Goal: Information Seeking & Learning: Learn about a topic

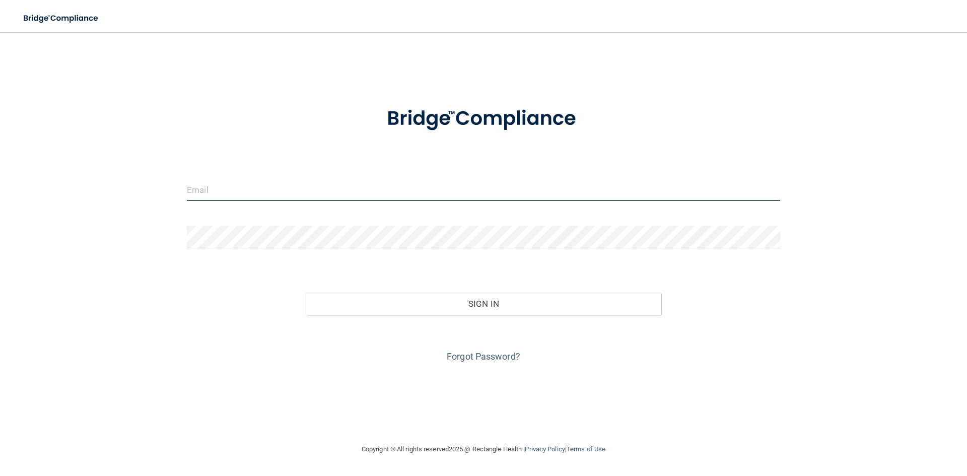
click at [194, 193] on input "email" at bounding box center [483, 189] width 593 height 23
click at [196, 193] on input "email" at bounding box center [483, 189] width 593 height 23
type input "[PERSON_NAME][EMAIL_ADDRESS][DOMAIN_NAME]"
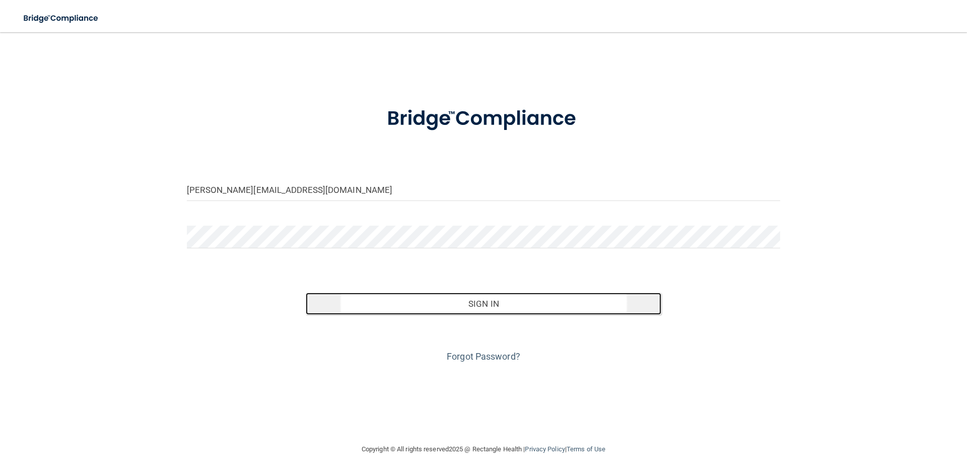
click at [494, 305] on button "Sign In" at bounding box center [484, 304] width 356 height 22
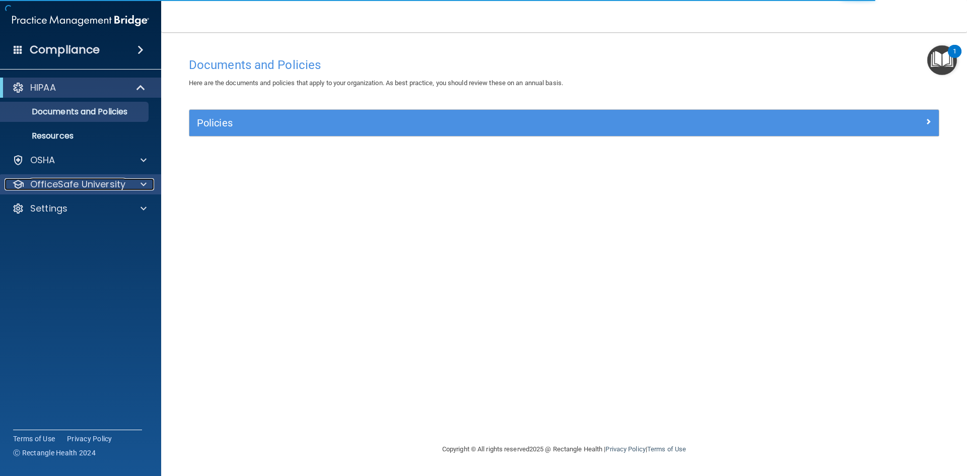
click at [85, 184] on p "OfficeSafe University" at bounding box center [77, 184] width 95 height 12
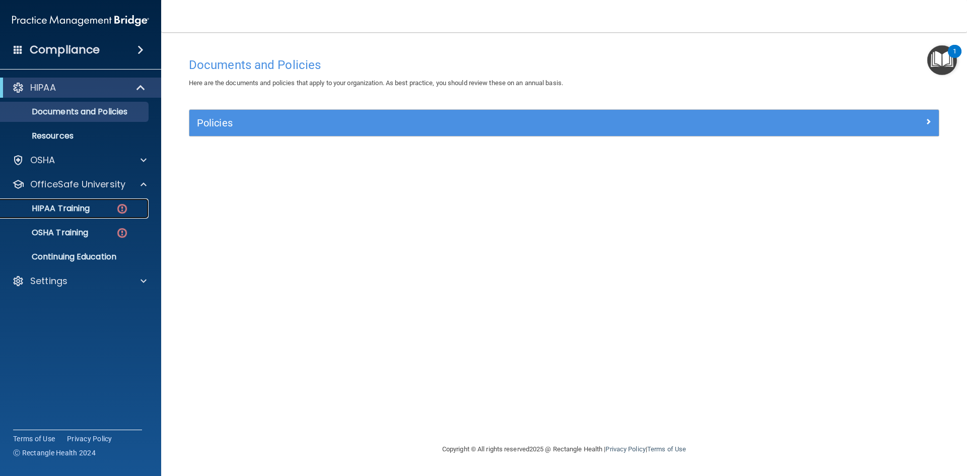
click at [83, 206] on p "HIPAA Training" at bounding box center [48, 208] width 83 height 10
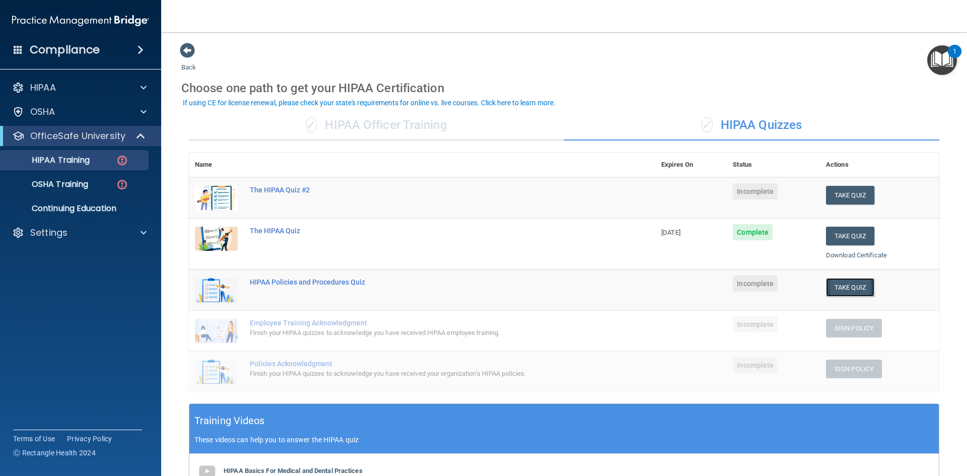
click at [833, 285] on button "Take Quiz" at bounding box center [850, 287] width 48 height 19
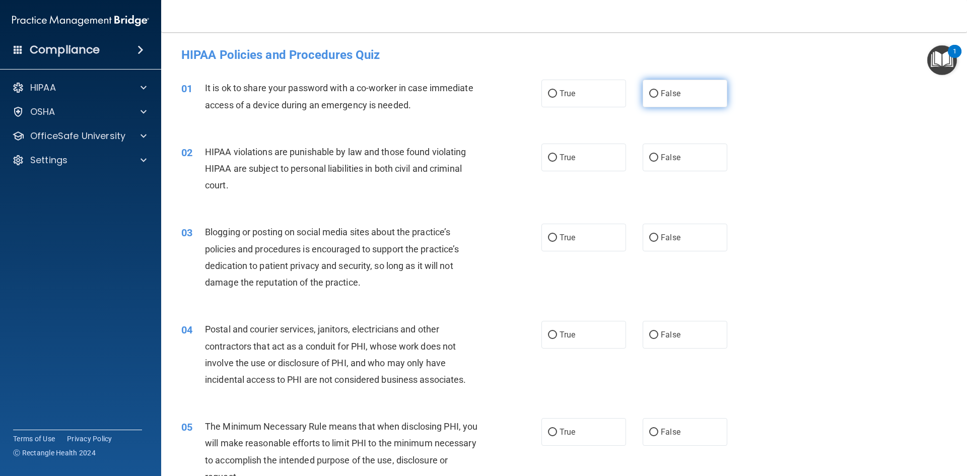
click at [649, 94] on input "False" at bounding box center [653, 94] width 9 height 8
radio input "true"
drag, startPoint x: 540, startPoint y: 162, endPoint x: 541, endPoint y: 167, distance: 5.1
click at [541, 163] on label "True" at bounding box center [583, 158] width 85 height 28
click at [548, 162] on input "True" at bounding box center [552, 158] width 9 height 8
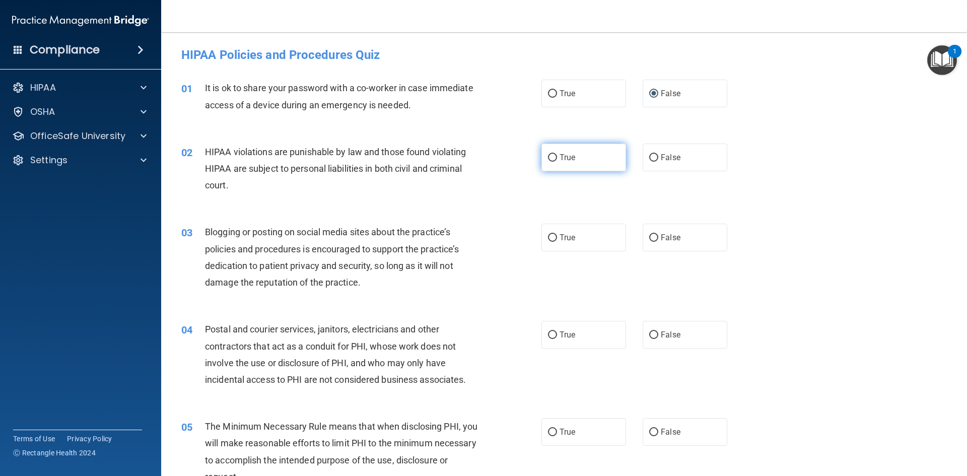
radio input "true"
click at [651, 237] on input "False" at bounding box center [653, 238] width 9 height 8
radio input "true"
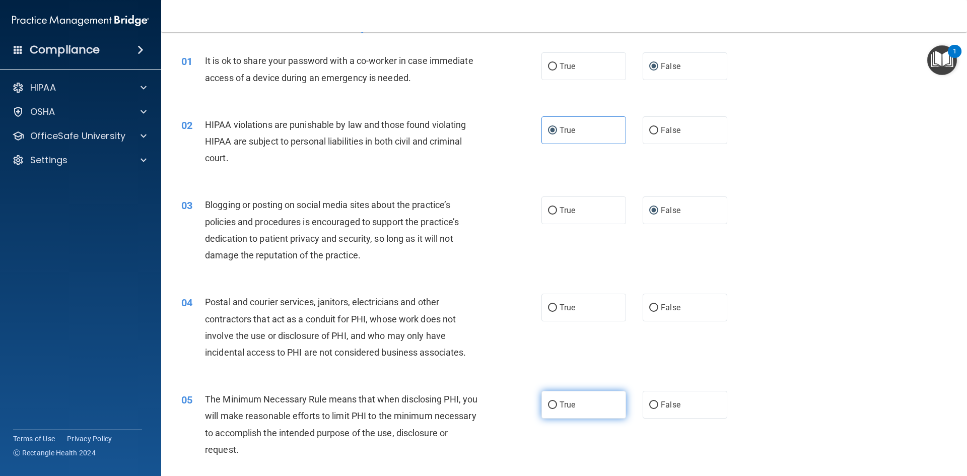
scroll to position [151, 0]
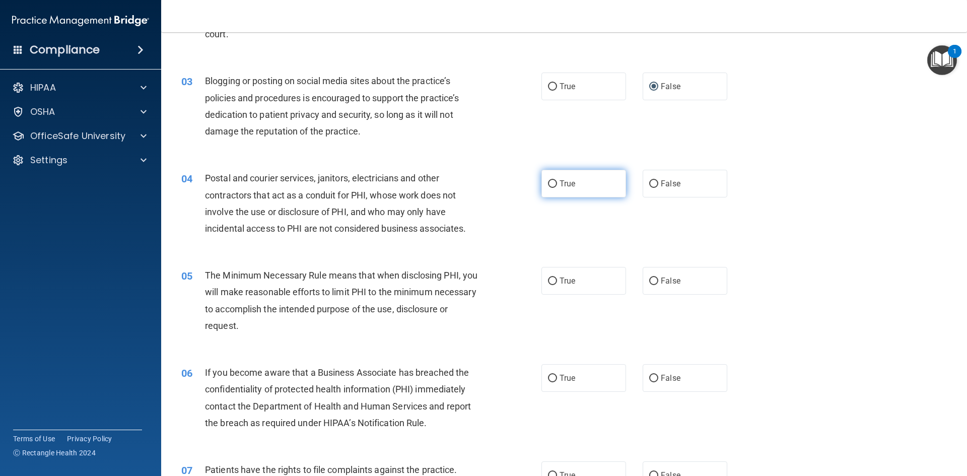
click at [552, 187] on input "True" at bounding box center [552, 184] width 9 height 8
radio input "true"
click at [548, 284] on input "True" at bounding box center [552, 281] width 9 height 8
radio input "true"
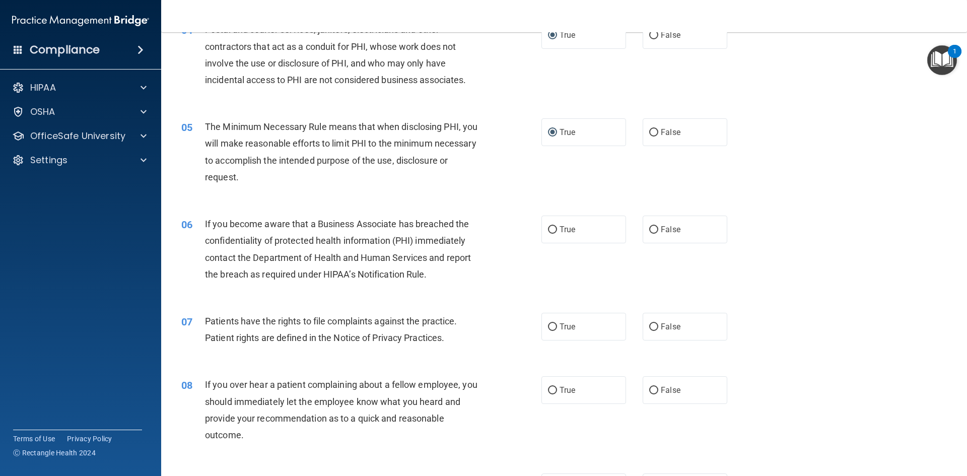
scroll to position [302, 0]
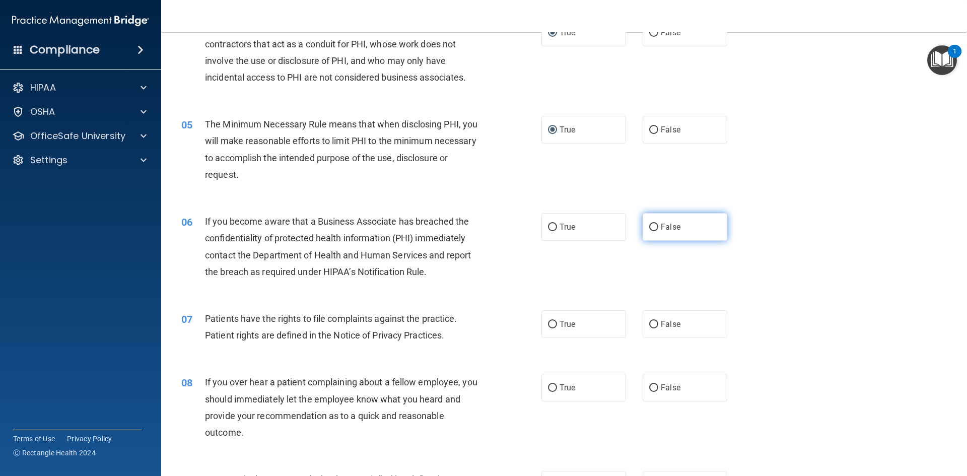
click at [649, 227] on input "False" at bounding box center [653, 228] width 9 height 8
radio input "true"
click at [552, 325] on input "True" at bounding box center [552, 325] width 9 height 8
radio input "true"
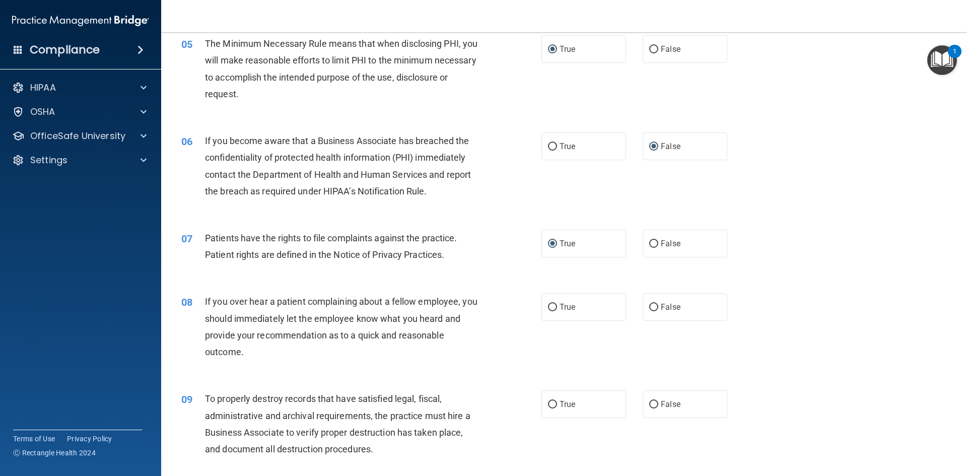
scroll to position [403, 0]
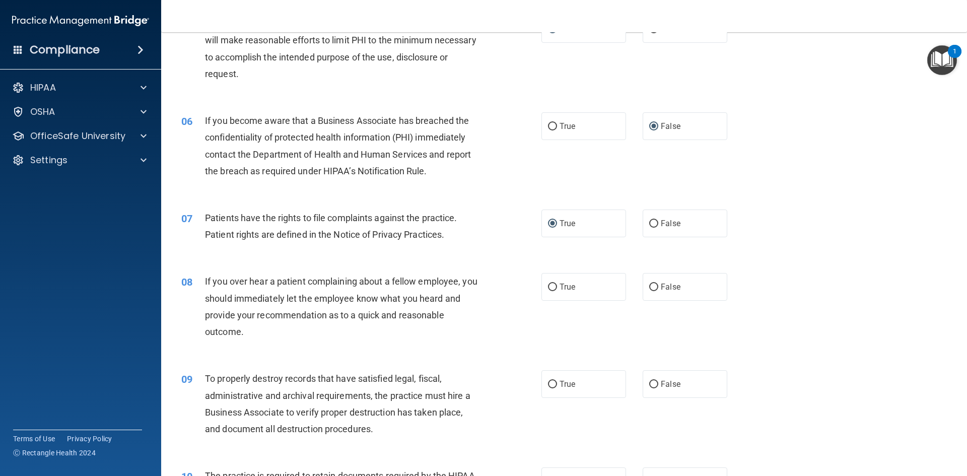
drag, startPoint x: 641, startPoint y: 290, endPoint x: 630, endPoint y: 332, distance: 43.2
click at [642, 296] on label "False" at bounding box center [684, 287] width 85 height 28
click at [649, 291] on input "False" at bounding box center [653, 287] width 9 height 8
radio input "true"
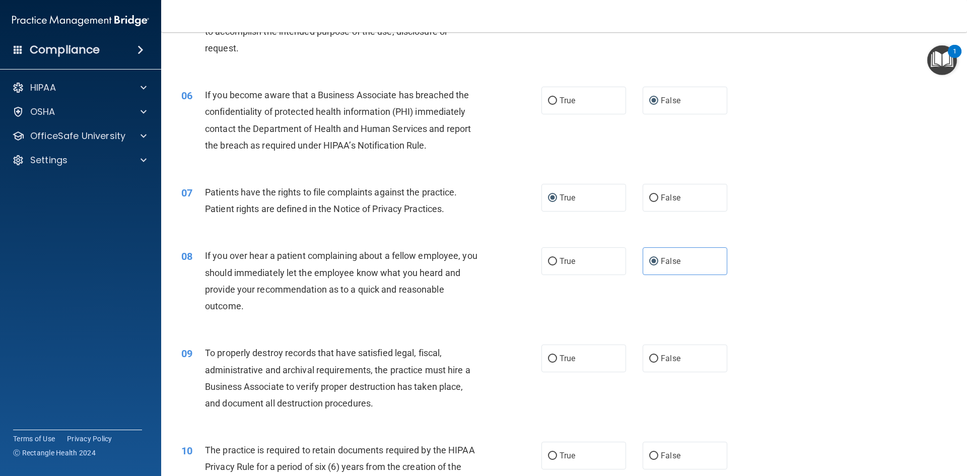
scroll to position [453, 0]
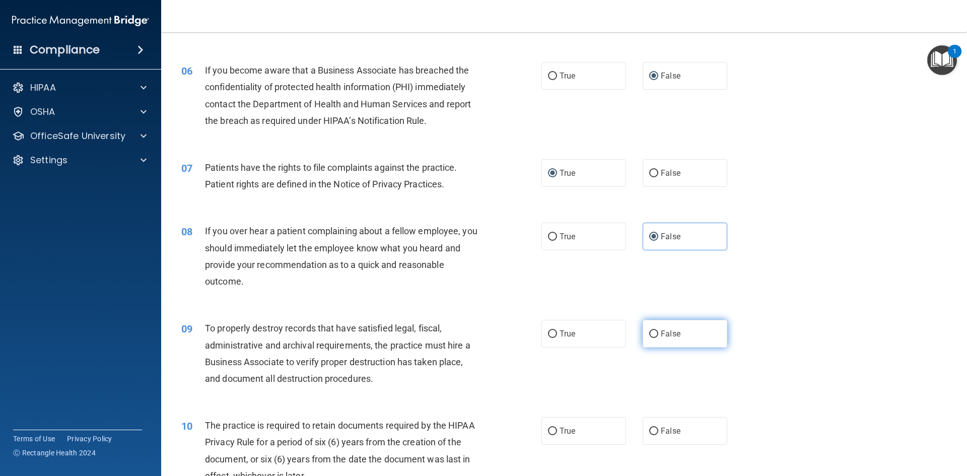
click at [661, 336] on span "False" at bounding box center [671, 334] width 20 height 10
click at [656, 336] on input "False" at bounding box center [653, 334] width 9 height 8
radio input "true"
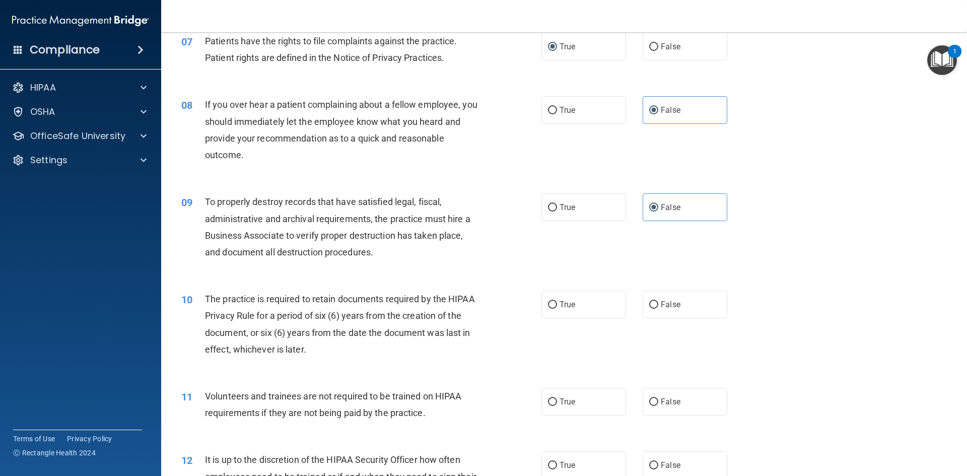
scroll to position [604, 0]
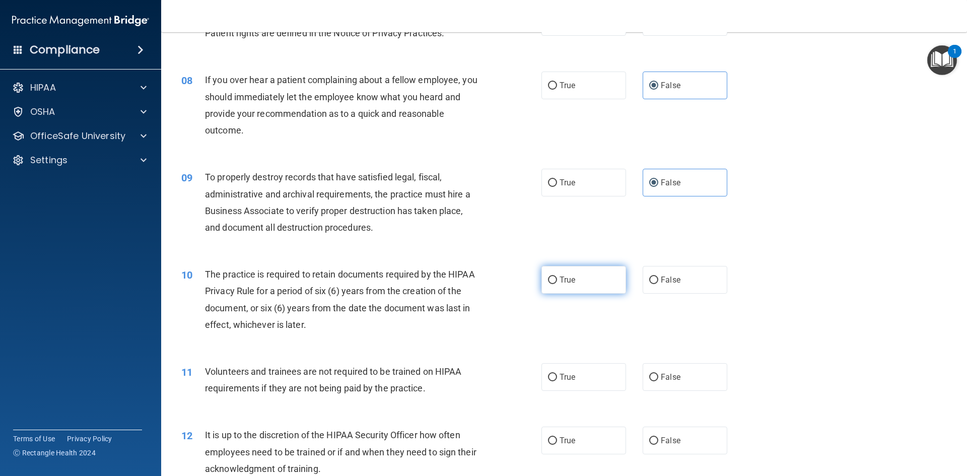
click at [548, 282] on input "True" at bounding box center [552, 280] width 9 height 8
radio input "true"
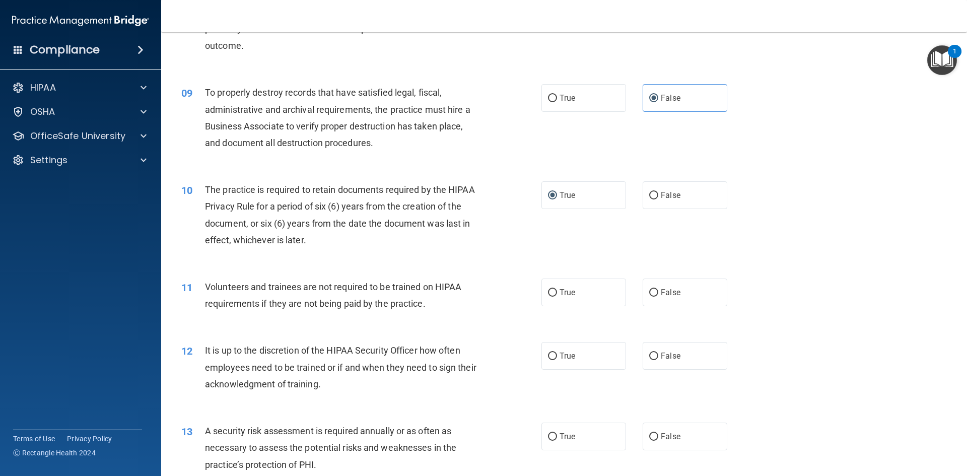
scroll to position [705, 0]
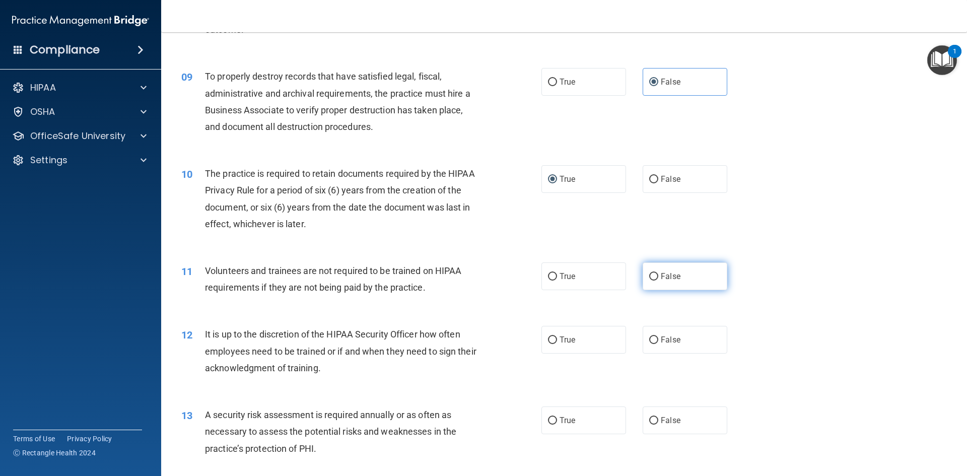
click at [644, 283] on label "False" at bounding box center [684, 276] width 85 height 28
click at [649, 280] on input "False" at bounding box center [653, 277] width 9 height 8
radio input "true"
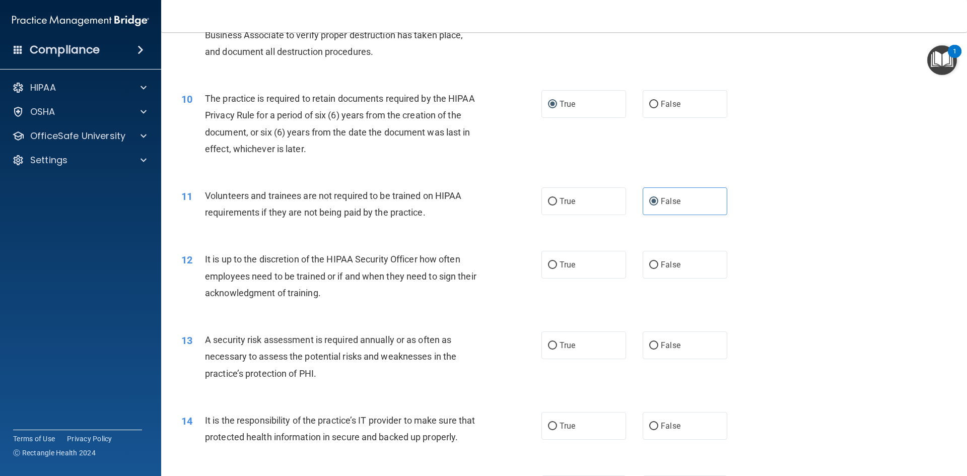
scroll to position [806, 0]
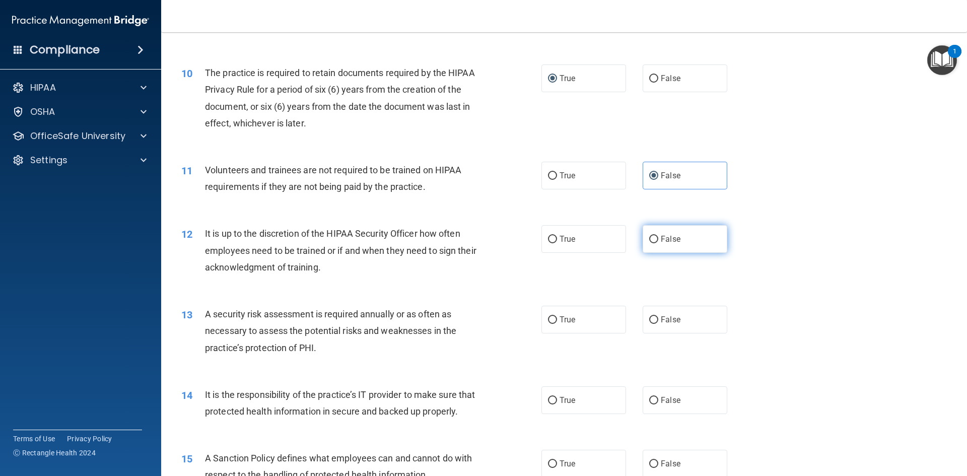
drag, startPoint x: 652, startPoint y: 242, endPoint x: 646, endPoint y: 245, distance: 6.6
click at [651, 241] on input "False" at bounding box center [653, 240] width 9 height 8
radio input "true"
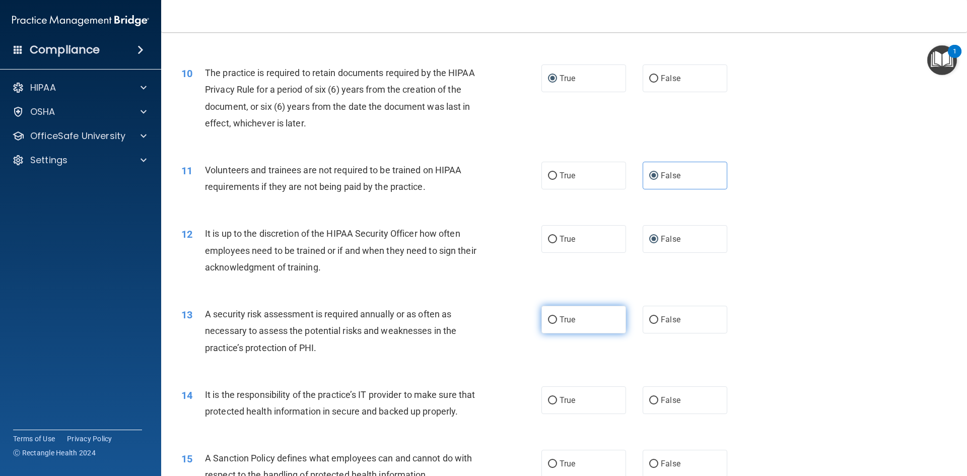
click at [553, 324] on label "True" at bounding box center [583, 320] width 85 height 28
click at [553, 324] on input "True" at bounding box center [552, 320] width 9 height 8
radio input "true"
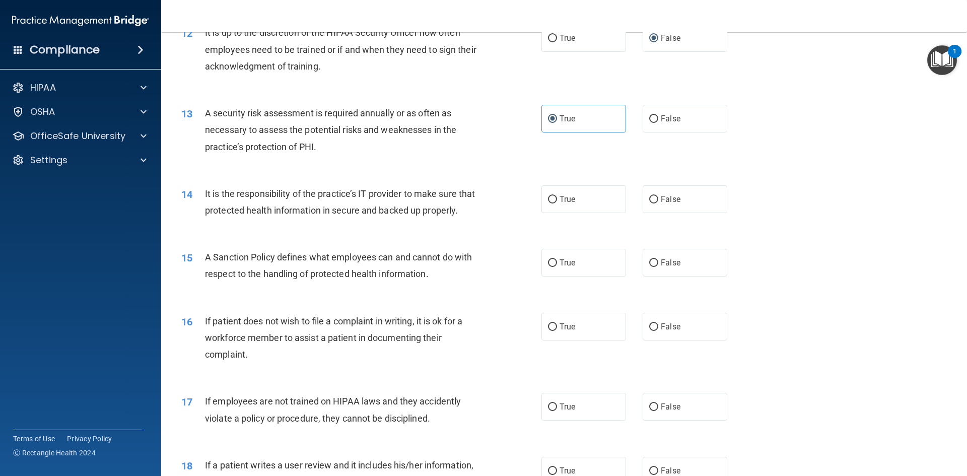
scroll to position [1007, 0]
drag, startPoint x: 656, startPoint y: 196, endPoint x: 637, endPoint y: 235, distance: 42.8
click at [656, 197] on label "False" at bounding box center [684, 199] width 85 height 28
click at [656, 197] on input "False" at bounding box center [653, 199] width 9 height 8
radio input "true"
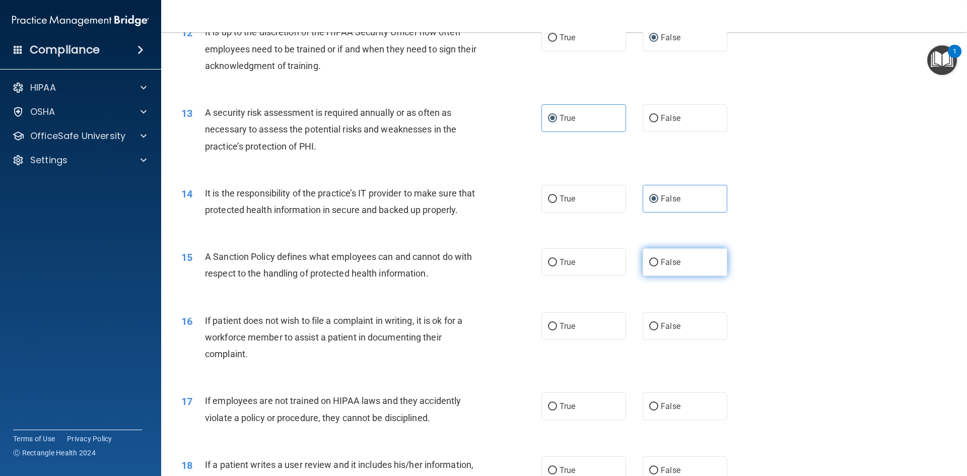
click at [649, 266] on input "False" at bounding box center [653, 263] width 9 height 8
radio input "true"
click at [550, 330] on input "True" at bounding box center [552, 327] width 9 height 8
radio input "true"
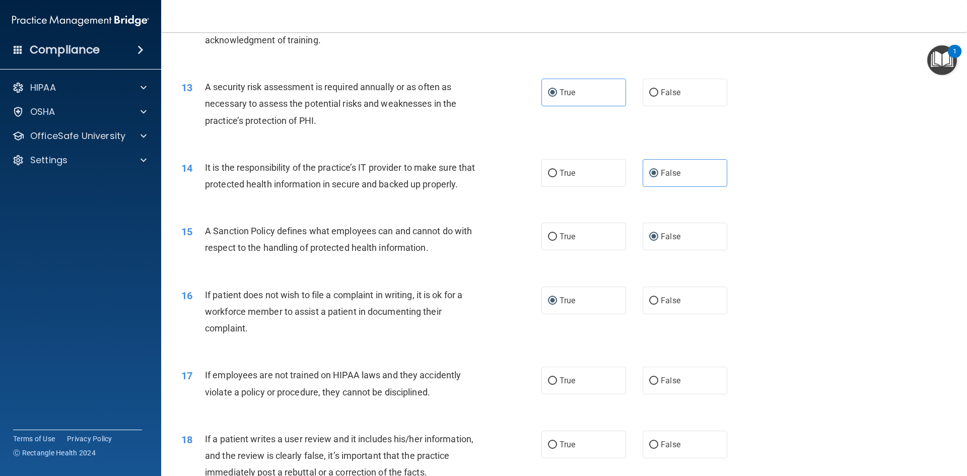
scroll to position [1057, 0]
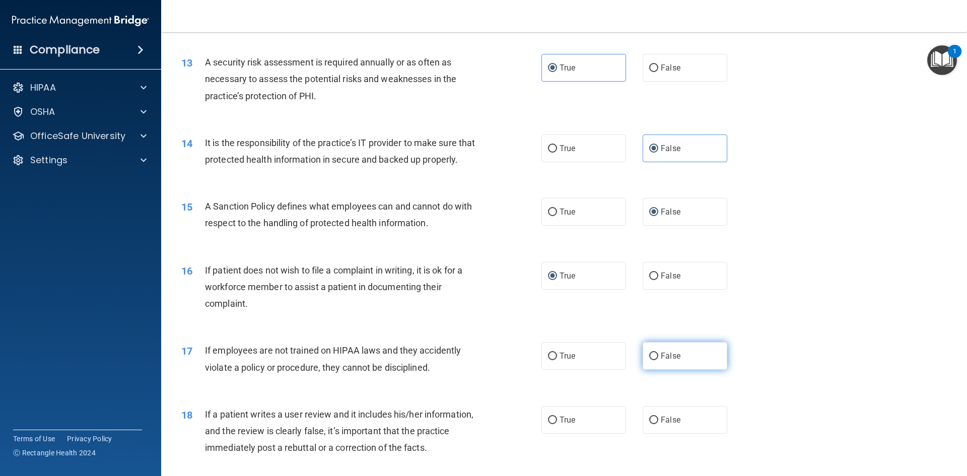
click at [650, 360] on input "False" at bounding box center [653, 356] width 9 height 8
radio input "true"
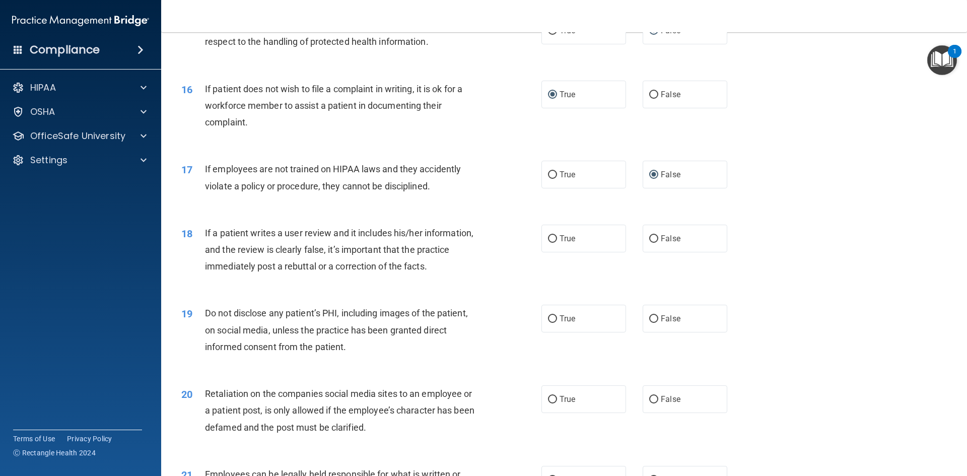
scroll to position [1259, 0]
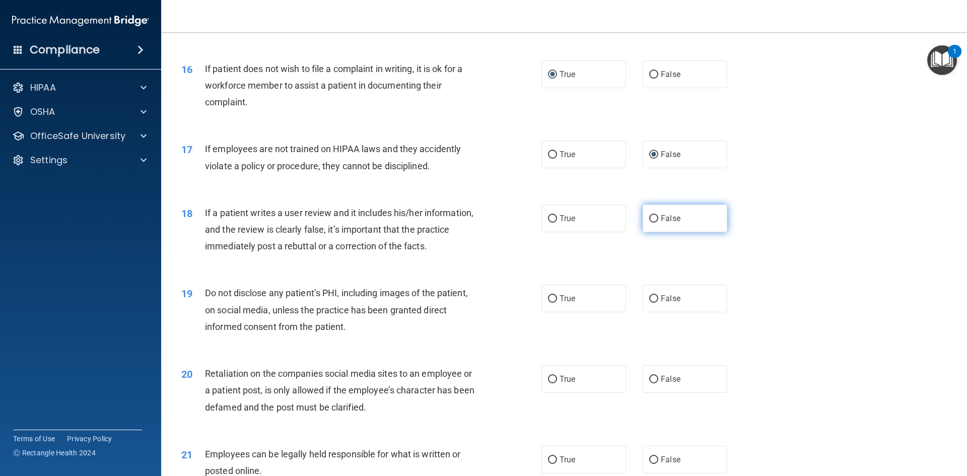
click at [643, 232] on label "False" at bounding box center [684, 218] width 85 height 28
click at [649, 223] on input "False" at bounding box center [653, 219] width 9 height 8
radio input "true"
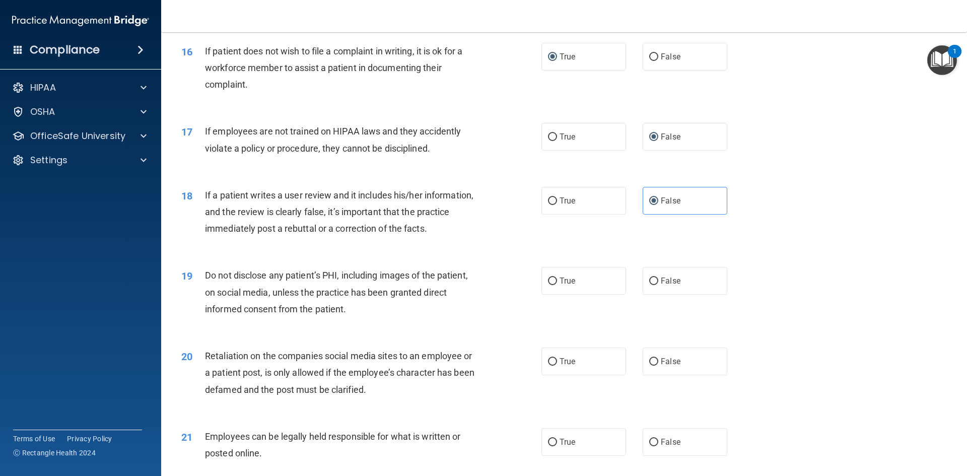
scroll to position [1309, 0]
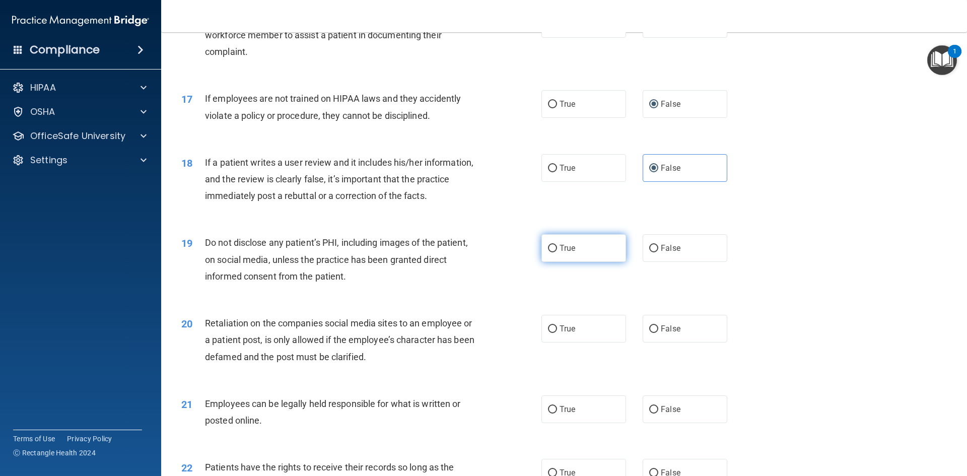
drag, startPoint x: 553, startPoint y: 261, endPoint x: 555, endPoint y: 267, distance: 5.7
click at [554, 262] on label "True" at bounding box center [583, 248] width 85 height 28
click at [554, 252] on input "True" at bounding box center [552, 249] width 9 height 8
radio input "true"
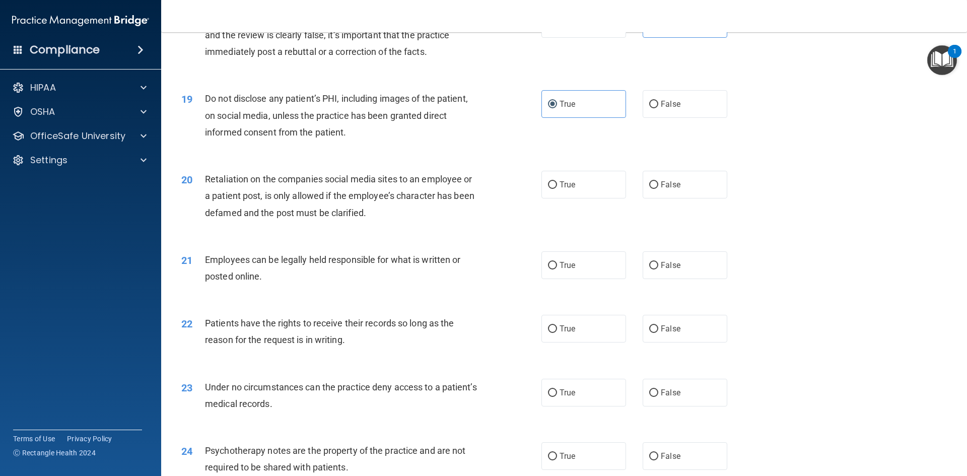
scroll to position [1460, 0]
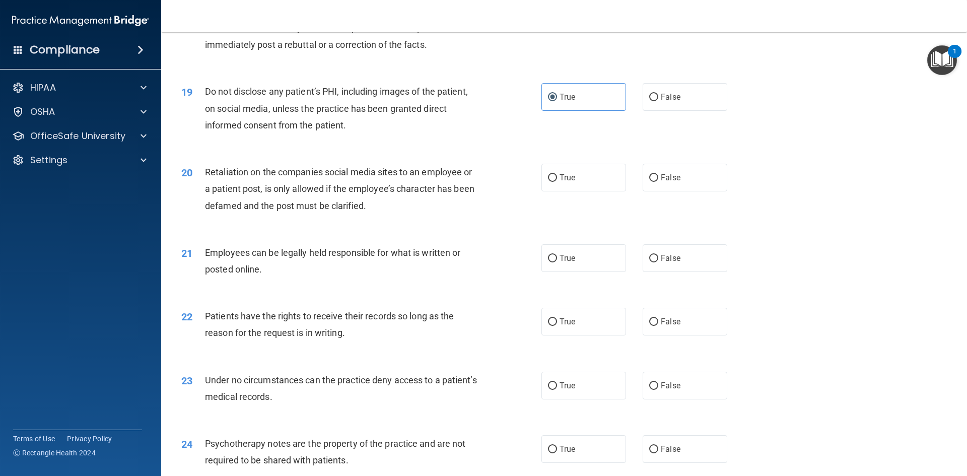
drag, startPoint x: 644, startPoint y: 194, endPoint x: 635, endPoint y: 216, distance: 23.7
click at [649, 182] on input "False" at bounding box center [653, 178] width 9 height 8
radio input "true"
click at [548, 262] on input "True" at bounding box center [552, 259] width 9 height 8
radio input "true"
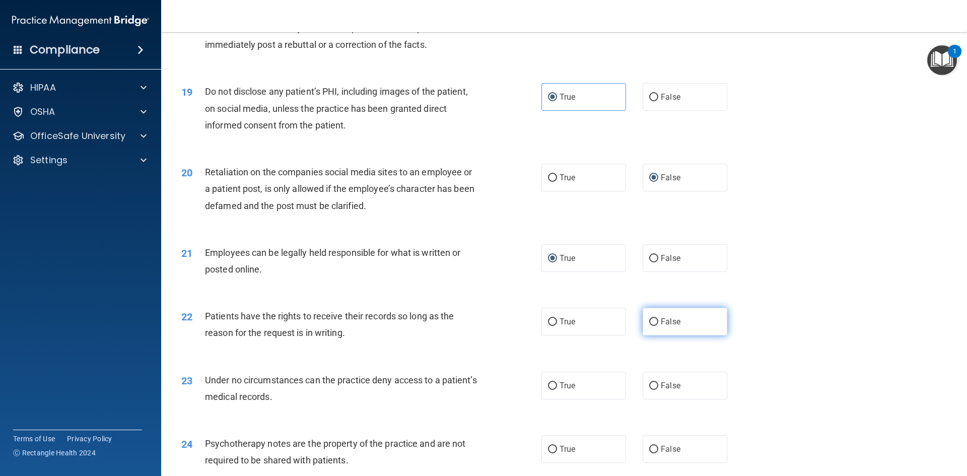
click at [649, 335] on label "False" at bounding box center [684, 322] width 85 height 28
click at [649, 326] on input "False" at bounding box center [653, 322] width 9 height 8
radio input "true"
click at [649, 390] on input "False" at bounding box center [653, 386] width 9 height 8
radio input "true"
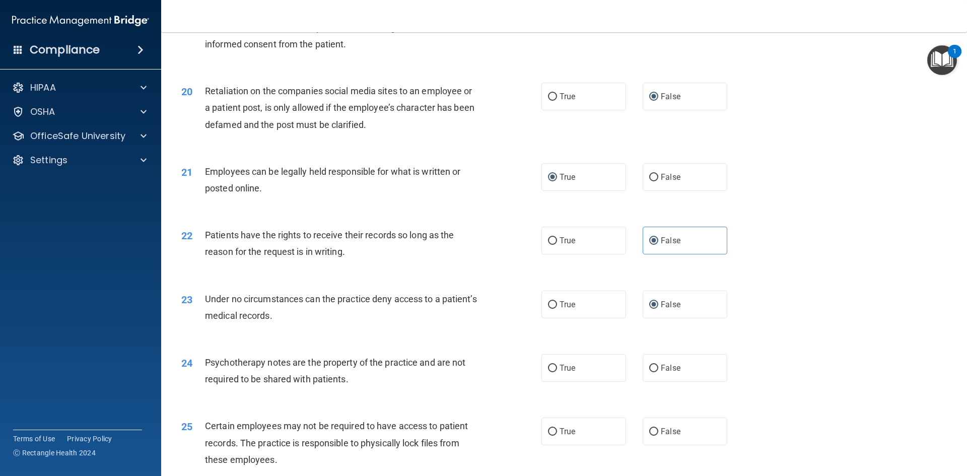
scroll to position [1561, 0]
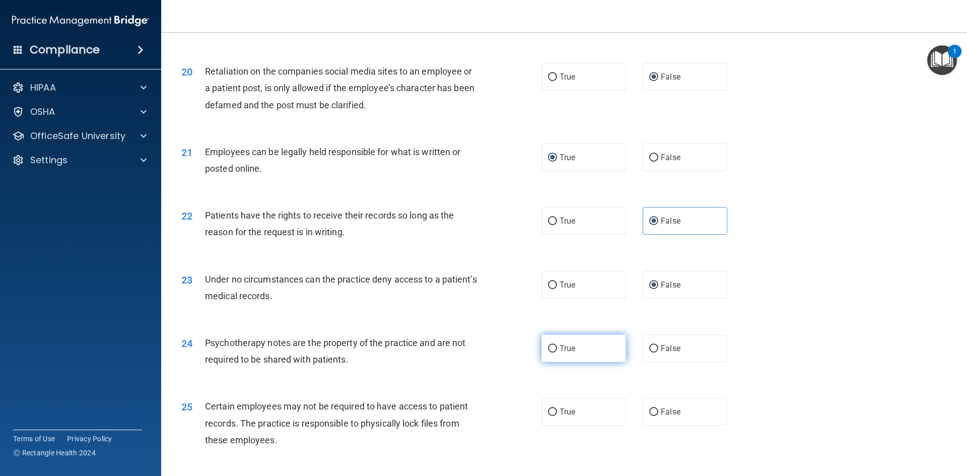
drag, startPoint x: 553, startPoint y: 364, endPoint x: 548, endPoint y: 373, distance: 10.4
click at [553, 362] on label "True" at bounding box center [583, 348] width 85 height 28
drag, startPoint x: 550, startPoint y: 367, endPoint x: 544, endPoint y: 367, distance: 6.5
click at [549, 352] on input "True" at bounding box center [552, 349] width 9 height 8
radio input "true"
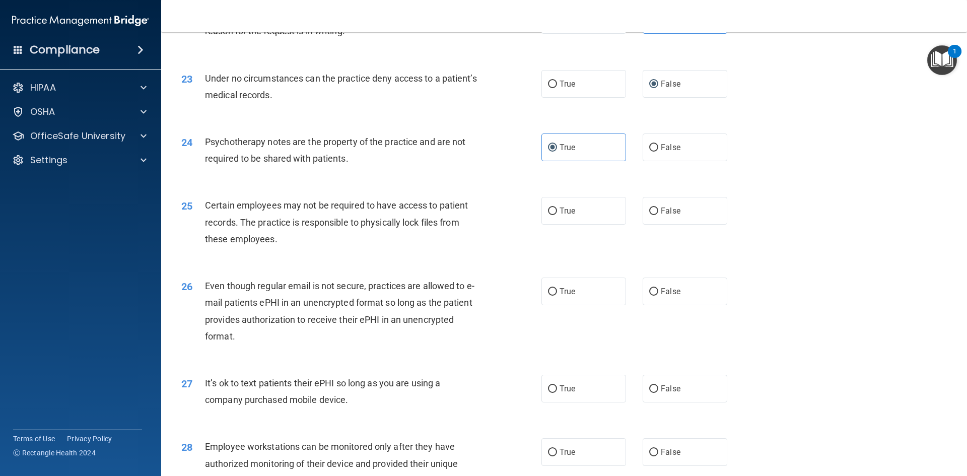
scroll to position [1762, 0]
click at [553, 224] on label "True" at bounding box center [583, 210] width 85 height 28
click at [553, 214] on input "True" at bounding box center [552, 211] width 9 height 8
radio input "true"
click at [550, 305] on label "True" at bounding box center [583, 291] width 85 height 28
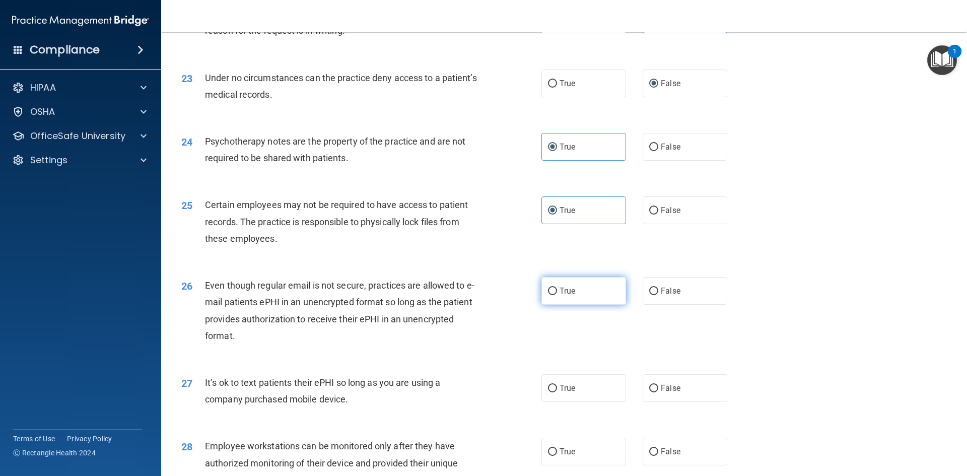
click at [550, 295] on input "True" at bounding box center [552, 292] width 9 height 8
radio input "true"
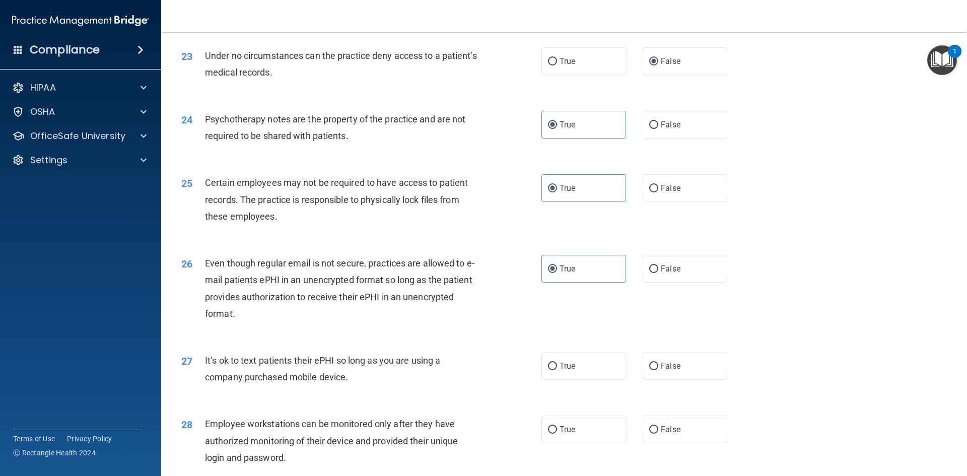
scroll to position [1813, 0]
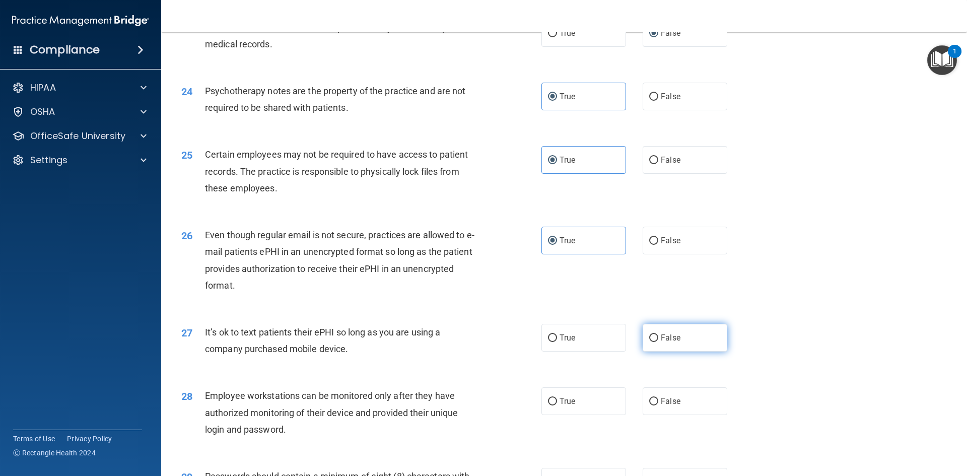
click at [652, 342] on input "False" at bounding box center [653, 338] width 9 height 8
radio input "true"
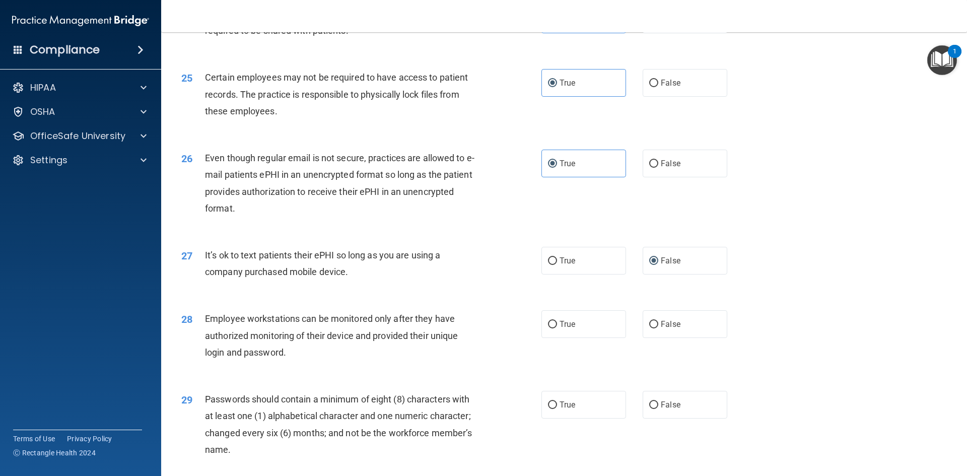
scroll to position [1913, 0]
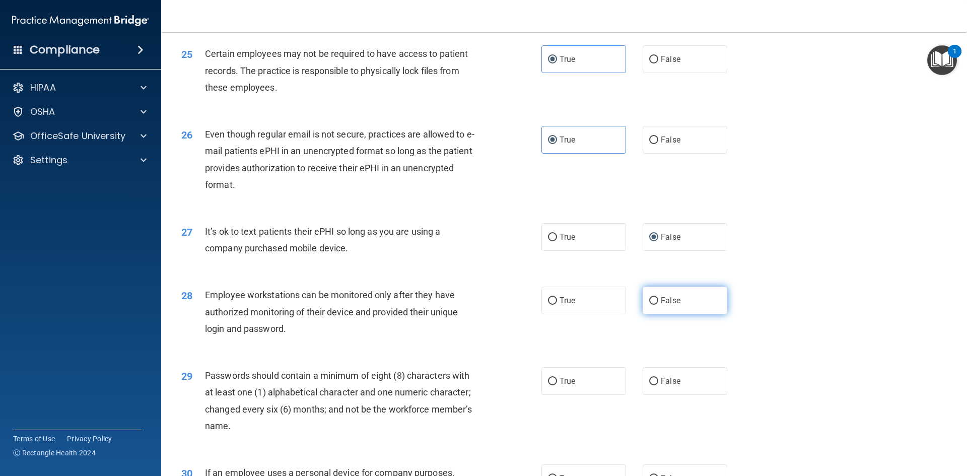
click at [651, 305] on input "False" at bounding box center [653, 301] width 9 height 8
radio input "true"
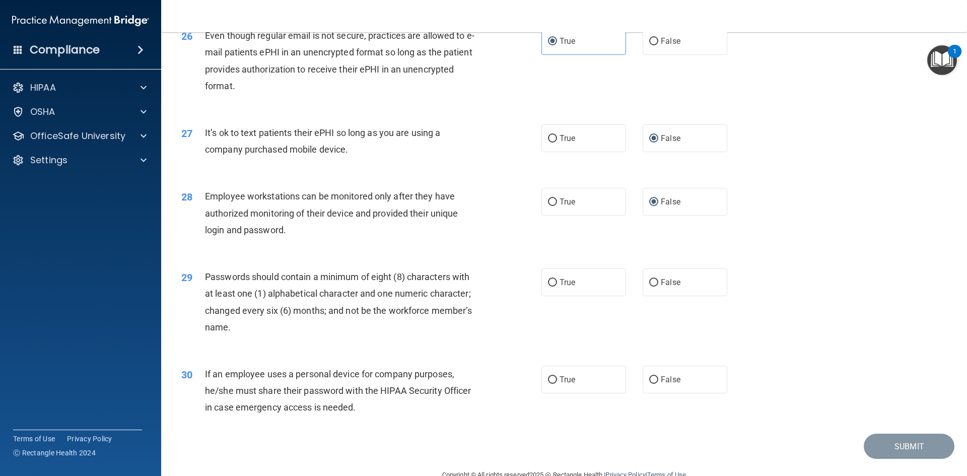
scroll to position [2014, 0]
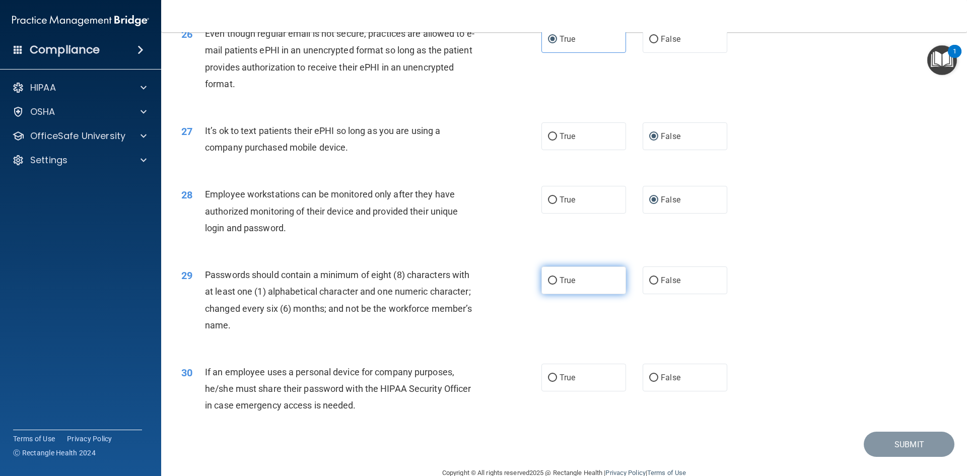
click at [553, 294] on label "True" at bounding box center [583, 280] width 85 height 28
click at [548, 284] on input "True" at bounding box center [552, 281] width 9 height 8
radio input "true"
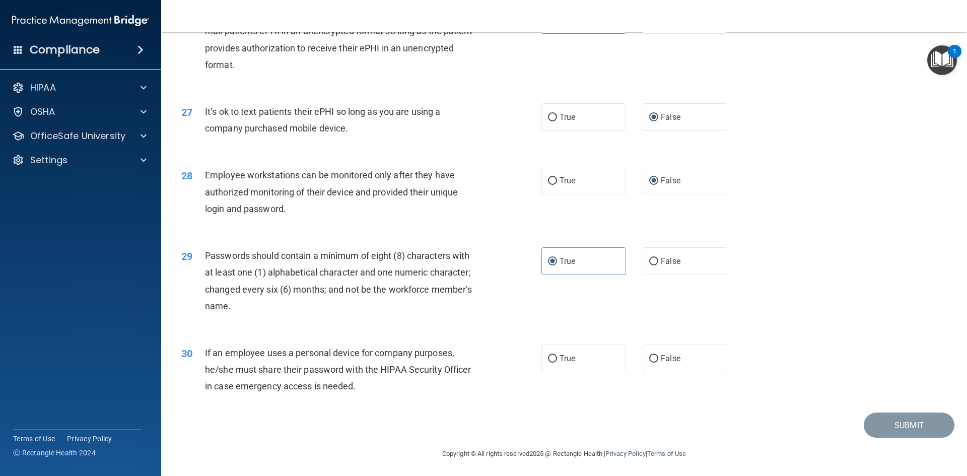
scroll to position [2052, 0]
click at [653, 357] on input "False" at bounding box center [653, 357] width 9 height 8
radio input "true"
click at [888, 422] on button "Submit" at bounding box center [909, 423] width 91 height 26
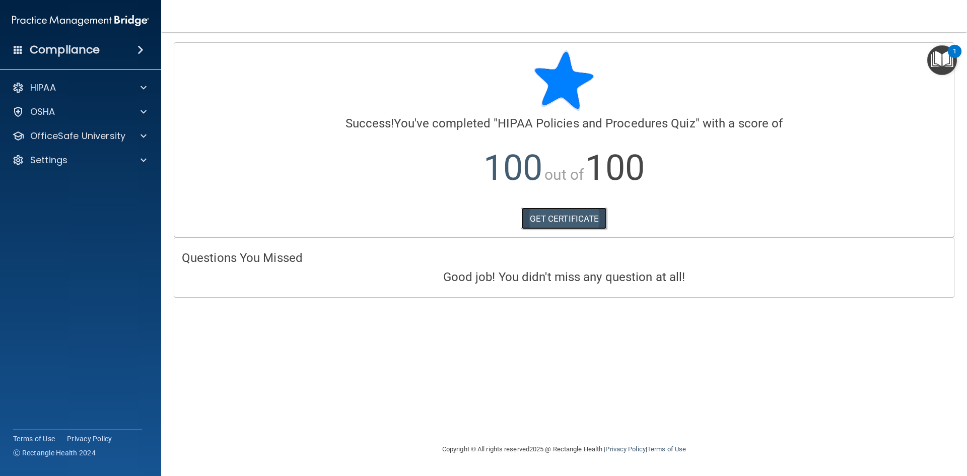
click at [548, 220] on link "GET CERTIFICATE" at bounding box center [564, 218] width 86 height 22
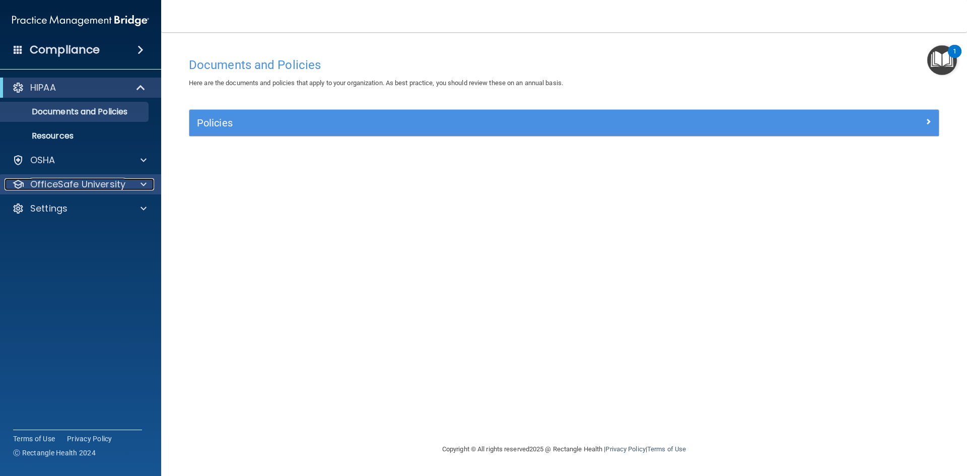
click at [61, 183] on p "OfficeSafe University" at bounding box center [77, 184] width 95 height 12
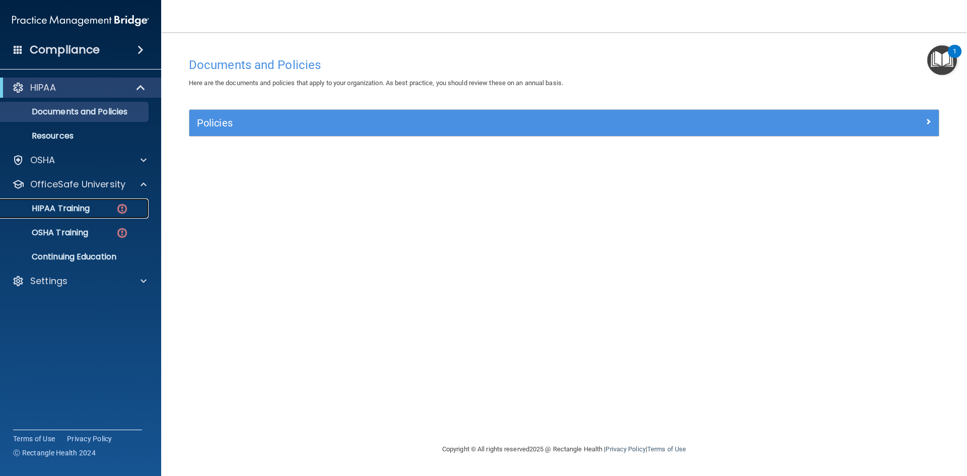
click at [68, 206] on p "HIPAA Training" at bounding box center [48, 208] width 83 height 10
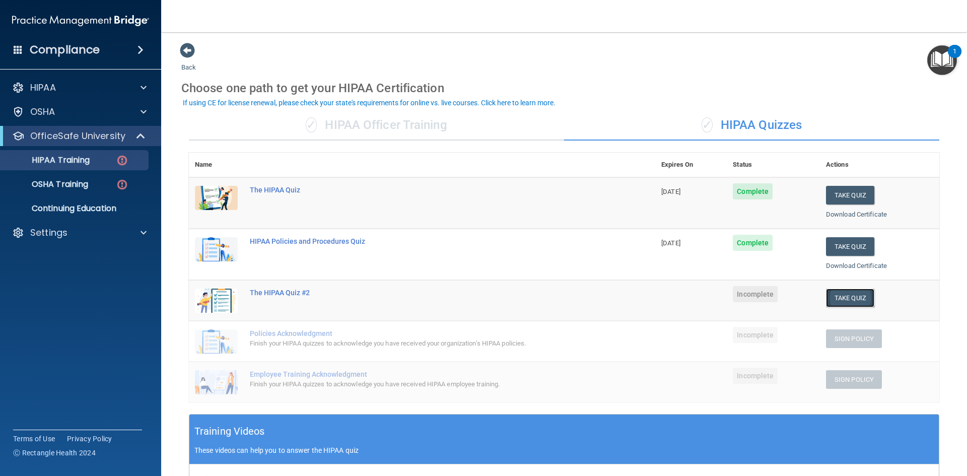
click at [846, 299] on button "Take Quiz" at bounding box center [850, 298] width 48 height 19
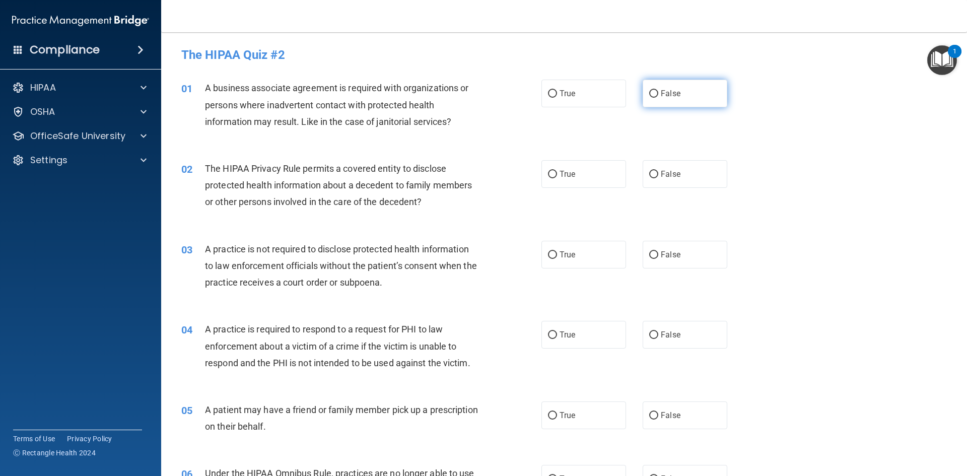
click at [642, 95] on label "False" at bounding box center [684, 94] width 85 height 28
click at [649, 95] on input "False" at bounding box center [653, 94] width 9 height 8
radio input "true"
click at [548, 174] on input "True" at bounding box center [552, 175] width 9 height 8
radio input "true"
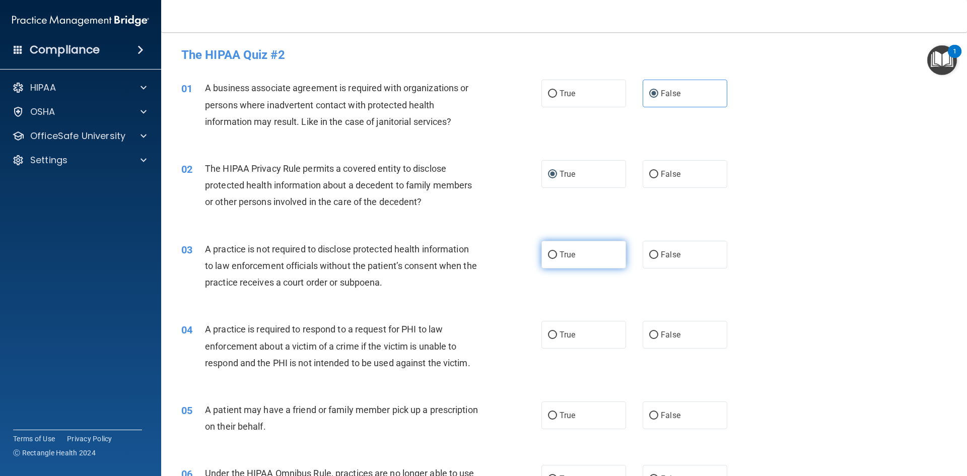
click at [548, 258] on input "True" at bounding box center [552, 255] width 9 height 8
radio input "true"
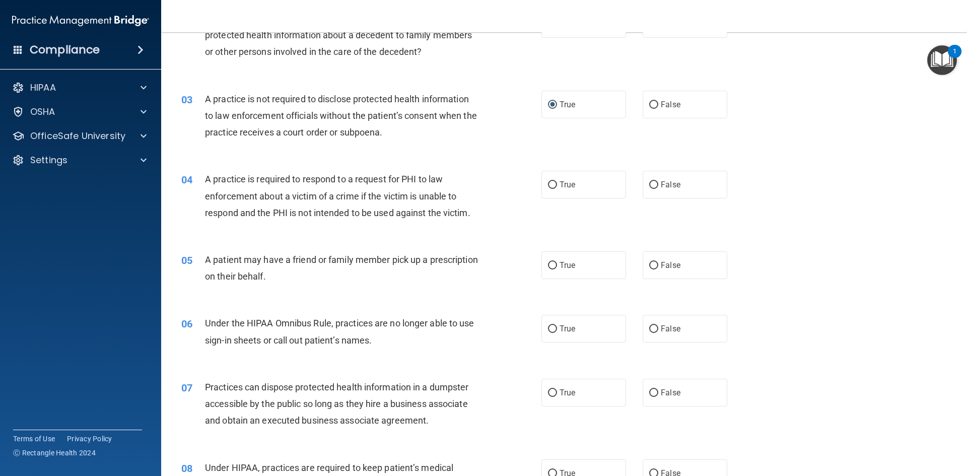
scroll to position [151, 0]
click at [548, 185] on input "True" at bounding box center [552, 184] width 9 height 8
radio input "true"
click at [559, 265] on span "True" at bounding box center [567, 264] width 16 height 10
click at [557, 265] on input "True" at bounding box center [552, 265] width 9 height 8
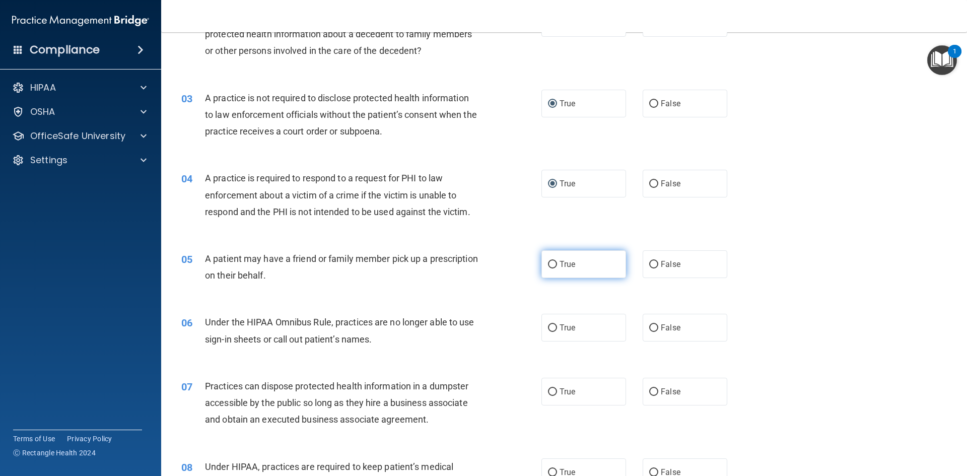
radio input "true"
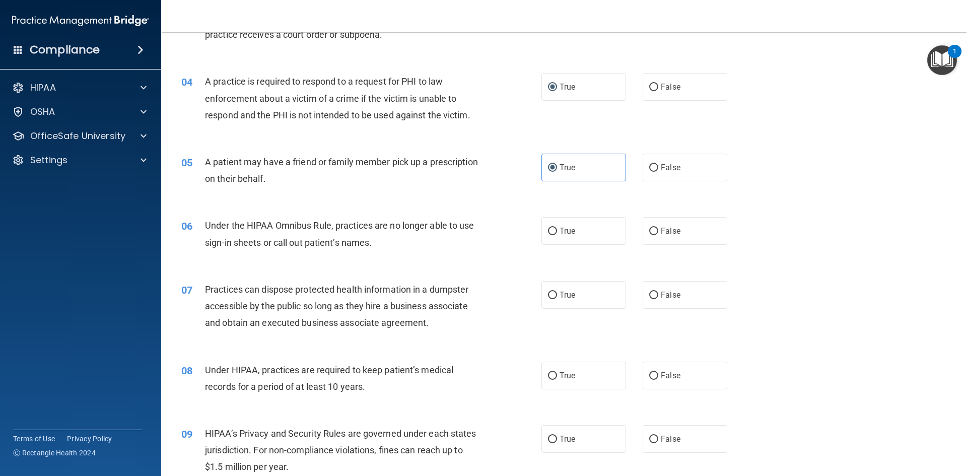
scroll to position [252, 0]
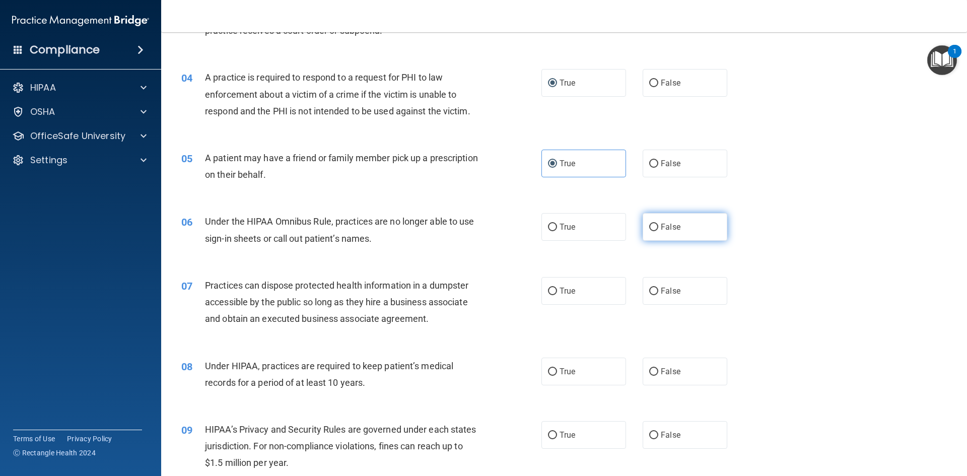
click at [647, 234] on label "False" at bounding box center [684, 227] width 85 height 28
click at [649, 231] on input "False" at bounding box center [653, 228] width 9 height 8
radio input "true"
click at [652, 291] on input "False" at bounding box center [653, 292] width 9 height 8
radio input "true"
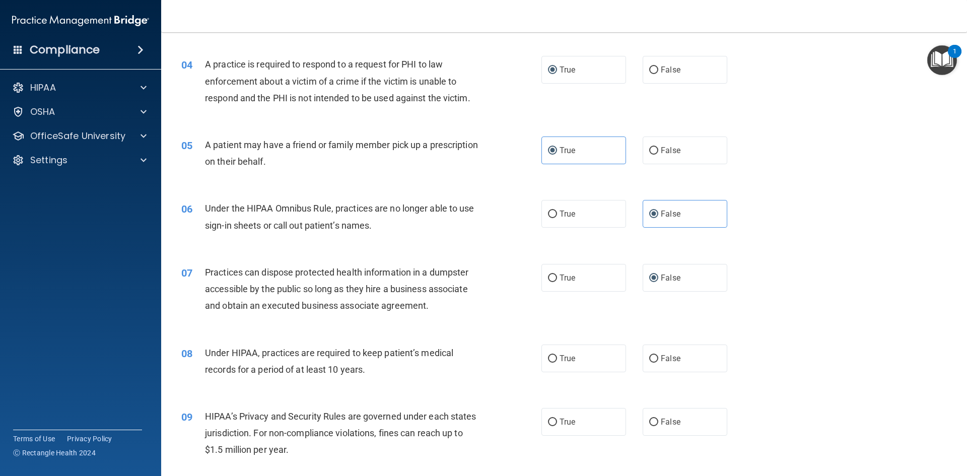
scroll to position [352, 0]
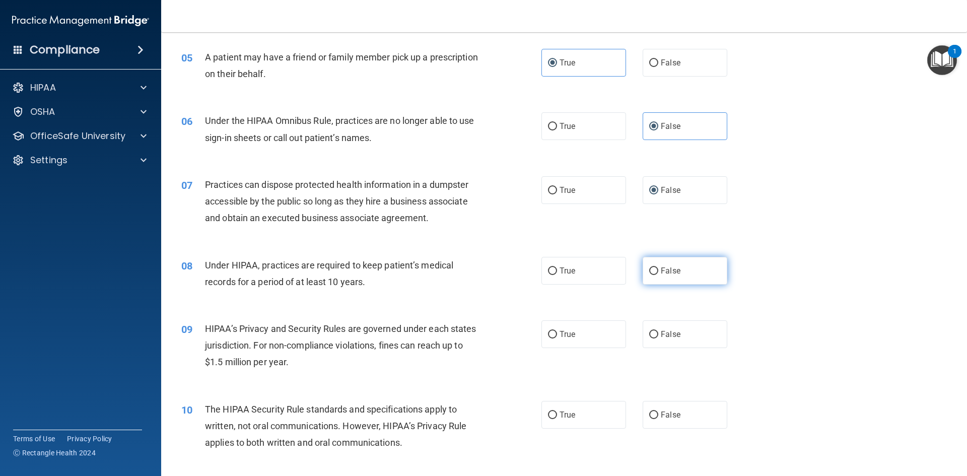
click at [653, 269] on input "False" at bounding box center [653, 271] width 9 height 8
radio input "true"
click at [655, 336] on label "False" at bounding box center [684, 334] width 85 height 28
click at [655, 336] on input "False" at bounding box center [653, 335] width 9 height 8
radio input "true"
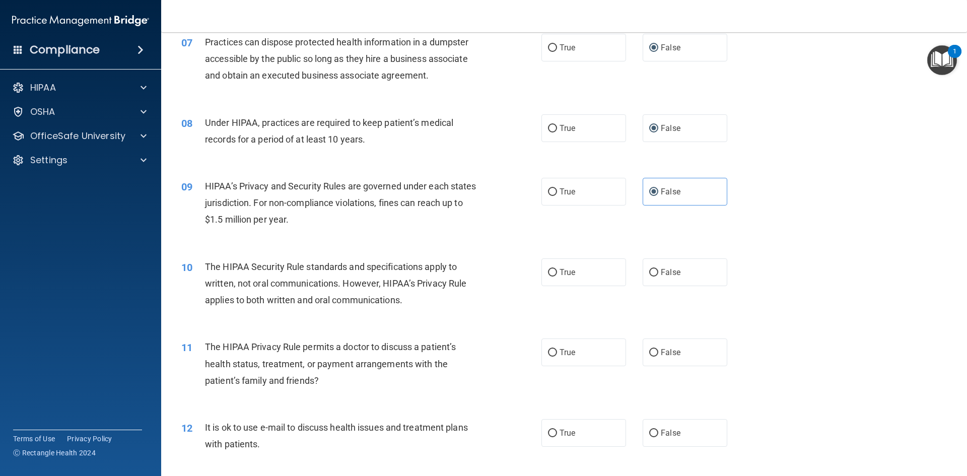
scroll to position [504, 0]
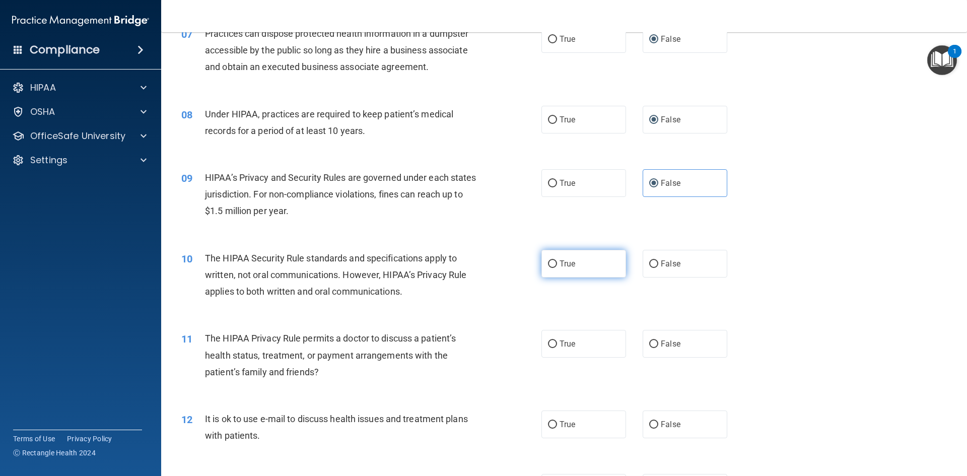
click at [548, 266] on input "True" at bounding box center [552, 264] width 9 height 8
radio input "true"
drag, startPoint x: 549, startPoint y: 345, endPoint x: 551, endPoint y: 351, distance: 5.9
click at [550, 346] on input "True" at bounding box center [552, 344] width 9 height 8
radio input "true"
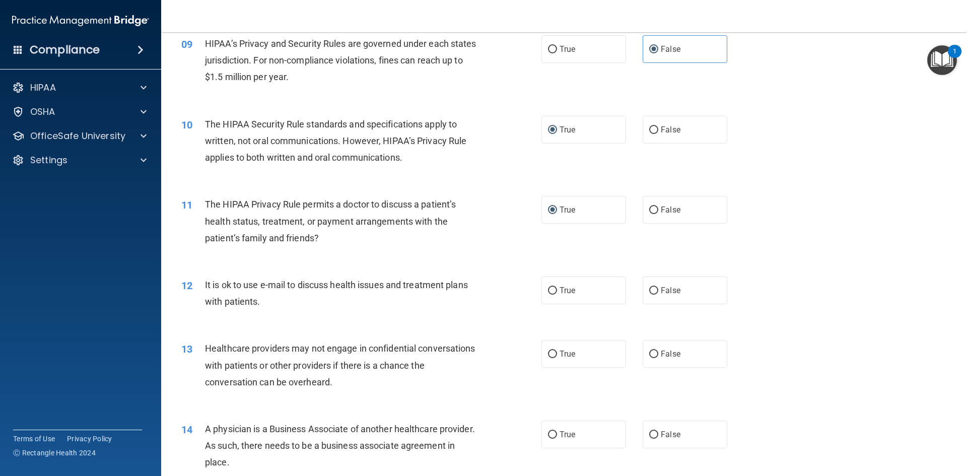
scroll to position [655, 0]
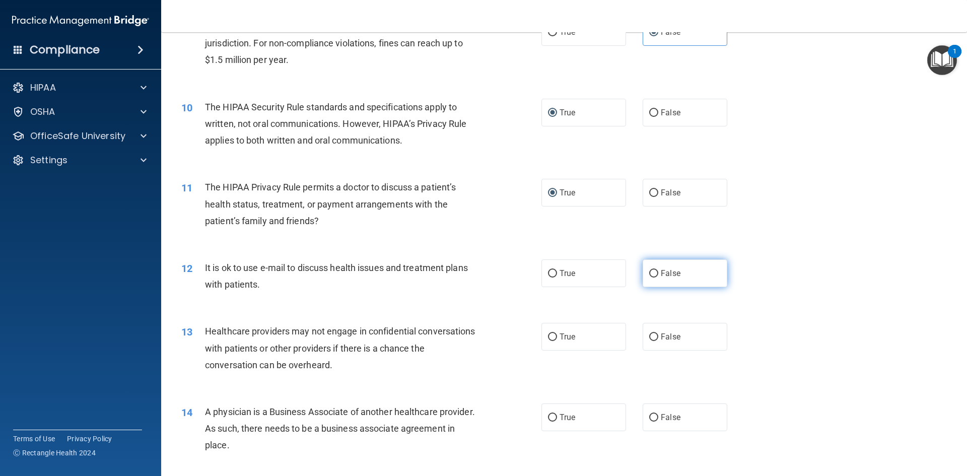
click at [653, 270] on input "False" at bounding box center [653, 274] width 9 height 8
radio input "true"
drag, startPoint x: 644, startPoint y: 337, endPoint x: 638, endPoint y: 348, distance: 13.3
click at [649, 339] on input "False" at bounding box center [653, 337] width 9 height 8
radio input "true"
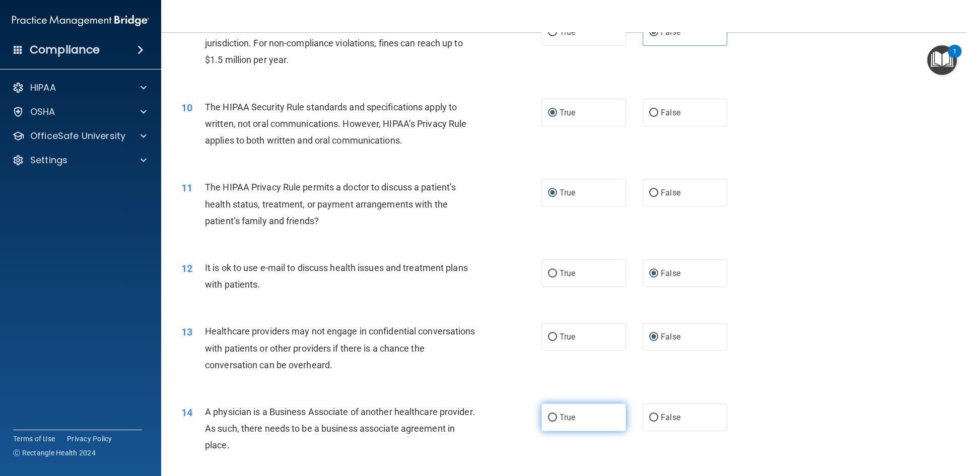
click at [554, 420] on label "True" at bounding box center [583, 417] width 85 height 28
click at [554, 420] on input "True" at bounding box center [552, 418] width 9 height 8
radio input "true"
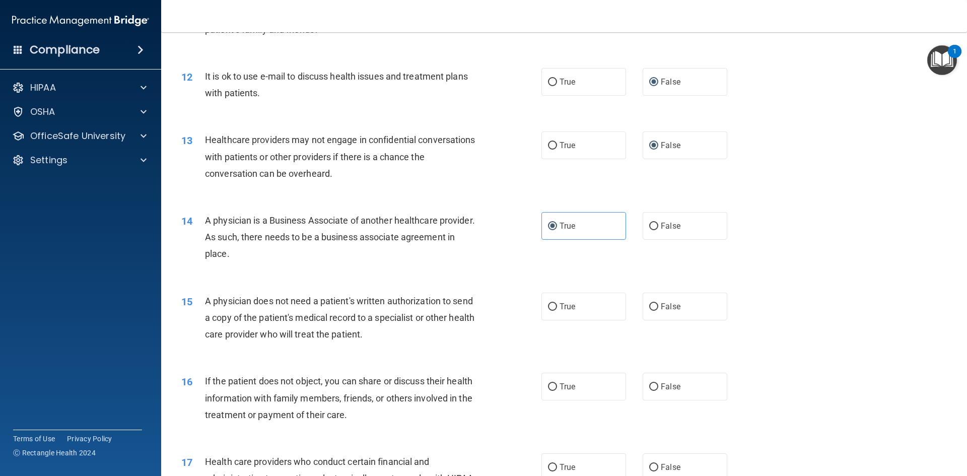
scroll to position [856, 0]
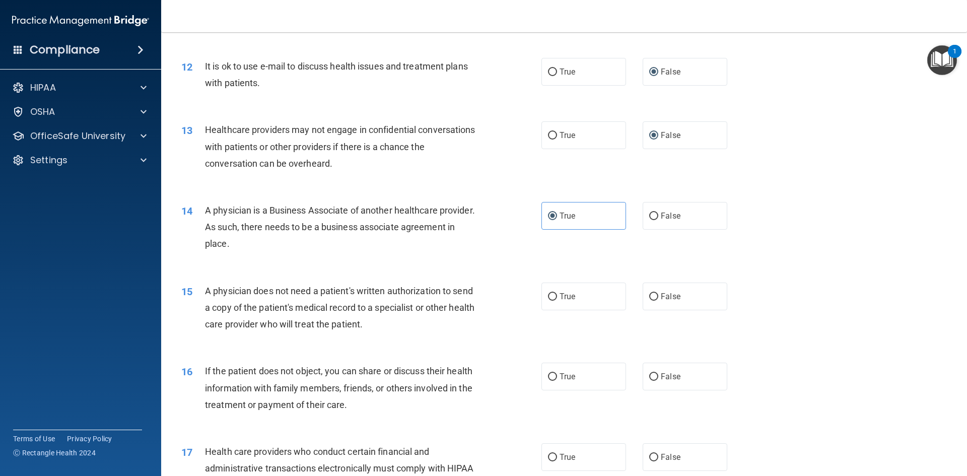
drag, startPoint x: 548, startPoint y: 298, endPoint x: 548, endPoint y: 311, distance: 13.1
click at [548, 298] on input "True" at bounding box center [552, 297] width 9 height 8
radio input "true"
click at [651, 379] on input "False" at bounding box center [653, 377] width 9 height 8
radio input "true"
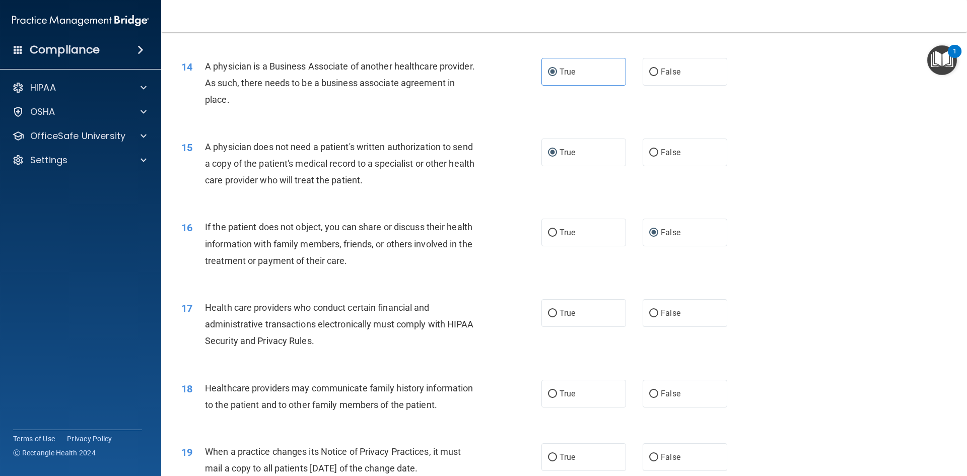
scroll to position [1007, 0]
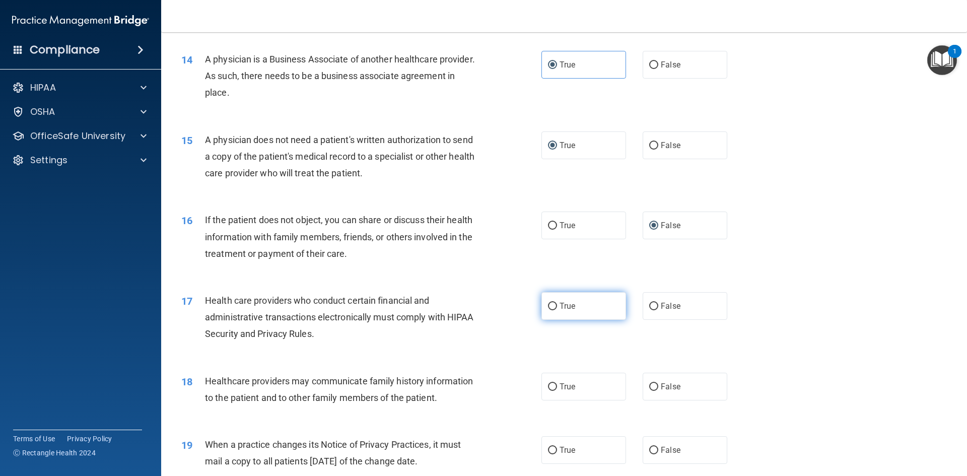
click at [548, 309] on input "True" at bounding box center [552, 307] width 9 height 8
radio input "true"
drag, startPoint x: 641, startPoint y: 388, endPoint x: 653, endPoint y: 394, distance: 12.6
click at [647, 392] on label "False" at bounding box center [684, 387] width 85 height 28
click at [649, 391] on input "False" at bounding box center [653, 387] width 9 height 8
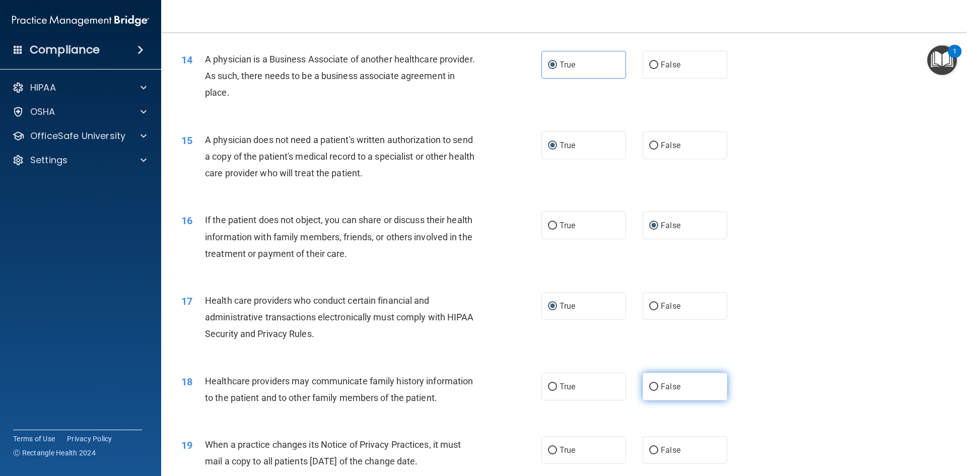
radio input "true"
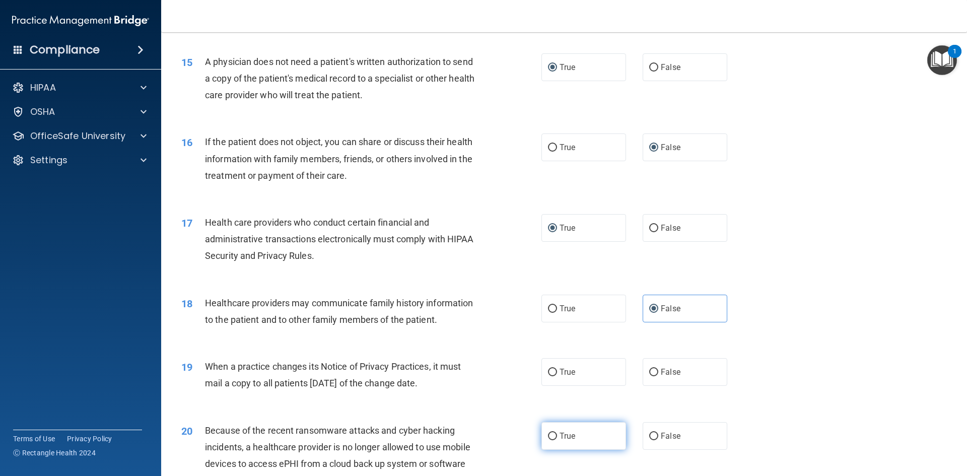
scroll to position [1108, 0]
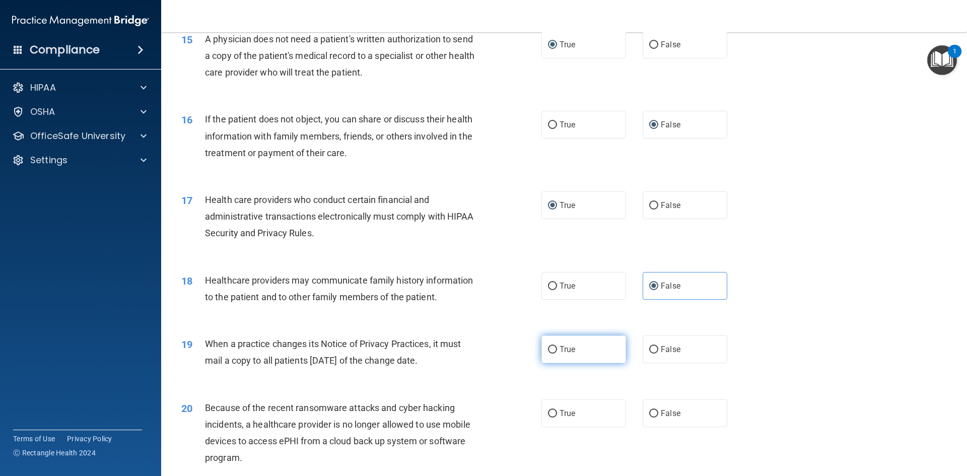
click at [544, 347] on label "True" at bounding box center [583, 349] width 85 height 28
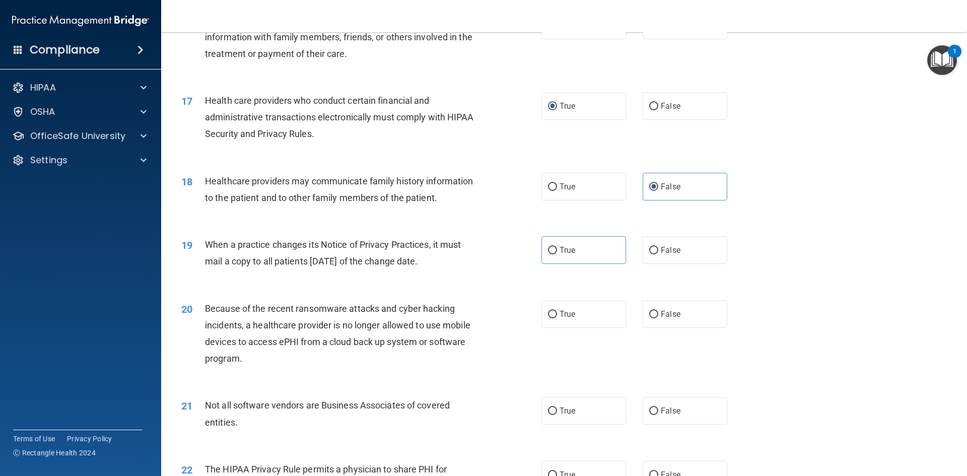
scroll to position [1208, 0]
click at [548, 255] on label "True" at bounding box center [583, 249] width 85 height 28
click at [548, 253] on input "True" at bounding box center [552, 249] width 9 height 8
radio input "true"
drag, startPoint x: 545, startPoint y: 315, endPoint x: 542, endPoint y: 330, distance: 15.9
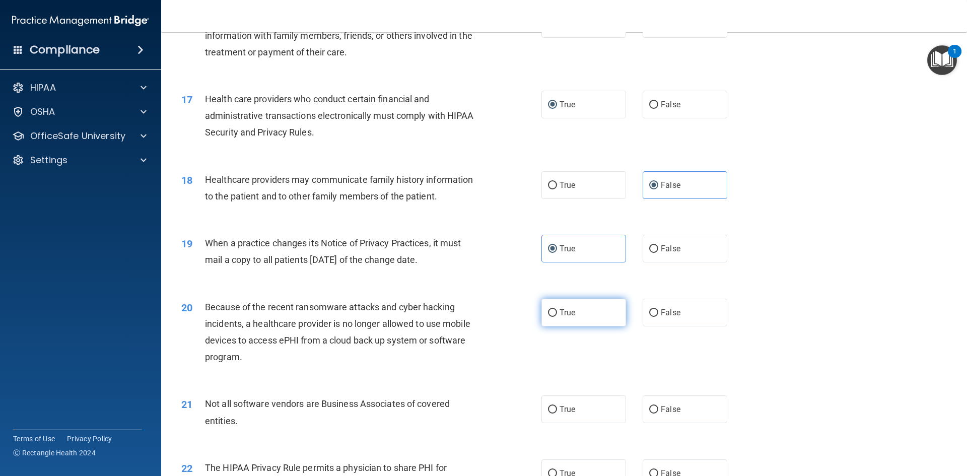
click at [548, 315] on input "True" at bounding box center [552, 313] width 9 height 8
radio input "true"
click at [555, 409] on label "True" at bounding box center [583, 409] width 85 height 28
click at [555, 409] on input "True" at bounding box center [552, 410] width 9 height 8
radio input "true"
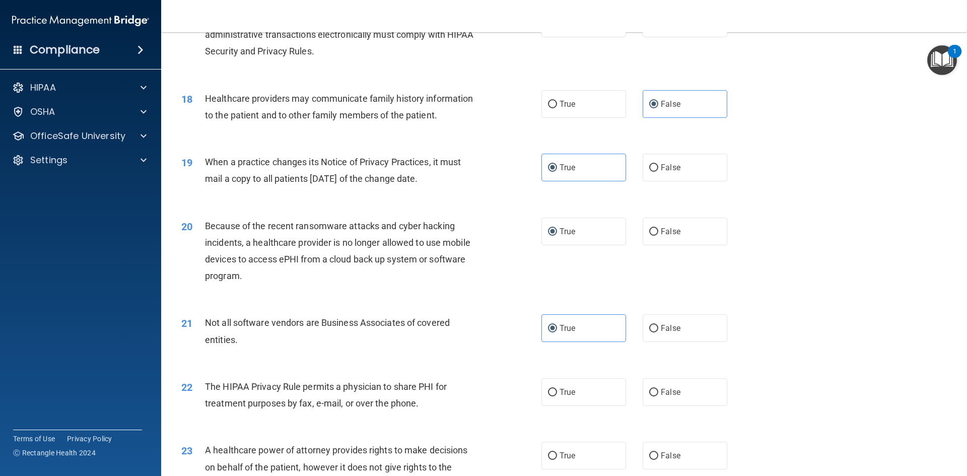
scroll to position [1309, 0]
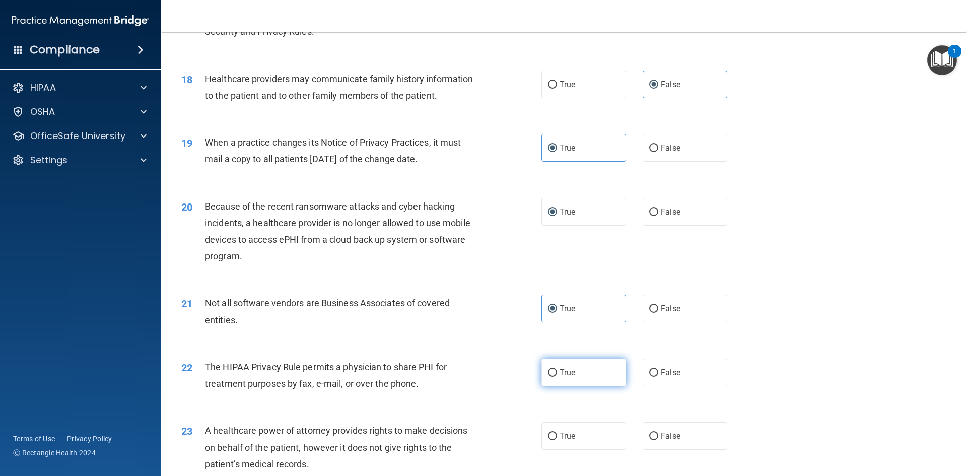
click at [550, 370] on input "True" at bounding box center [552, 373] width 9 height 8
radio input "true"
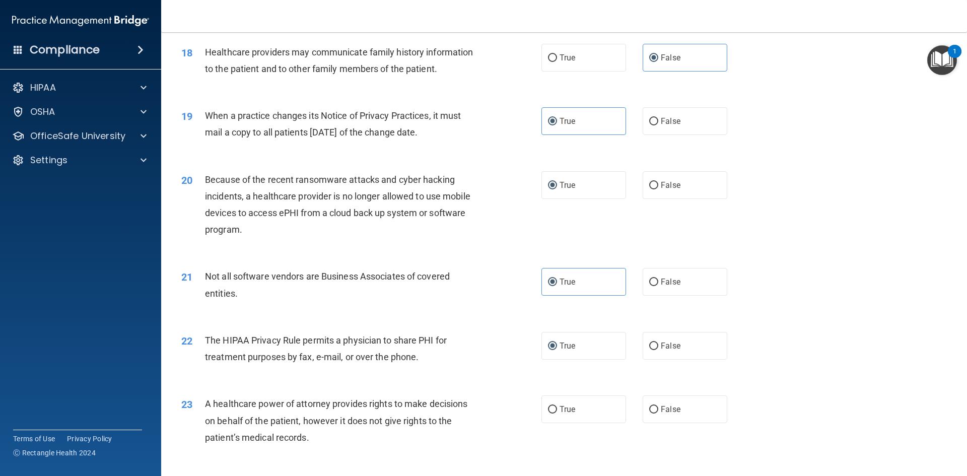
scroll to position [1410, 0]
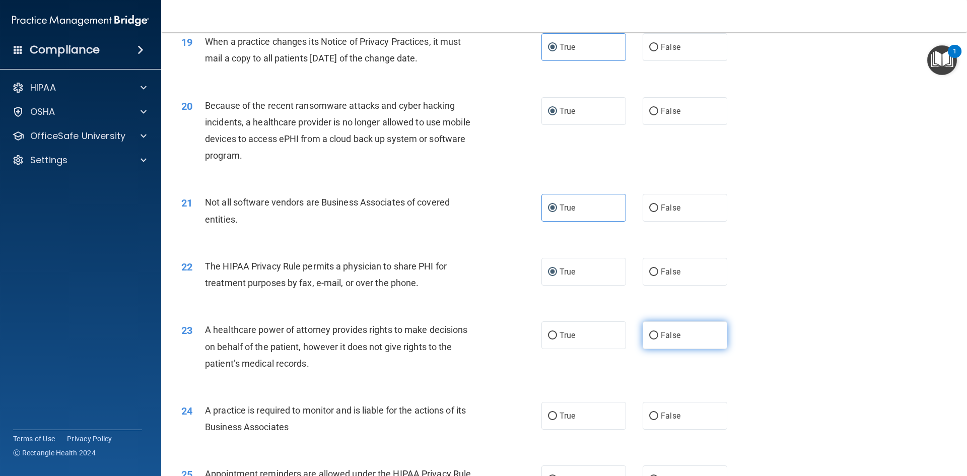
click at [649, 337] on input "False" at bounding box center [653, 336] width 9 height 8
radio input "true"
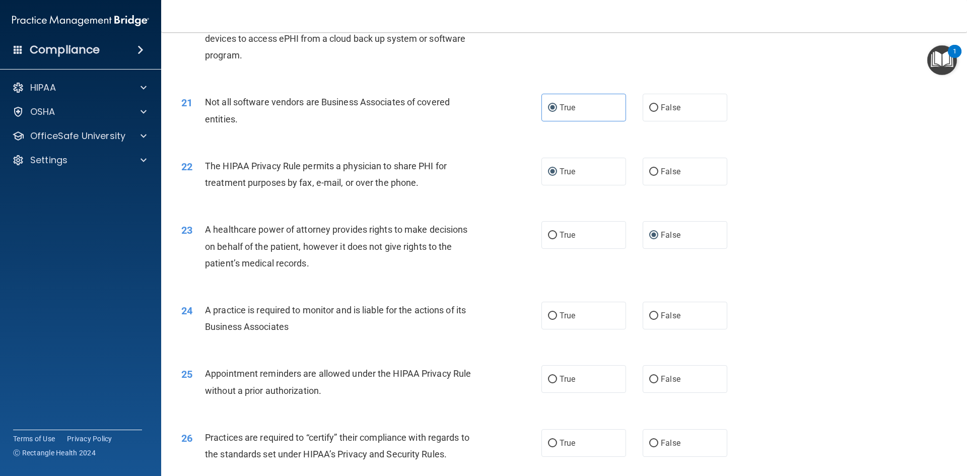
scroll to position [1511, 0]
drag, startPoint x: 646, startPoint y: 319, endPoint x: 630, endPoint y: 344, distance: 29.9
click at [643, 322] on label "False" at bounding box center [684, 315] width 85 height 28
click at [649, 319] on input "False" at bounding box center [653, 316] width 9 height 8
radio input "true"
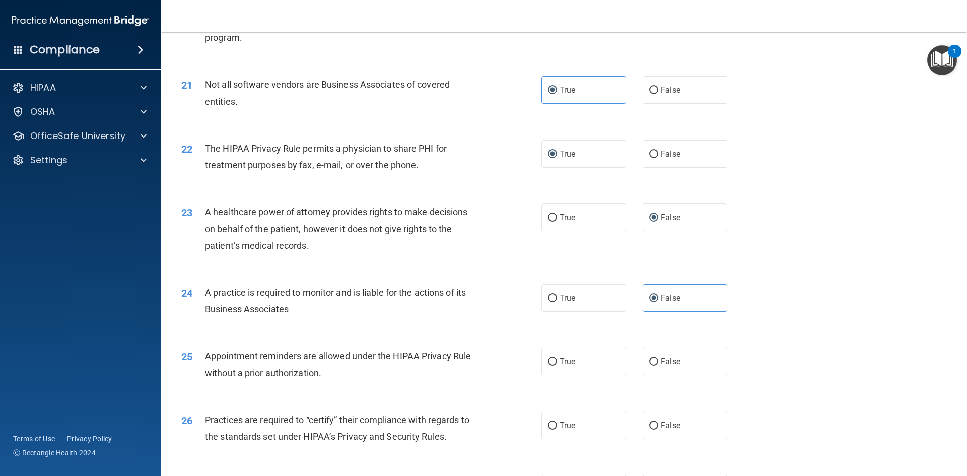
scroll to position [1561, 0]
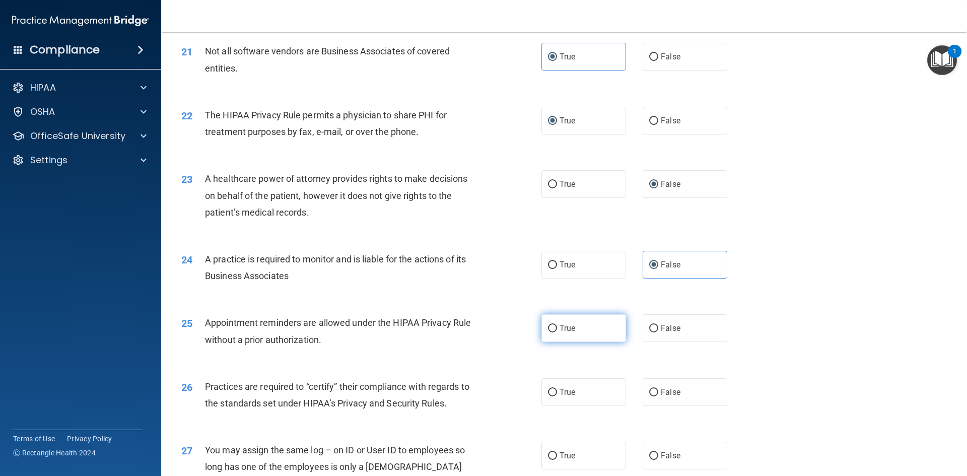
click at [549, 333] on label "True" at bounding box center [583, 328] width 85 height 28
click at [549, 332] on input "True" at bounding box center [552, 329] width 9 height 8
radio input "true"
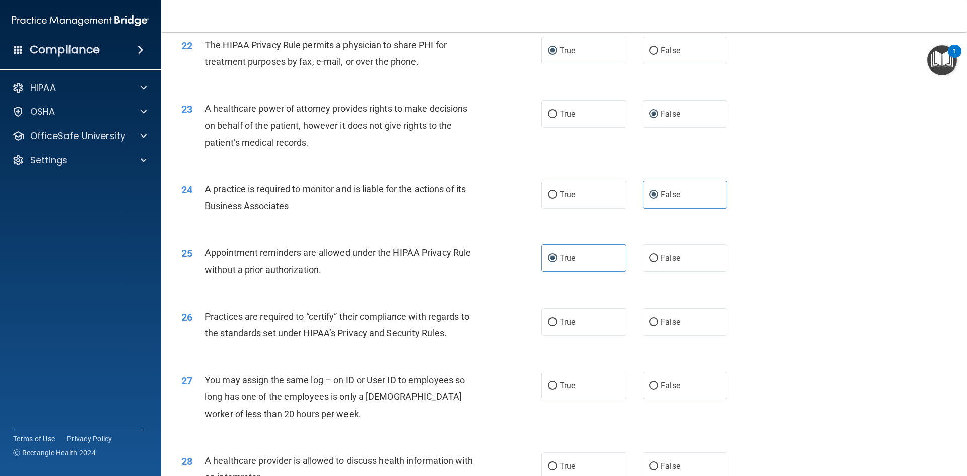
scroll to position [1662, 0]
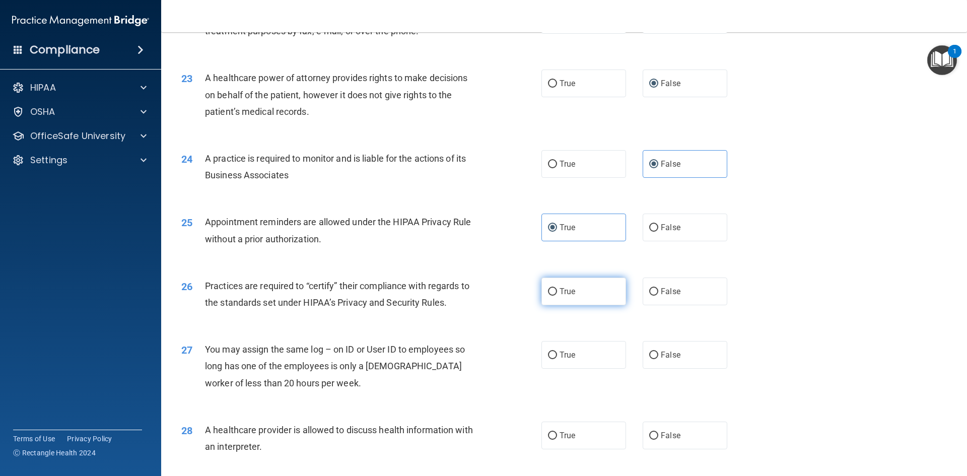
click at [550, 296] on label "True" at bounding box center [583, 291] width 85 height 28
click at [550, 296] on input "True" at bounding box center [552, 292] width 9 height 8
radio input "true"
click at [650, 297] on label "False" at bounding box center [684, 291] width 85 height 28
click at [650, 296] on input "False" at bounding box center [653, 292] width 9 height 8
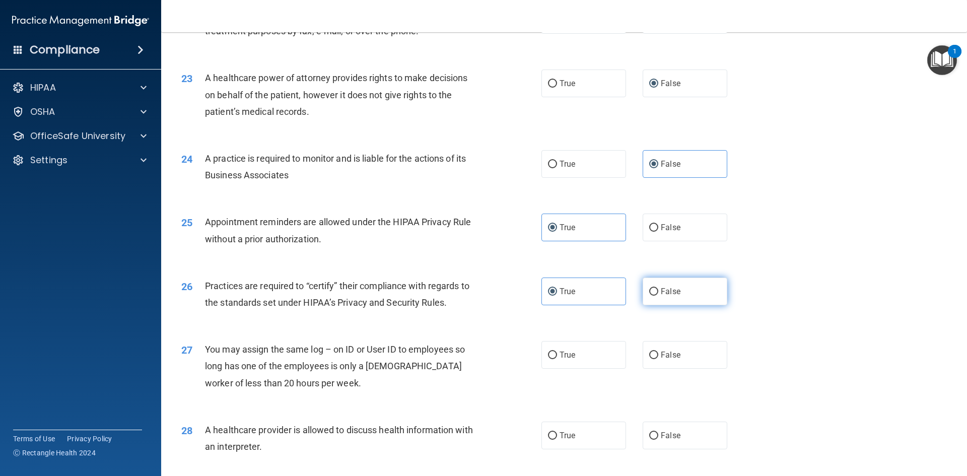
radio input "true"
radio input "false"
click at [650, 355] on input "False" at bounding box center [653, 355] width 9 height 8
radio input "true"
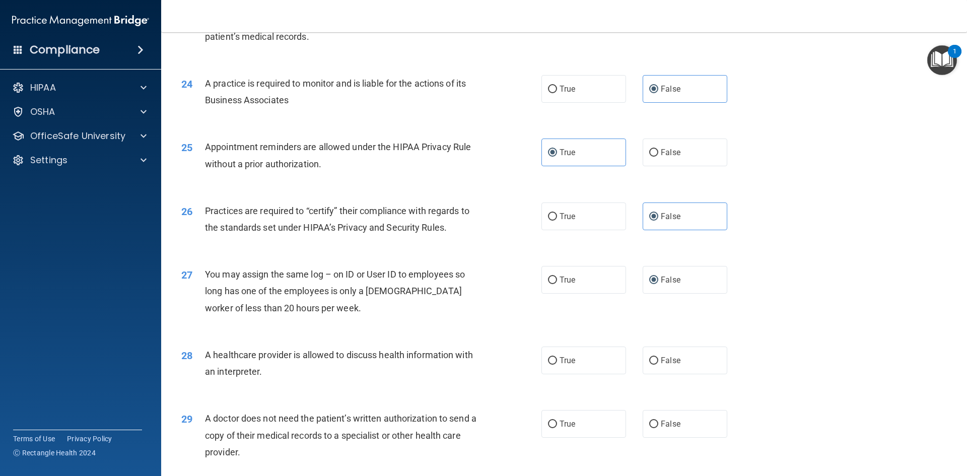
scroll to position [1762, 0]
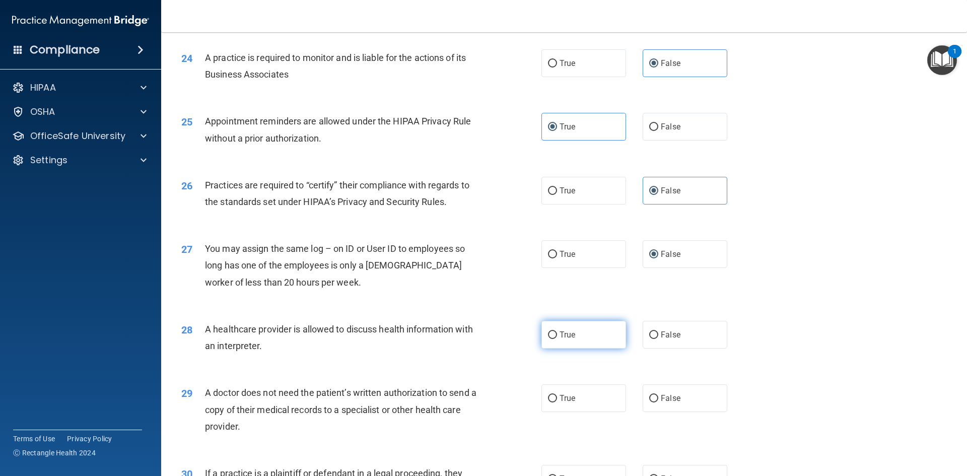
click at [559, 339] on span "True" at bounding box center [567, 335] width 16 height 10
click at [557, 339] on input "True" at bounding box center [552, 335] width 9 height 8
radio input "true"
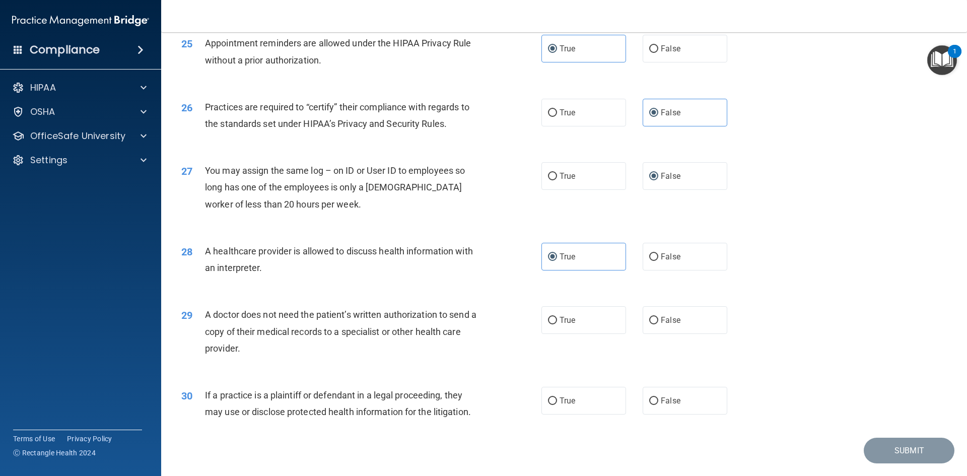
scroll to position [1863, 0]
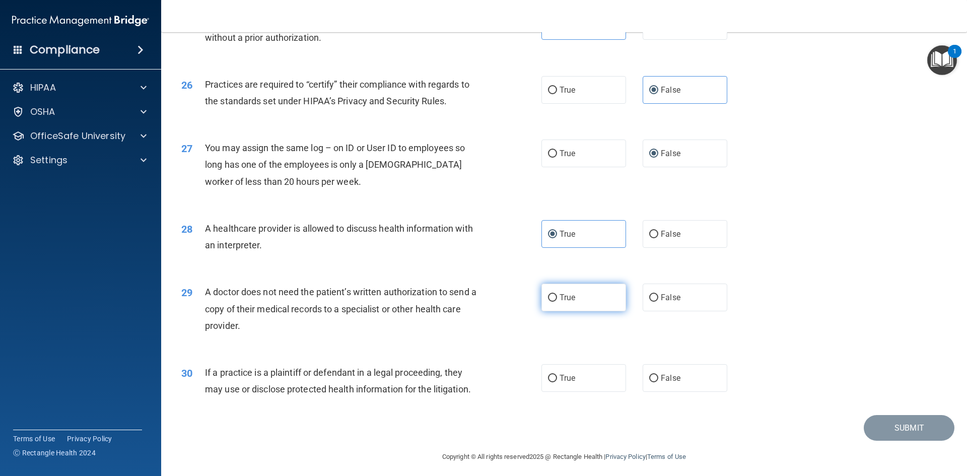
click at [551, 303] on label "True" at bounding box center [583, 297] width 85 height 28
click at [551, 302] on input "True" at bounding box center [552, 298] width 9 height 8
radio input "true"
click at [657, 299] on label "False" at bounding box center [684, 297] width 85 height 28
click at [657, 299] on input "False" at bounding box center [653, 298] width 9 height 8
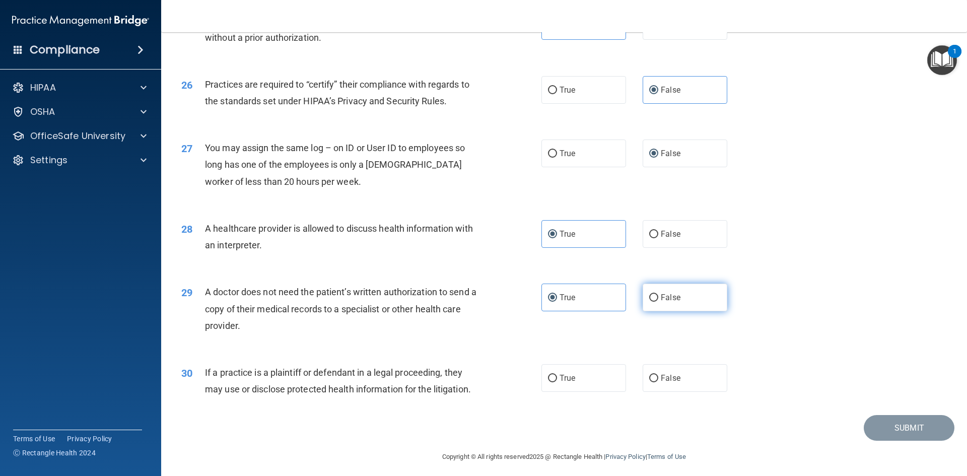
radio input "true"
radio input "false"
drag, startPoint x: 547, startPoint y: 375, endPoint x: 550, endPoint y: 405, distance: 29.9
click at [549, 381] on input "True" at bounding box center [552, 379] width 9 height 8
radio input "true"
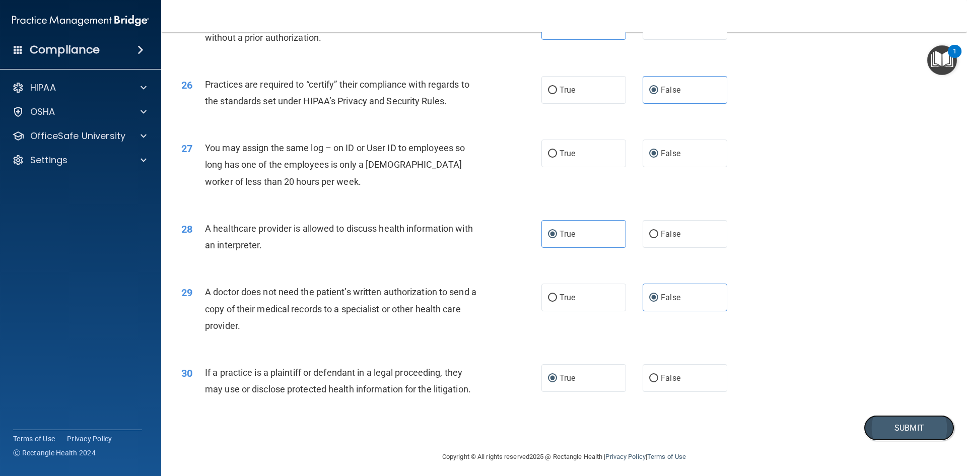
click at [911, 431] on button "Submit" at bounding box center [909, 428] width 91 height 26
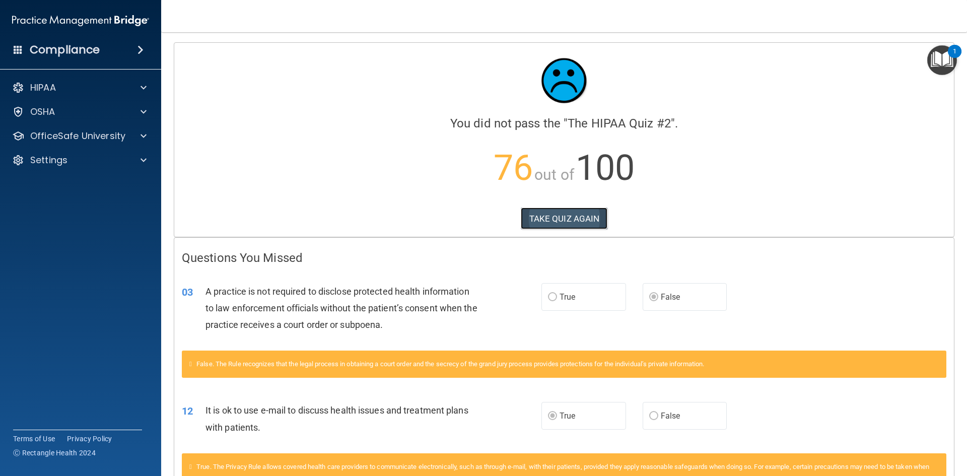
drag, startPoint x: 565, startPoint y: 218, endPoint x: 557, endPoint y: 216, distance: 8.2
click at [564, 217] on button "TAKE QUIZ AGAIN" at bounding box center [564, 218] width 87 height 22
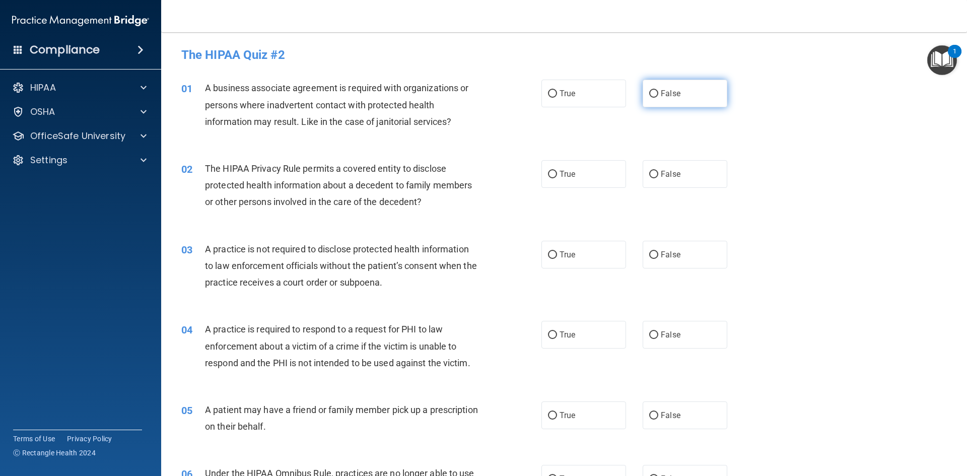
click at [651, 94] on input "False" at bounding box center [653, 94] width 9 height 8
radio input "true"
click at [654, 174] on label "False" at bounding box center [684, 174] width 85 height 28
click at [654, 174] on input "False" at bounding box center [653, 175] width 9 height 8
radio input "true"
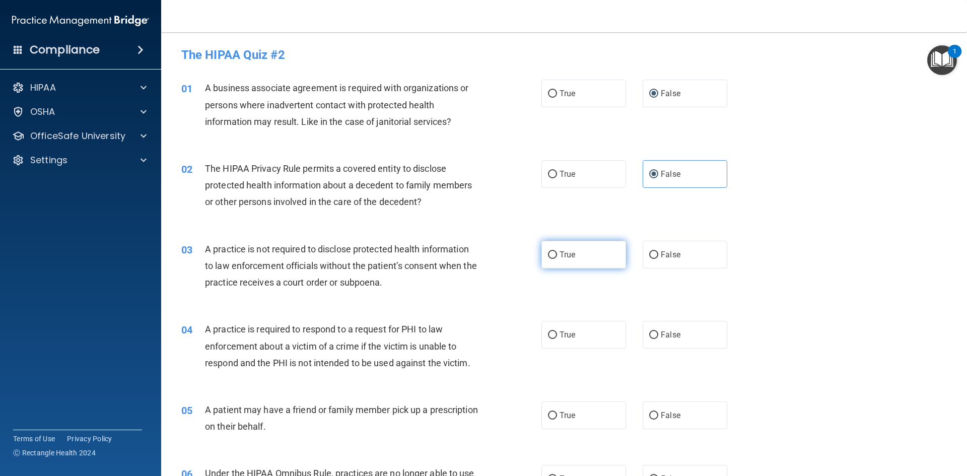
click at [548, 253] on input "True" at bounding box center [552, 255] width 9 height 8
radio input "true"
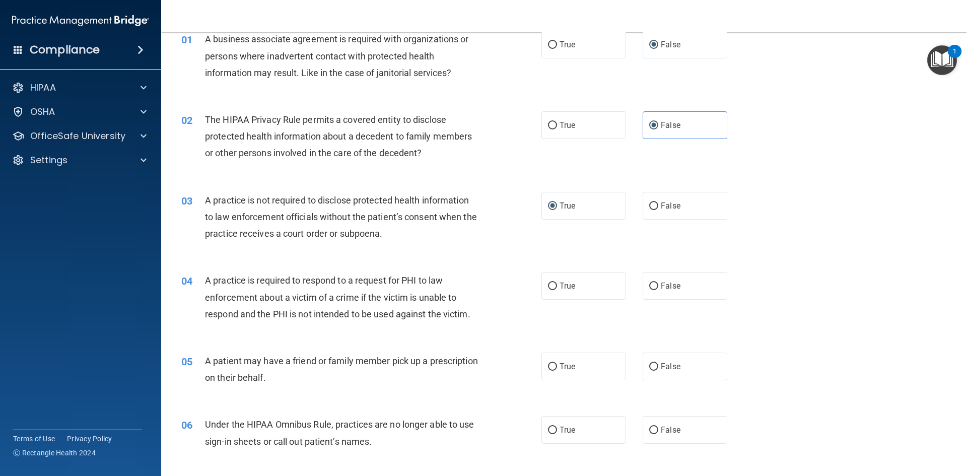
scroll to position [50, 0]
click at [548, 284] on input "True" at bounding box center [552, 285] width 9 height 8
radio input "true"
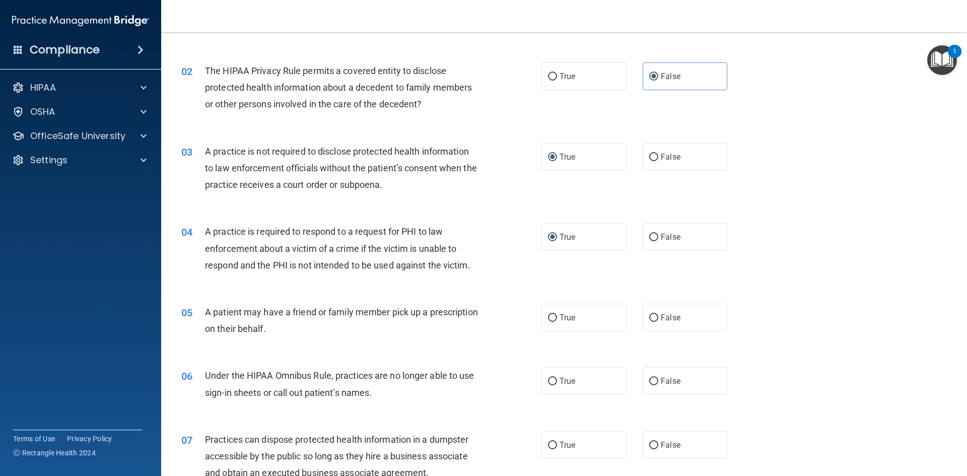
scroll to position [101, 0]
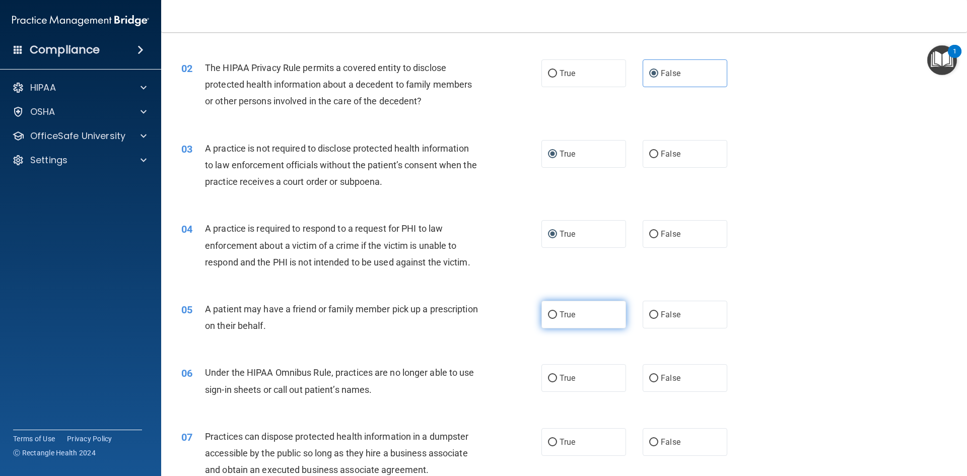
click at [543, 319] on label "True" at bounding box center [583, 315] width 85 height 28
click at [548, 319] on input "True" at bounding box center [552, 315] width 9 height 8
radio input "true"
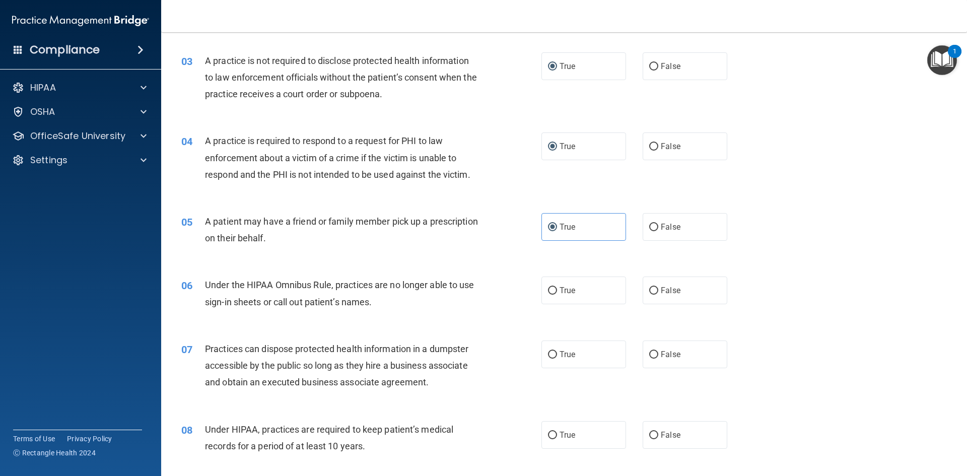
scroll to position [201, 0]
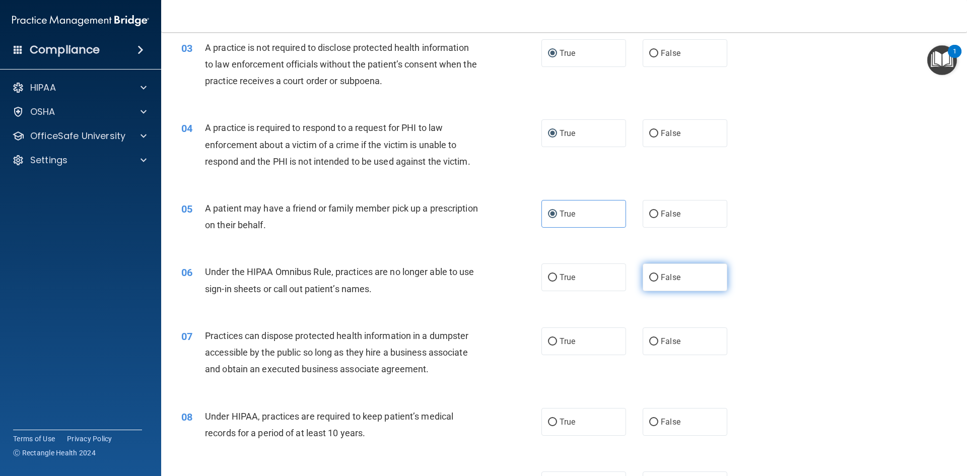
click at [651, 281] on input "False" at bounding box center [653, 278] width 9 height 8
radio input "true"
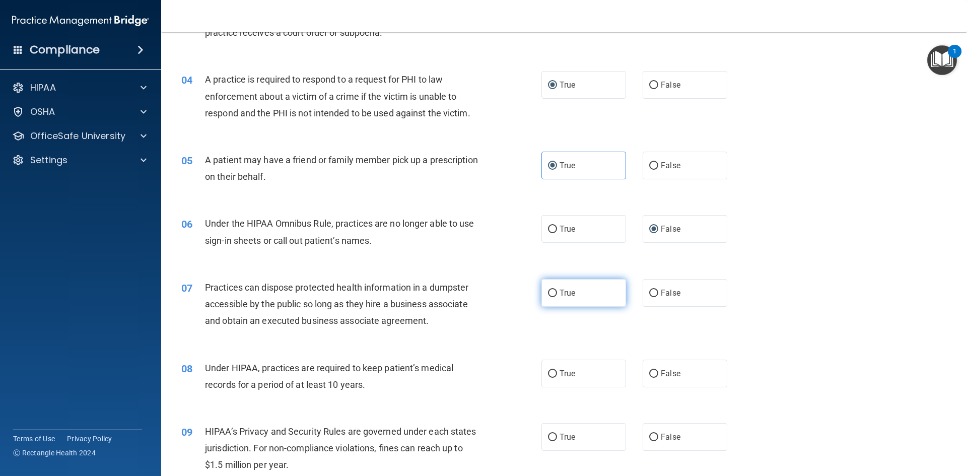
scroll to position [252, 0]
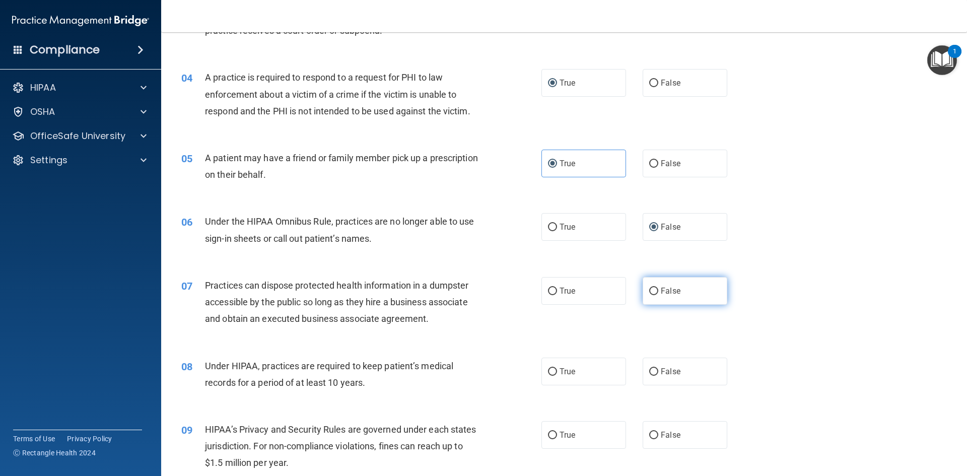
drag, startPoint x: 657, startPoint y: 290, endPoint x: 653, endPoint y: 305, distance: 15.5
click at [661, 290] on span "False" at bounding box center [671, 291] width 20 height 10
click at [657, 290] on input "False" at bounding box center [653, 292] width 9 height 8
radio input "true"
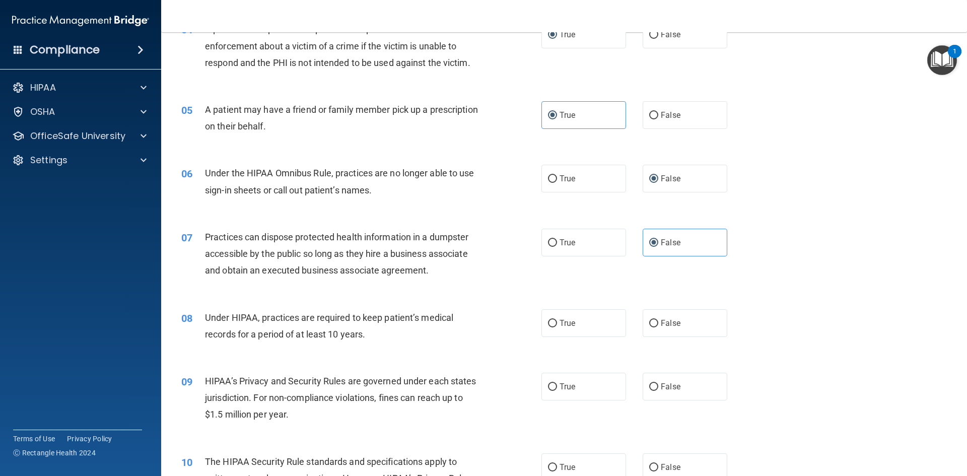
scroll to position [302, 0]
click at [649, 318] on input "False" at bounding box center [653, 322] width 9 height 8
radio input "true"
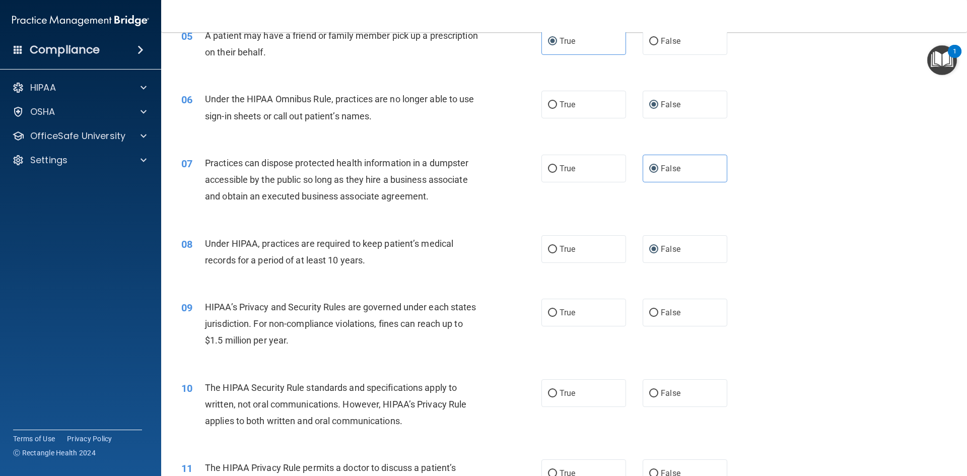
scroll to position [403, 0]
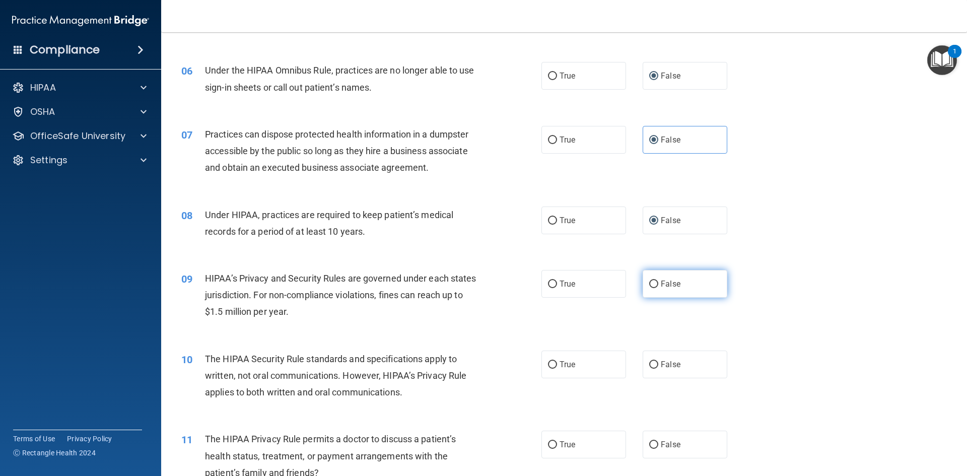
click at [642, 285] on label "False" at bounding box center [684, 284] width 85 height 28
click at [649, 285] on input "False" at bounding box center [653, 284] width 9 height 8
radio input "true"
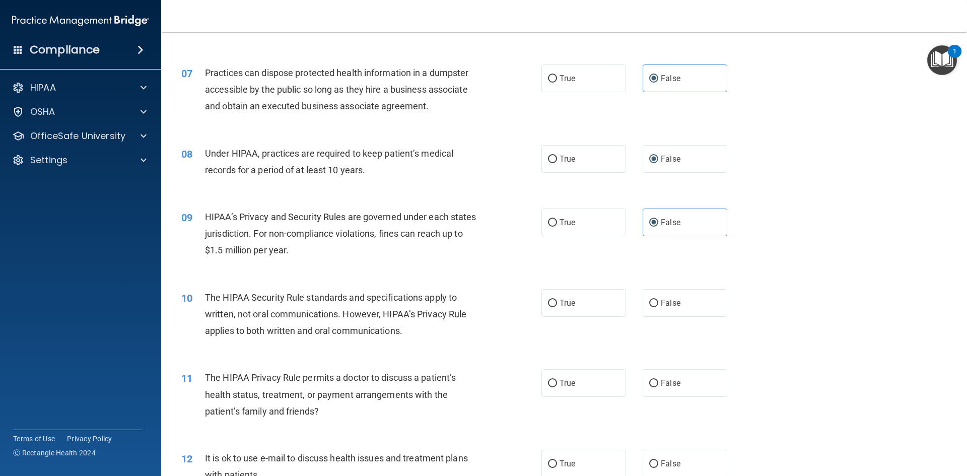
scroll to position [504, 0]
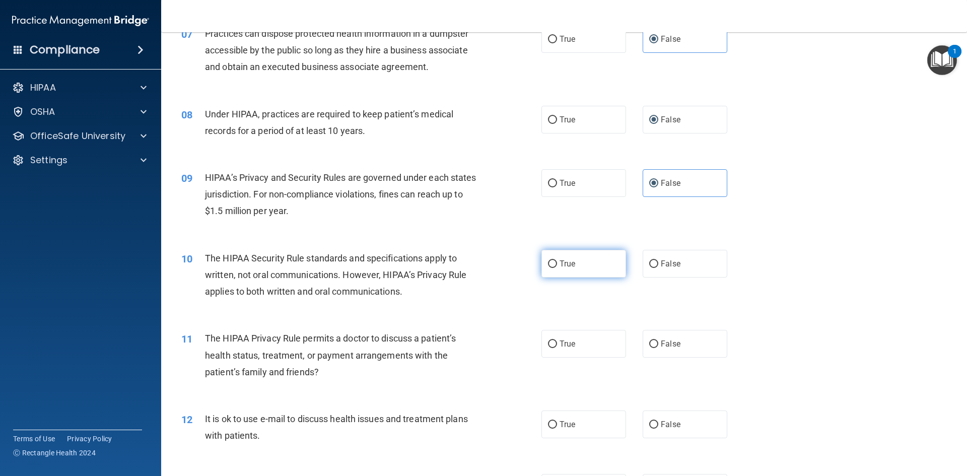
drag, startPoint x: 547, startPoint y: 266, endPoint x: 548, endPoint y: 276, distance: 10.1
click at [549, 268] on label "True" at bounding box center [583, 264] width 85 height 28
click at [549, 268] on input "True" at bounding box center [552, 264] width 9 height 8
radio input "true"
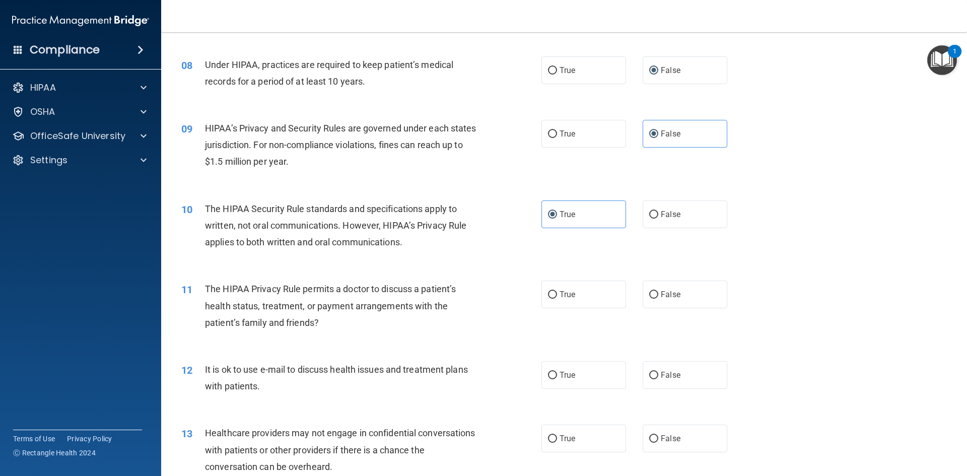
scroll to position [554, 0]
click at [545, 297] on label "True" at bounding box center [583, 293] width 85 height 28
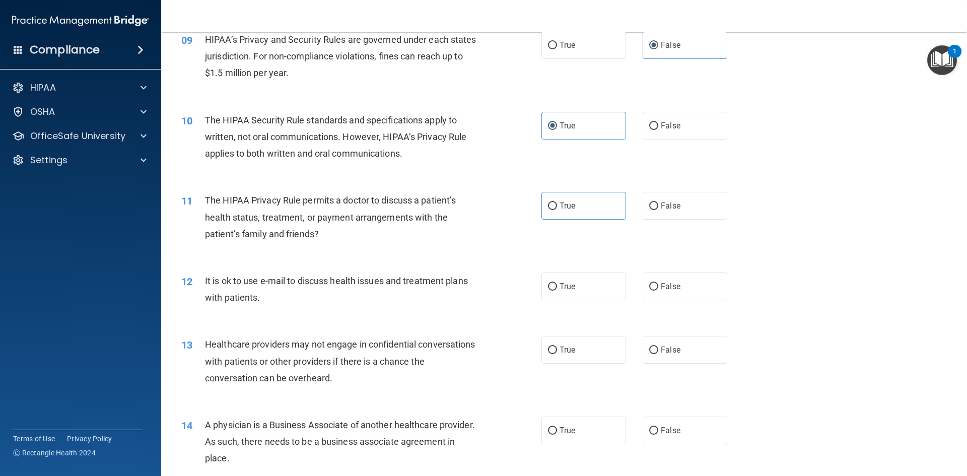
scroll to position [655, 0]
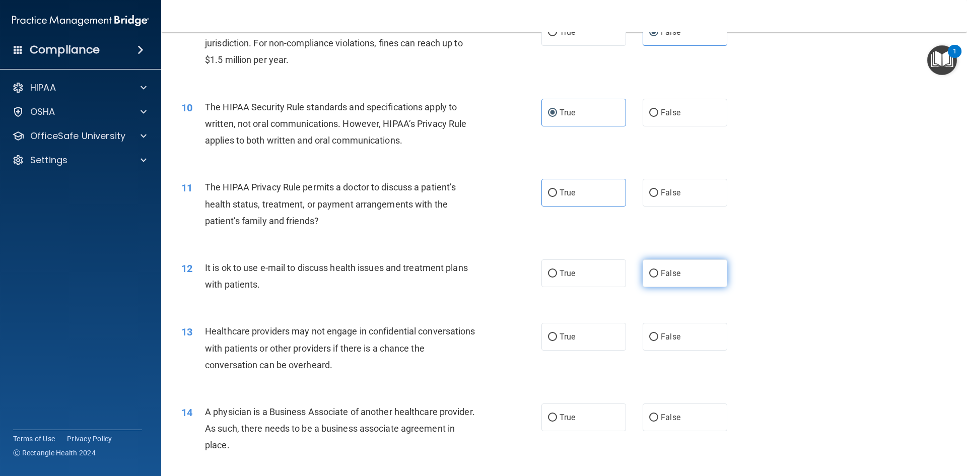
click at [655, 276] on label "False" at bounding box center [684, 273] width 85 height 28
click at [655, 276] on input "False" at bounding box center [653, 274] width 9 height 8
radio input "true"
click at [652, 339] on input "False" at bounding box center [653, 337] width 9 height 8
radio input "true"
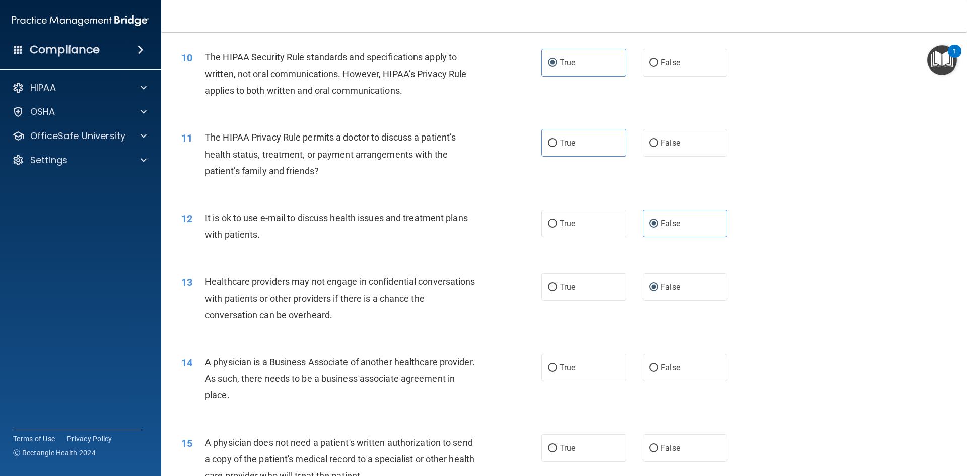
scroll to position [705, 0]
click at [550, 368] on input "True" at bounding box center [552, 368] width 9 height 8
radio input "true"
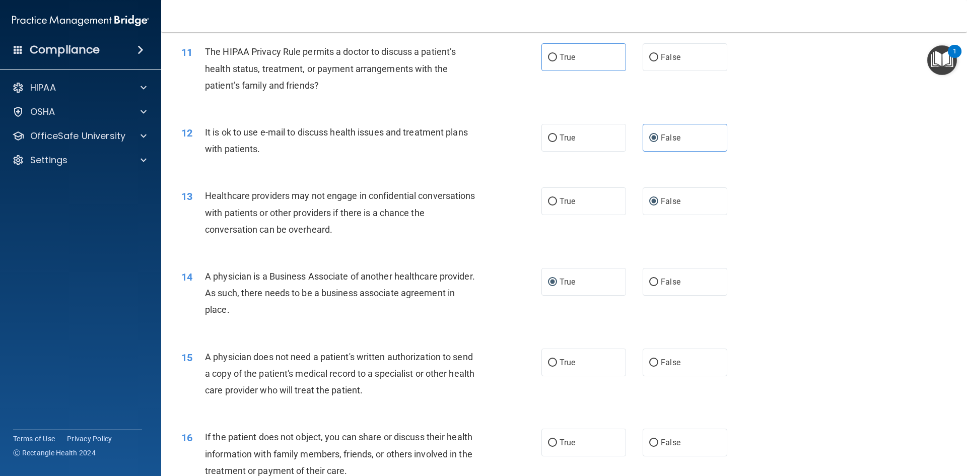
scroll to position [806, 0]
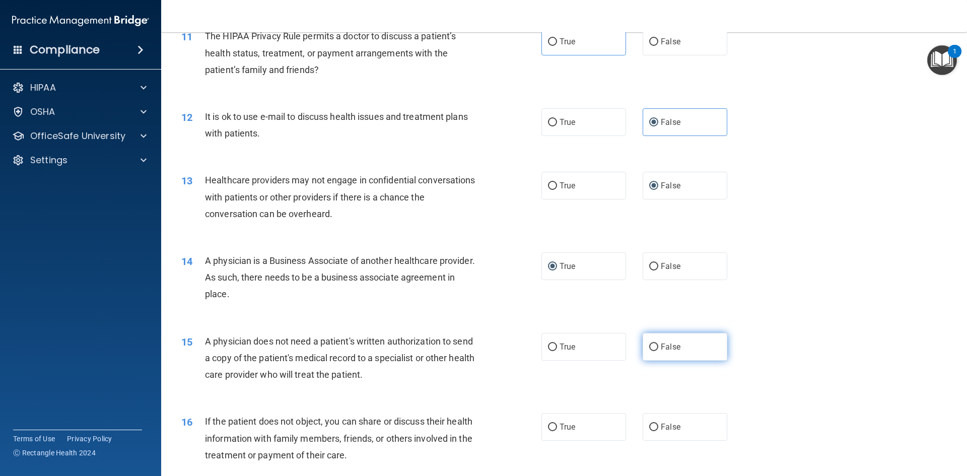
drag, startPoint x: 655, startPoint y: 344, endPoint x: 651, endPoint y: 354, distance: 10.4
click at [654, 345] on label "False" at bounding box center [684, 347] width 85 height 28
click at [654, 345] on input "False" at bounding box center [653, 347] width 9 height 8
radio input "true"
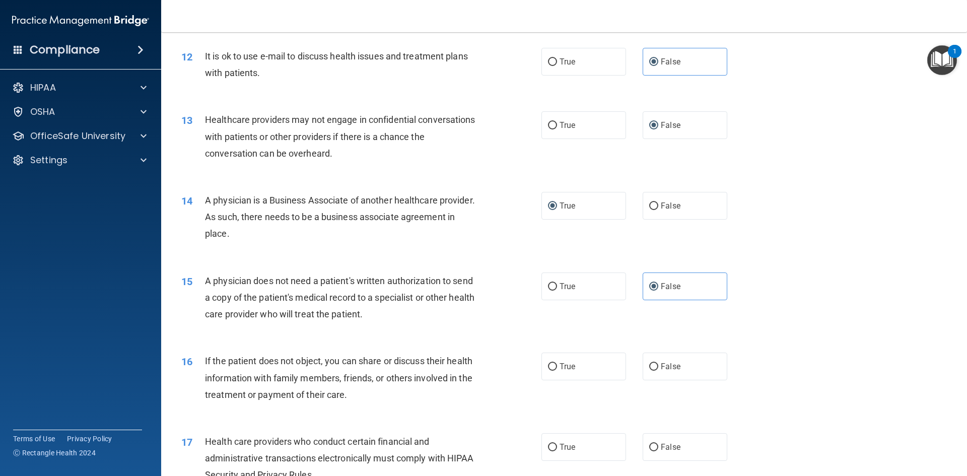
scroll to position [906, 0]
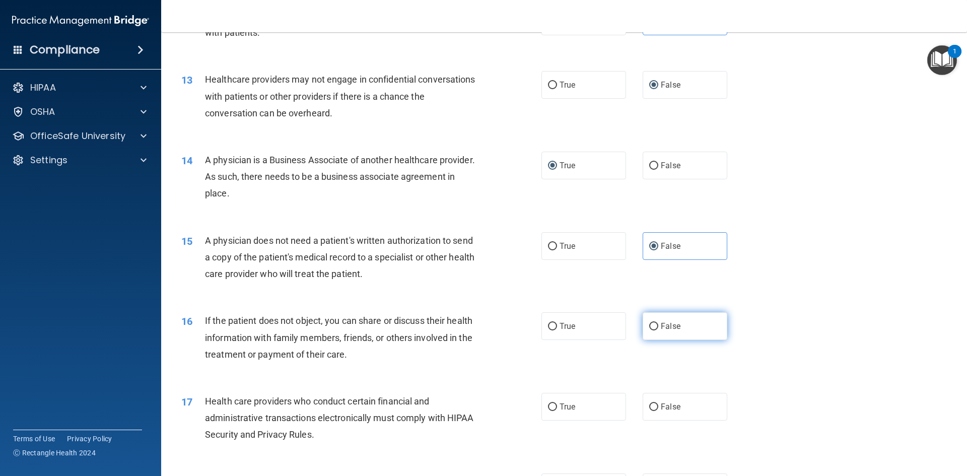
click at [661, 327] on span "False" at bounding box center [671, 326] width 20 height 10
click at [656, 327] on input "False" at bounding box center [653, 327] width 9 height 8
radio input "true"
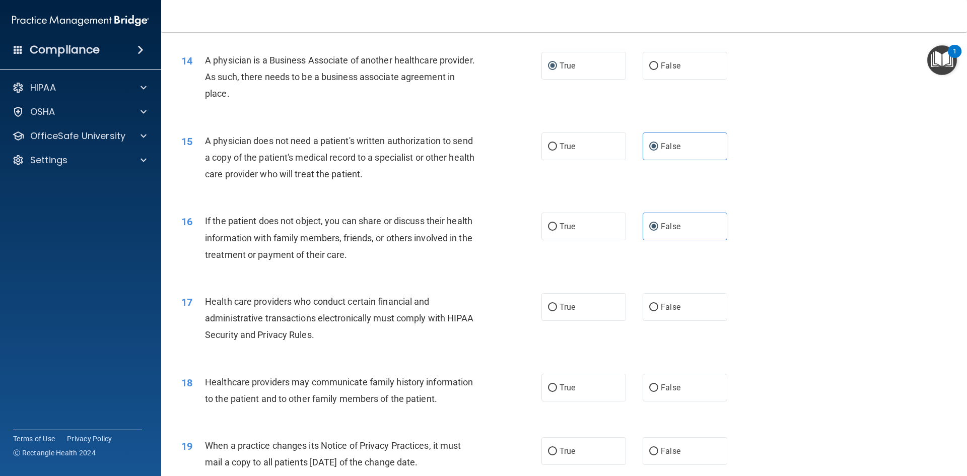
scroll to position [1007, 0]
click at [567, 309] on span "True" at bounding box center [567, 306] width 16 height 10
click at [557, 309] on input "True" at bounding box center [552, 307] width 9 height 8
radio input "true"
click at [653, 389] on input "False" at bounding box center [653, 387] width 9 height 8
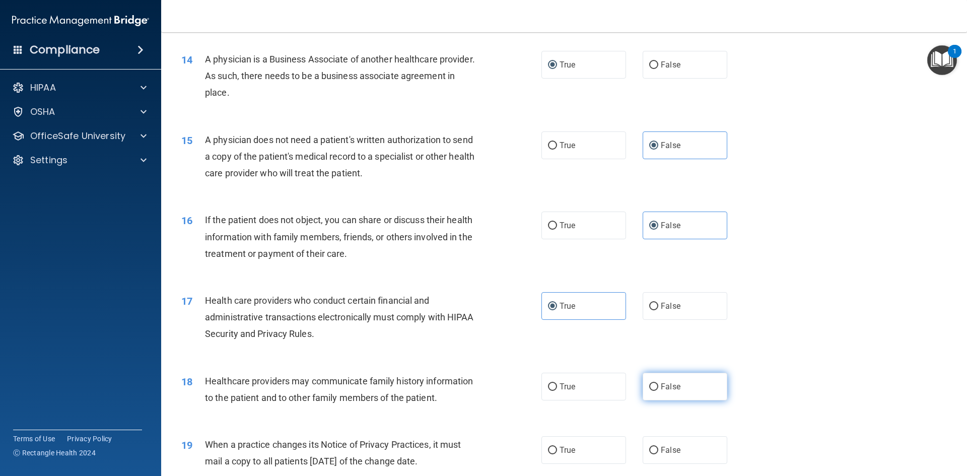
radio input "true"
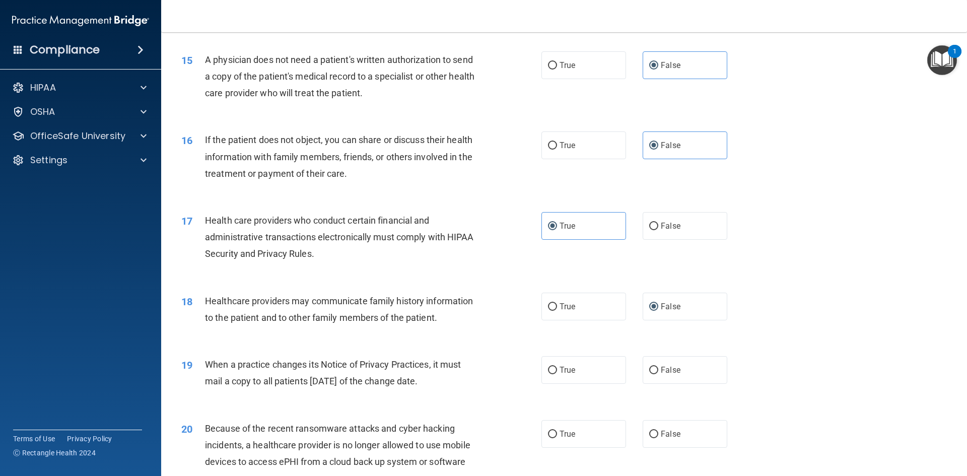
scroll to position [1108, 0]
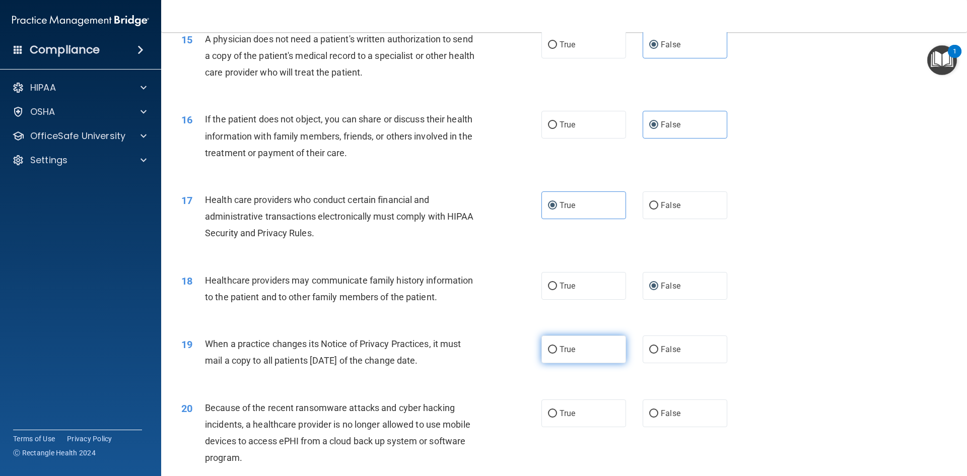
click at [555, 356] on label "True" at bounding box center [583, 349] width 85 height 28
click at [555, 353] on input "True" at bounding box center [552, 350] width 9 height 8
radio input "true"
click at [553, 409] on label "True" at bounding box center [583, 413] width 85 height 28
click at [553, 410] on input "True" at bounding box center [552, 414] width 9 height 8
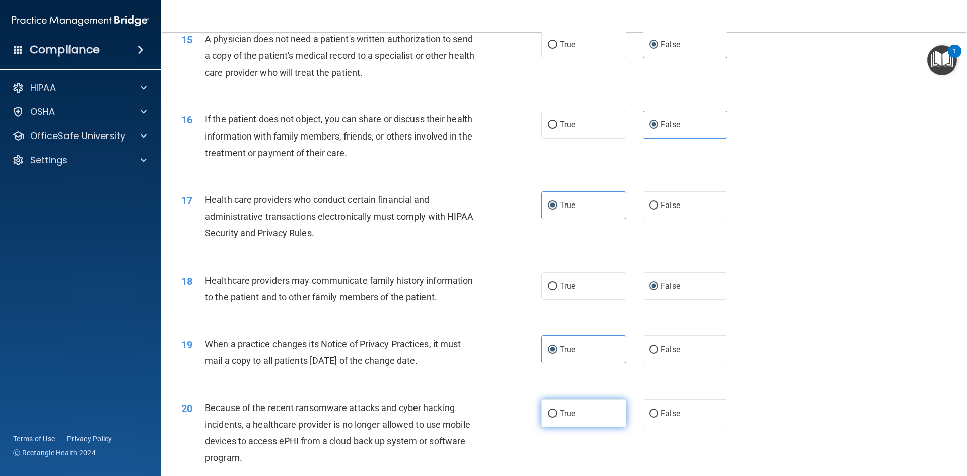
radio input "true"
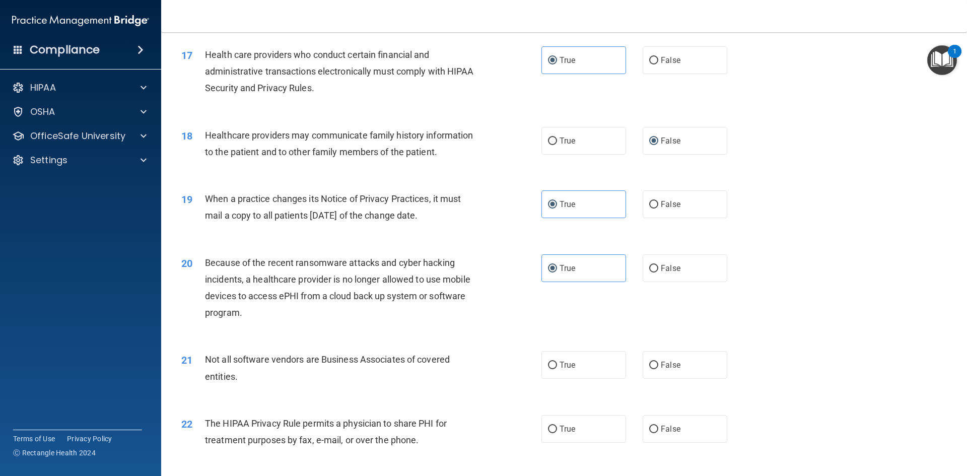
scroll to position [1259, 0]
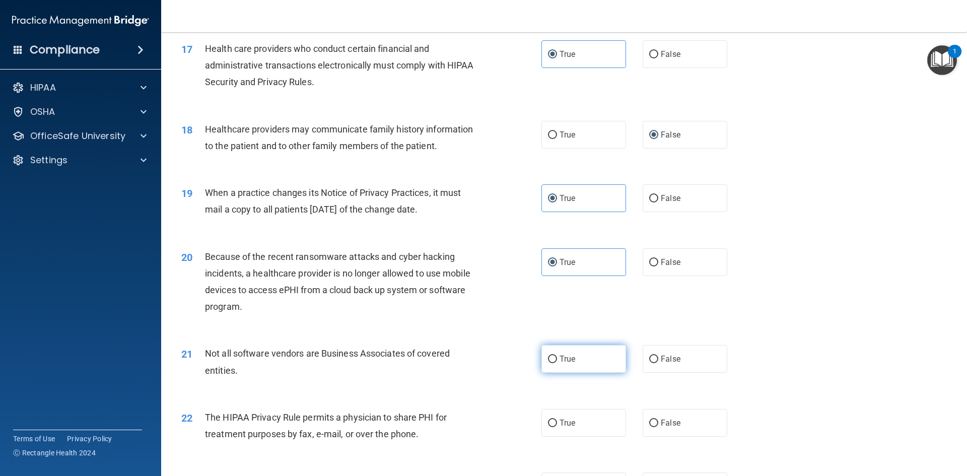
drag, startPoint x: 540, startPoint y: 356, endPoint x: 543, endPoint y: 364, distance: 8.4
click at [542, 363] on label "True" at bounding box center [583, 359] width 85 height 28
click at [548, 363] on input "True" at bounding box center [552, 359] width 9 height 8
radio input "true"
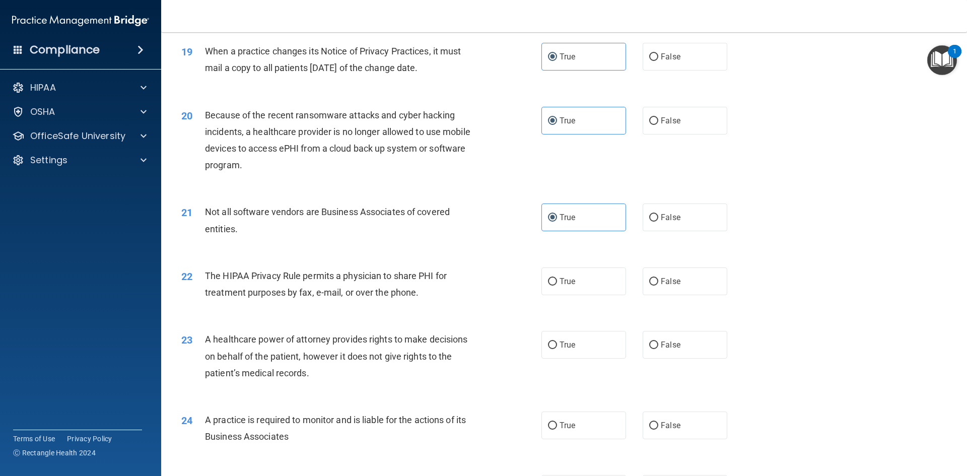
scroll to position [1410, 0]
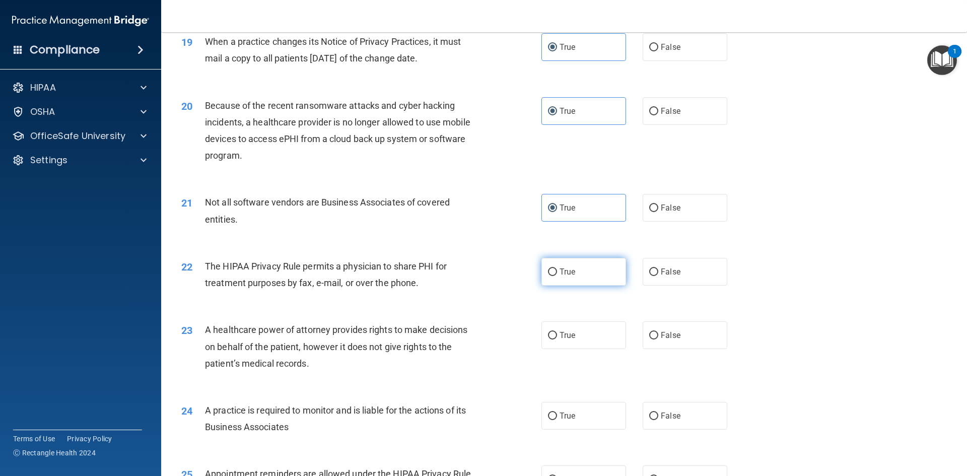
click at [559, 275] on span "True" at bounding box center [567, 272] width 16 height 10
click at [556, 275] on input "True" at bounding box center [552, 272] width 9 height 8
radio input "true"
click at [651, 336] on input "False" at bounding box center [653, 336] width 9 height 8
radio input "true"
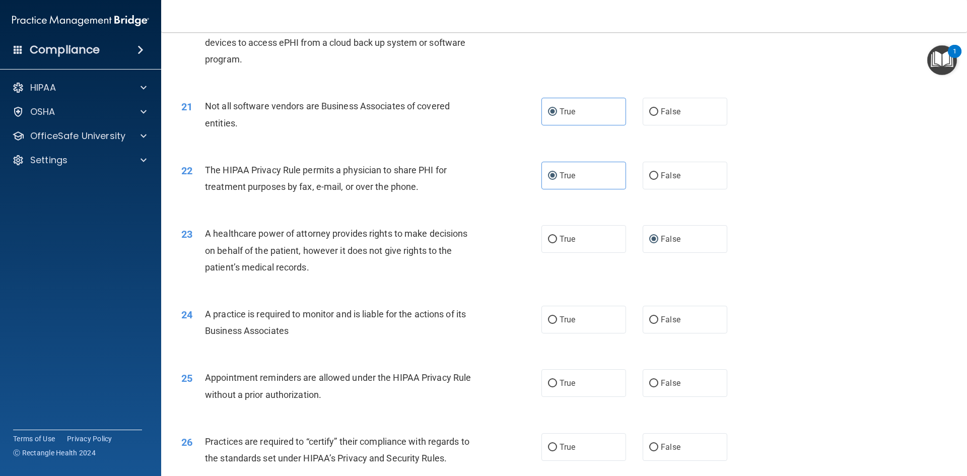
scroll to position [1511, 0]
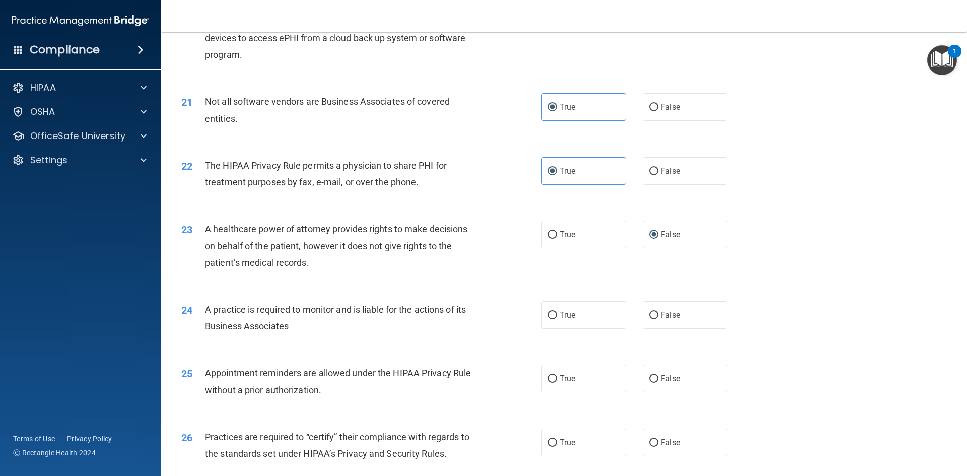
drag, startPoint x: 649, startPoint y: 320, endPoint x: 634, endPoint y: 328, distance: 16.7
click at [649, 321] on label "False" at bounding box center [684, 315] width 85 height 28
click at [649, 319] on input "False" at bounding box center [653, 316] width 9 height 8
radio input "true"
click at [554, 389] on label "True" at bounding box center [583, 379] width 85 height 28
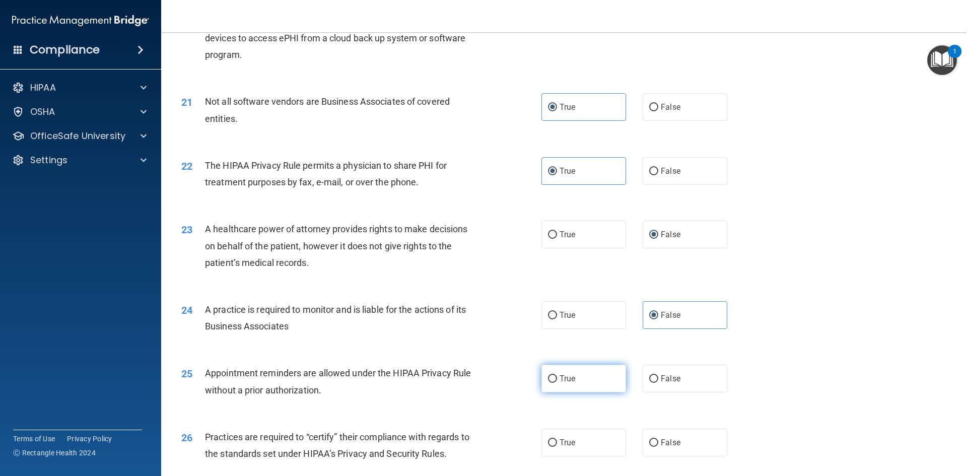
click at [554, 383] on input "True" at bounding box center [552, 379] width 9 height 8
radio input "true"
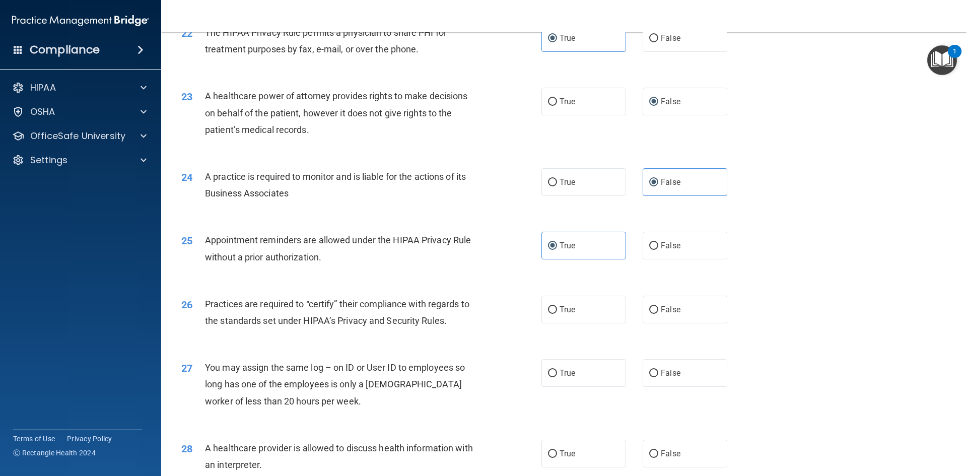
scroll to position [1662, 0]
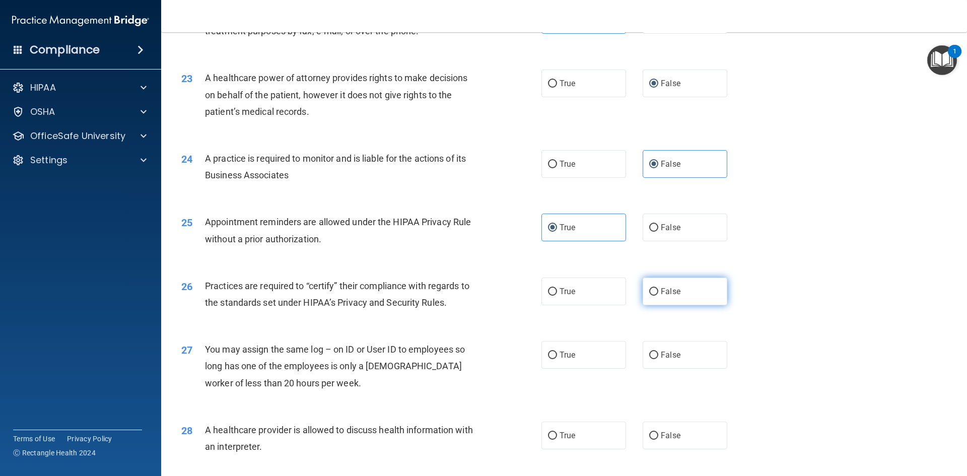
click at [651, 291] on input "False" at bounding box center [653, 292] width 9 height 8
radio input "true"
click at [651, 353] on input "False" at bounding box center [653, 355] width 9 height 8
radio input "true"
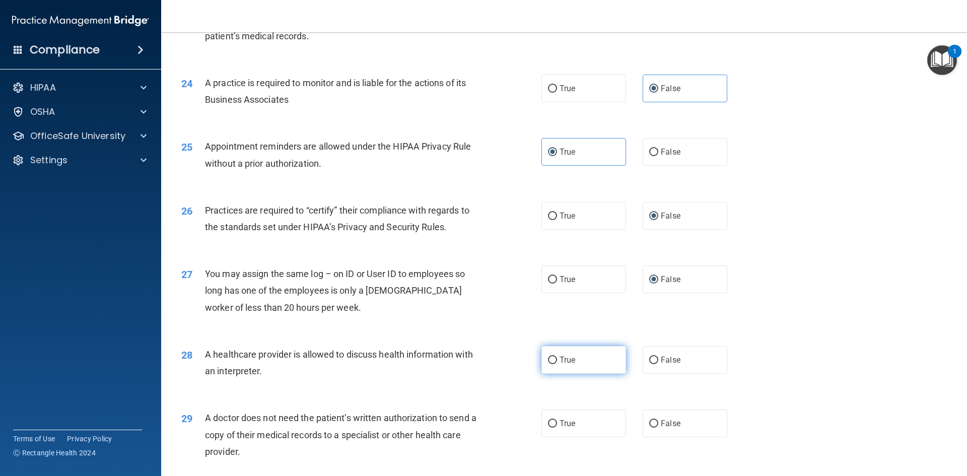
scroll to position [1762, 0]
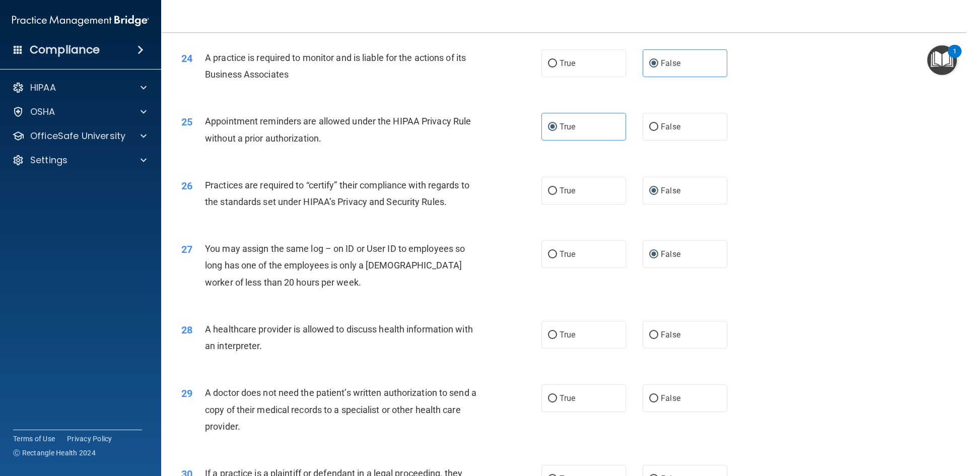
drag, startPoint x: 553, startPoint y: 332, endPoint x: 556, endPoint y: 349, distance: 17.0
click at [556, 343] on label "True" at bounding box center [583, 335] width 85 height 28
click at [556, 339] on input "True" at bounding box center [552, 335] width 9 height 8
radio input "true"
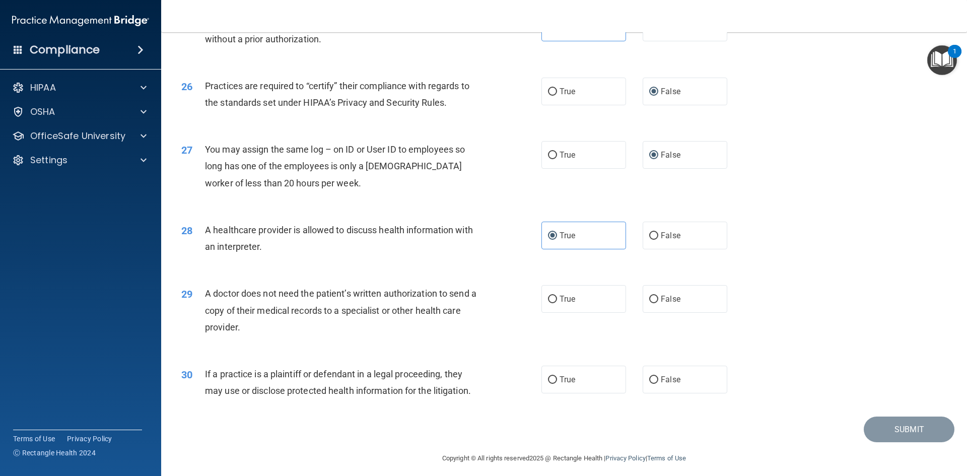
scroll to position [1863, 0]
drag, startPoint x: 653, startPoint y: 298, endPoint x: 653, endPoint y: 309, distance: 11.6
click at [653, 300] on input "False" at bounding box center [653, 298] width 9 height 8
radio input "true"
drag, startPoint x: 639, startPoint y: 381, endPoint x: 646, endPoint y: 392, distance: 12.9
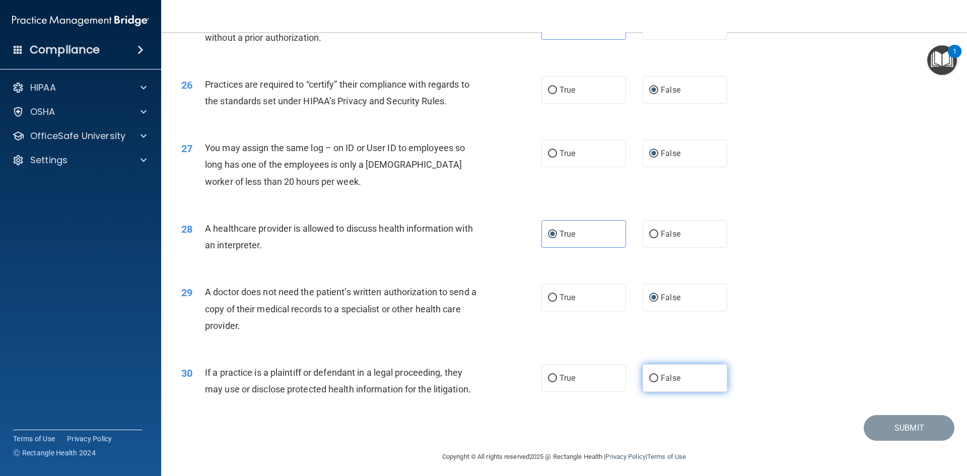
click at [642, 382] on label "False" at bounding box center [684, 378] width 85 height 28
click at [649, 382] on input "False" at bounding box center [653, 379] width 9 height 8
radio input "true"
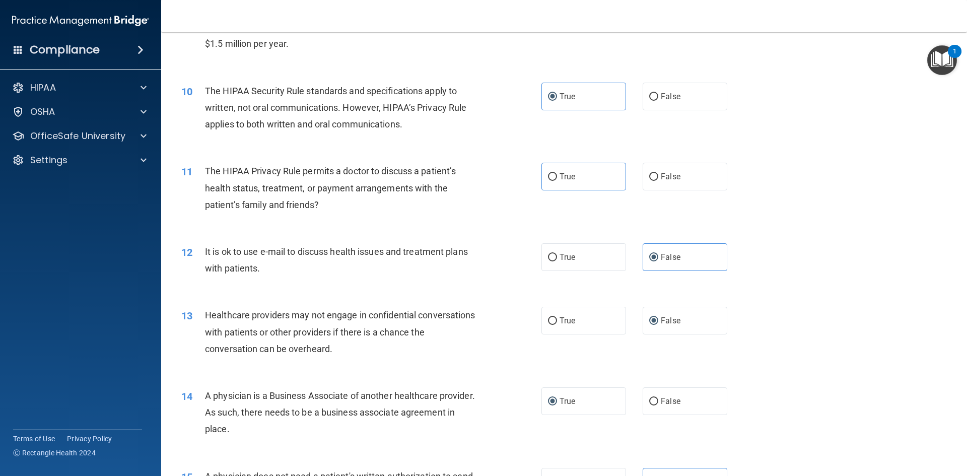
scroll to position [609, 0]
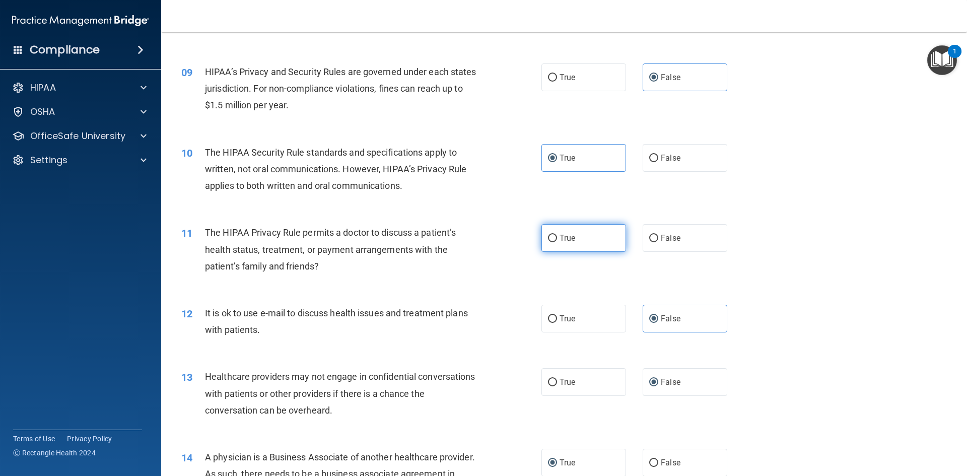
click at [554, 241] on label "True" at bounding box center [583, 238] width 85 height 28
click at [554, 241] on input "True" at bounding box center [552, 239] width 9 height 8
radio input "true"
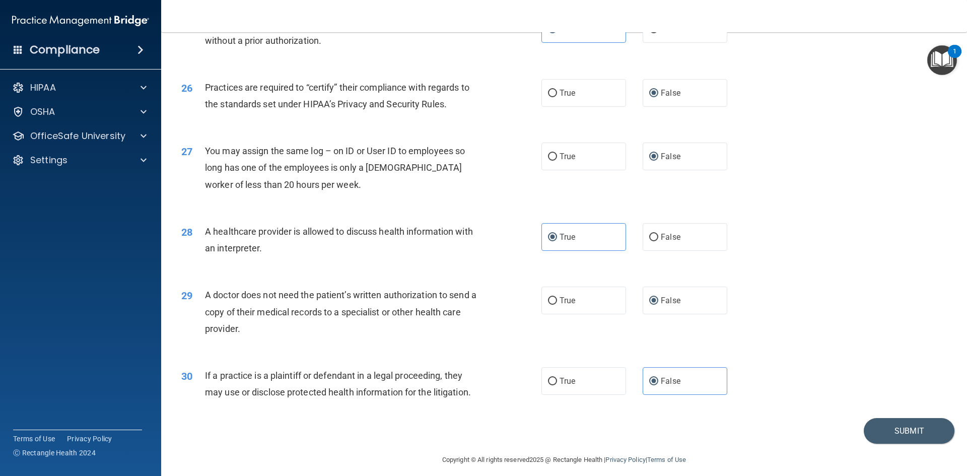
scroll to position [1868, 0]
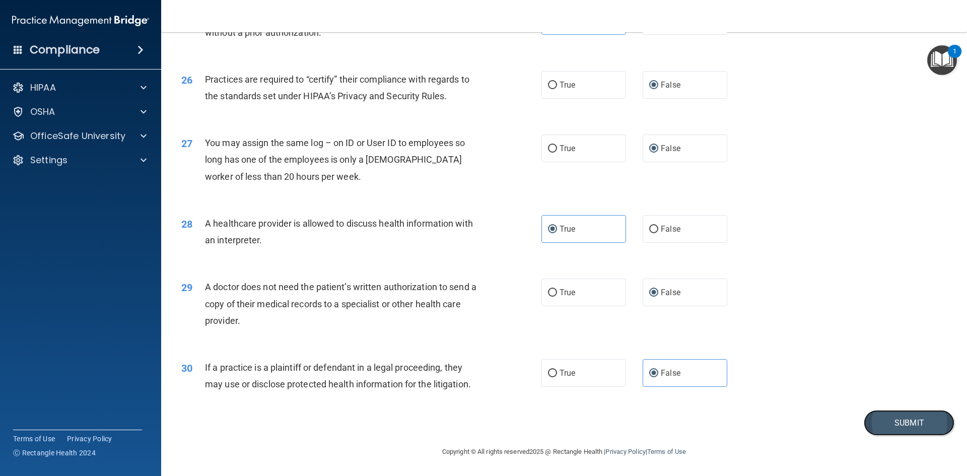
click at [896, 418] on button "Submit" at bounding box center [909, 423] width 91 height 26
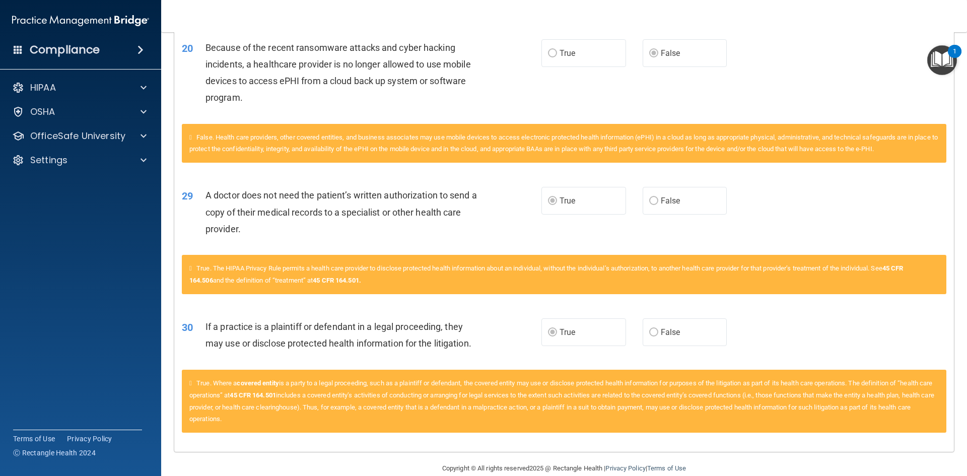
scroll to position [1108, 0]
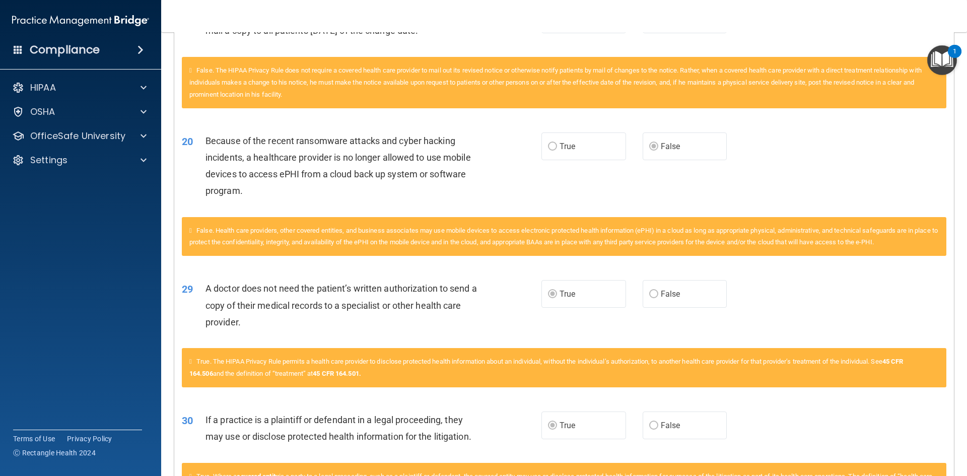
drag, startPoint x: 351, startPoint y: 53, endPoint x: 383, endPoint y: 5, distance: 58.1
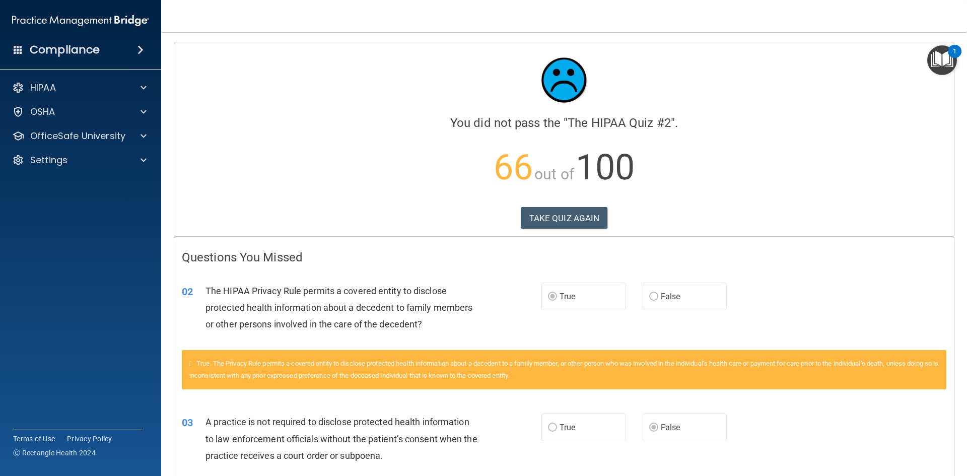
scroll to position [0, 0]
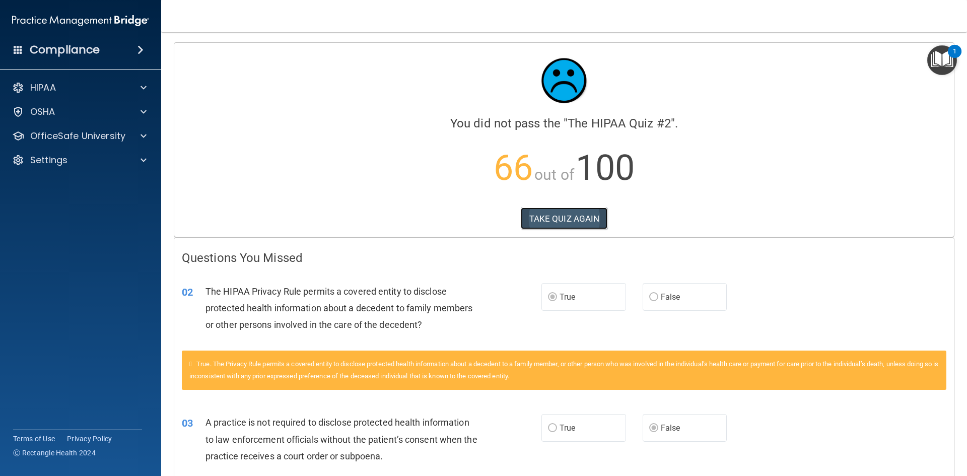
click at [566, 214] on button "TAKE QUIZ AGAIN" at bounding box center [564, 218] width 87 height 22
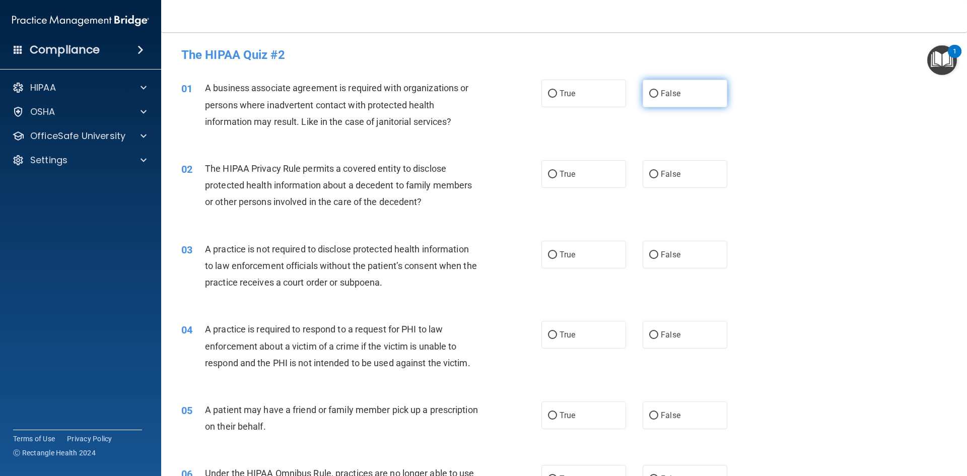
click at [649, 95] on input "False" at bounding box center [653, 94] width 9 height 8
radio input "true"
click at [649, 176] on input "False" at bounding box center [653, 175] width 9 height 8
radio input "true"
click at [550, 171] on input "True" at bounding box center [552, 175] width 9 height 8
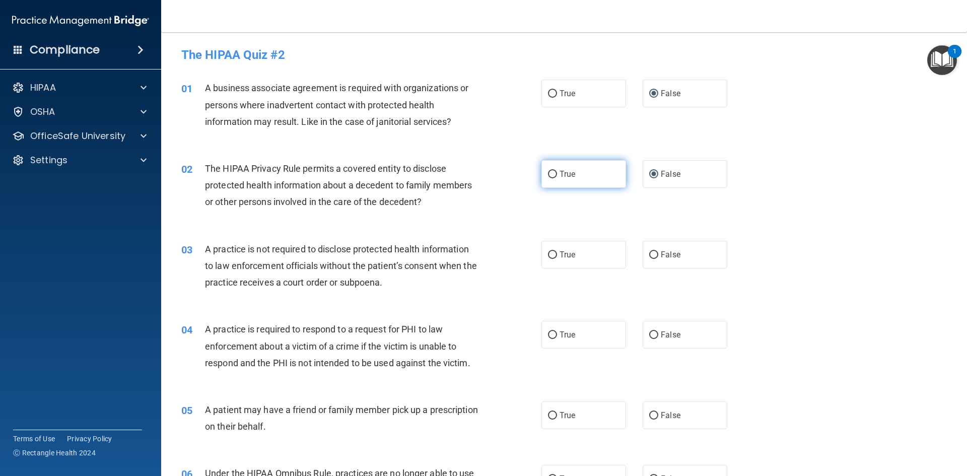
radio input "true"
radio input "false"
click at [651, 257] on input "False" at bounding box center [653, 255] width 9 height 8
radio input "true"
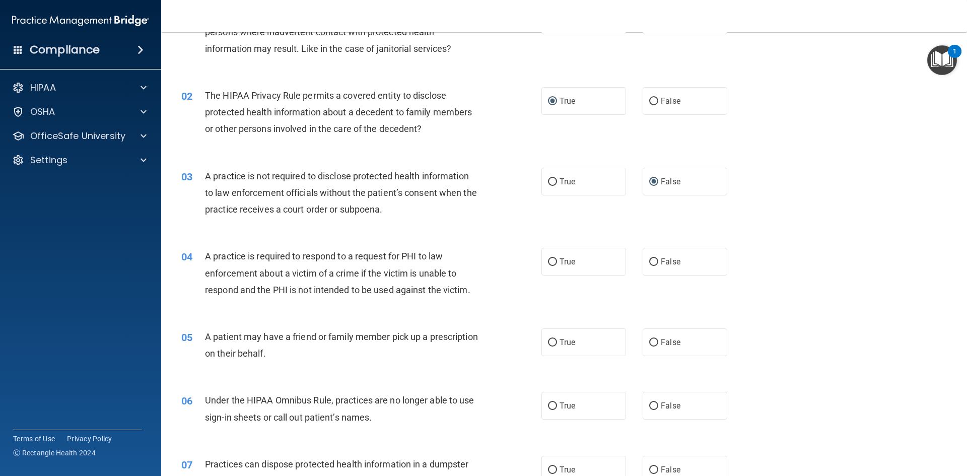
scroll to position [101, 0]
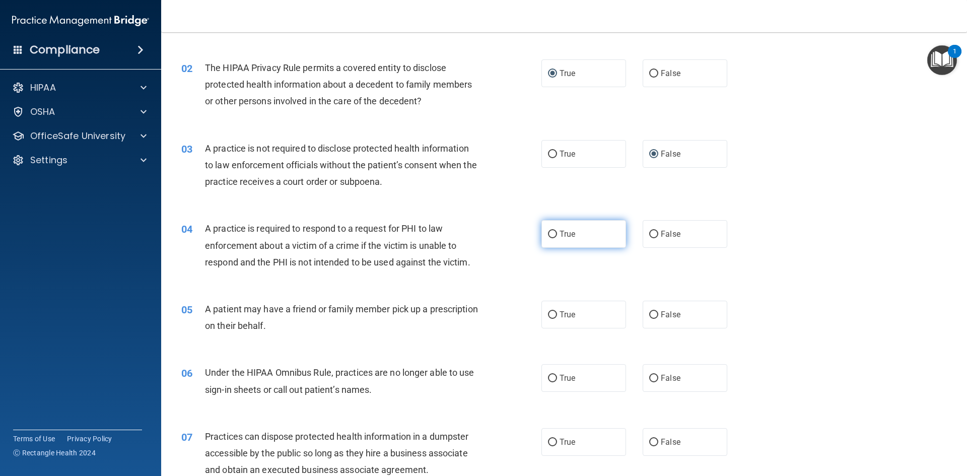
click at [545, 243] on label "True" at bounding box center [583, 234] width 85 height 28
click at [548, 238] on input "True" at bounding box center [552, 235] width 9 height 8
radio input "true"
click at [547, 321] on label "True" at bounding box center [583, 315] width 85 height 28
click at [548, 319] on input "True" at bounding box center [552, 315] width 9 height 8
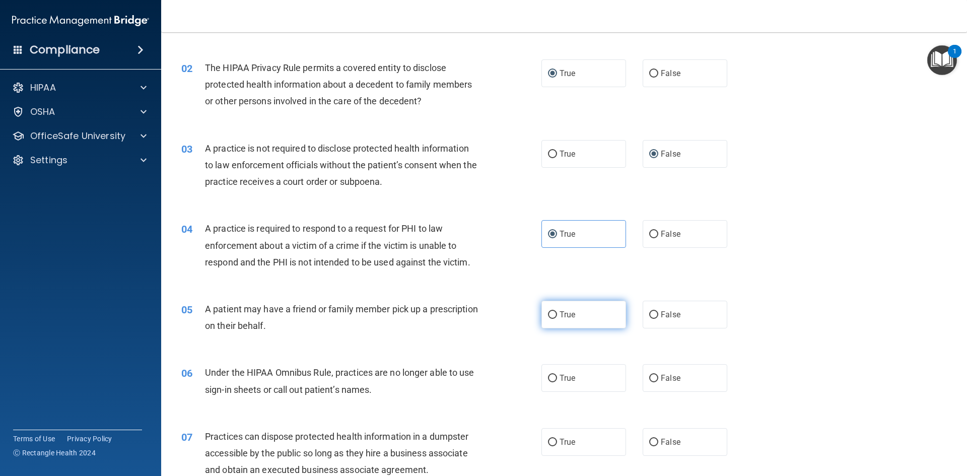
radio input "true"
click at [649, 381] on input "False" at bounding box center [653, 379] width 9 height 8
radio input "true"
click at [650, 446] on input "False" at bounding box center [653, 443] width 9 height 8
radio input "true"
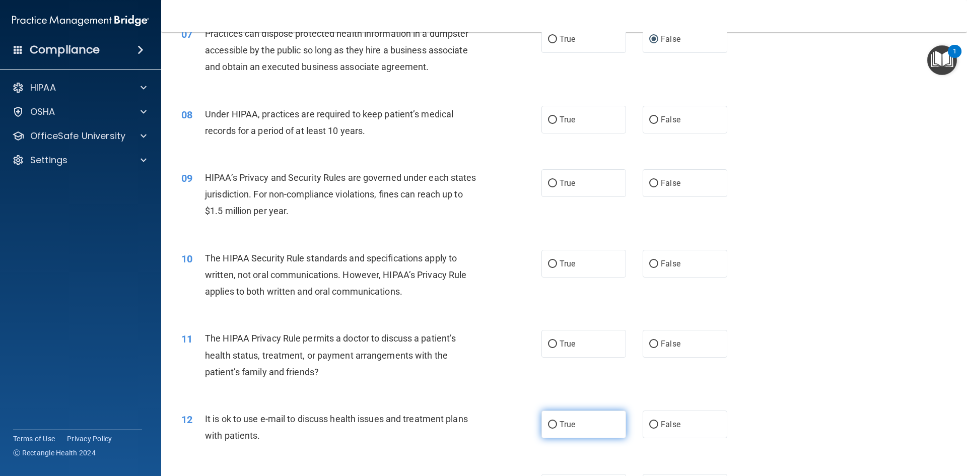
scroll to position [554, 0]
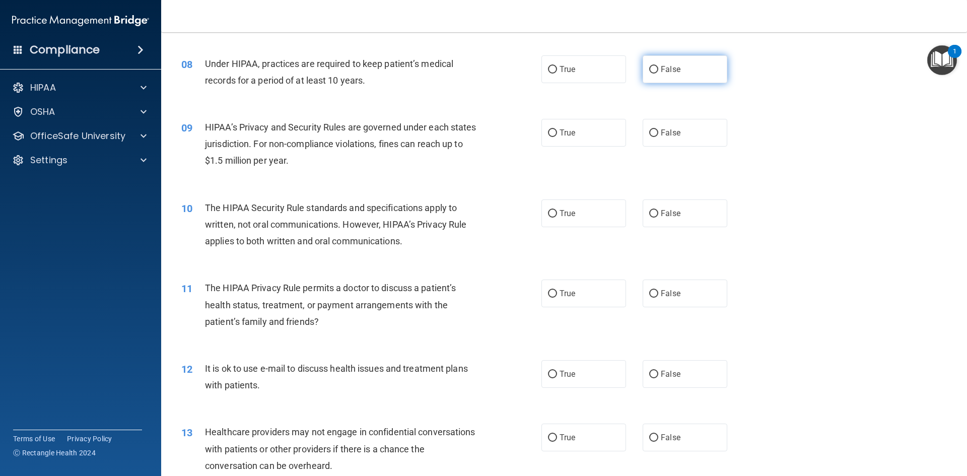
click at [651, 67] on input "False" at bounding box center [653, 70] width 9 height 8
radio input "true"
drag, startPoint x: 648, startPoint y: 129, endPoint x: 651, endPoint y: 133, distance: 5.2
click at [649, 132] on input "False" at bounding box center [653, 133] width 9 height 8
radio input "true"
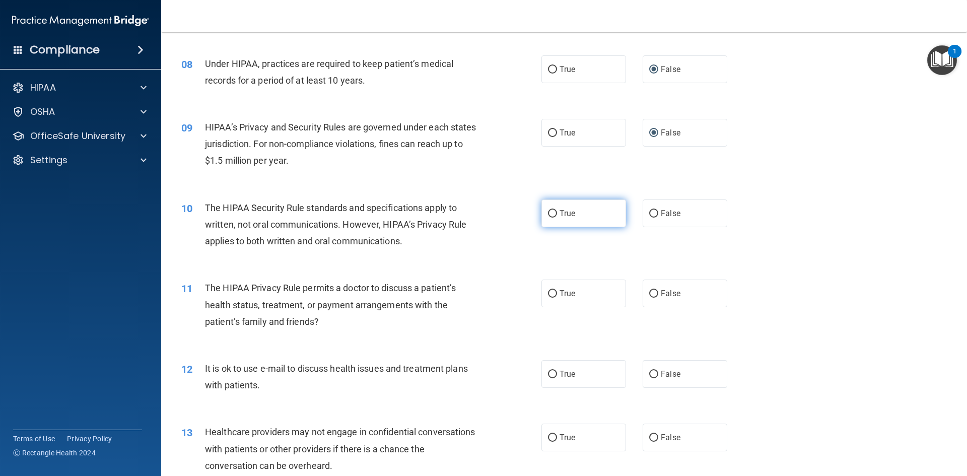
click at [551, 213] on input "True" at bounding box center [552, 214] width 9 height 8
radio input "true"
click at [655, 297] on label "False" at bounding box center [684, 293] width 85 height 28
click at [655, 297] on input "False" at bounding box center [653, 294] width 9 height 8
radio input "true"
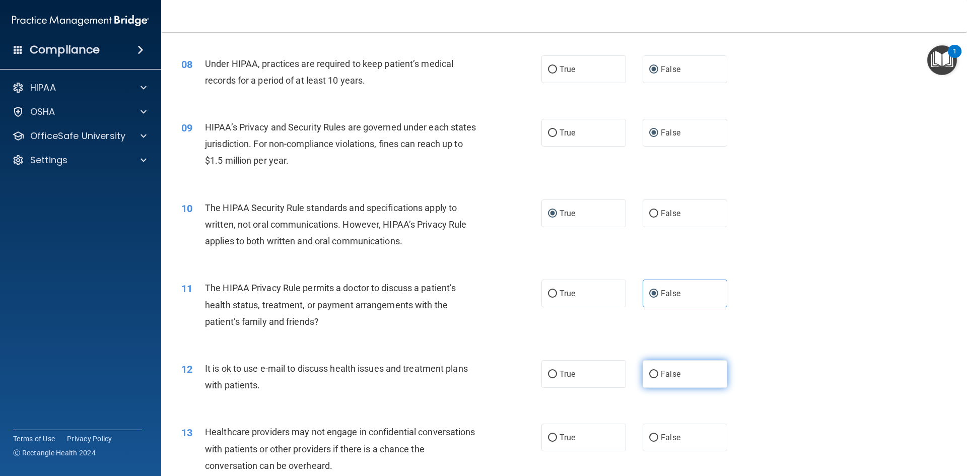
click at [653, 382] on label "False" at bounding box center [684, 374] width 85 height 28
click at [653, 378] on input "False" at bounding box center [653, 375] width 9 height 8
radio input "true"
click at [548, 382] on label "True" at bounding box center [583, 374] width 85 height 28
click at [548, 378] on input "True" at bounding box center [552, 375] width 9 height 8
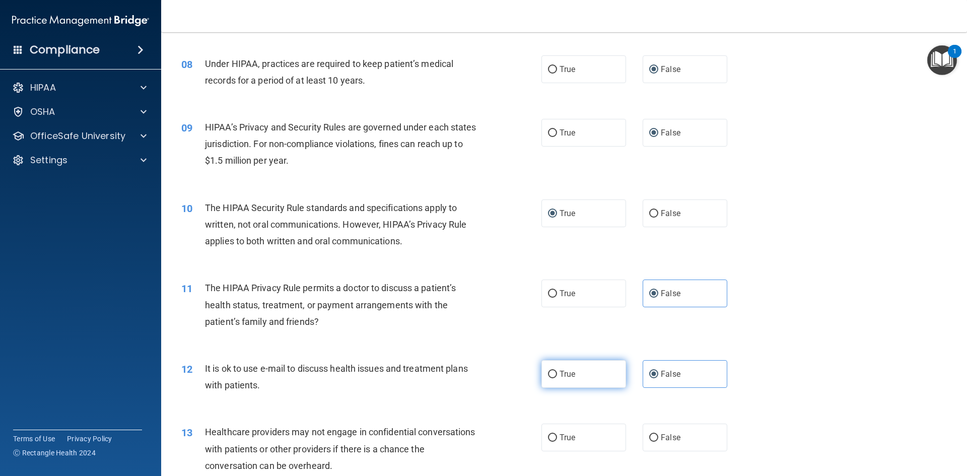
radio input "true"
radio input "false"
click at [652, 440] on input "False" at bounding box center [653, 438] width 9 height 8
radio input "true"
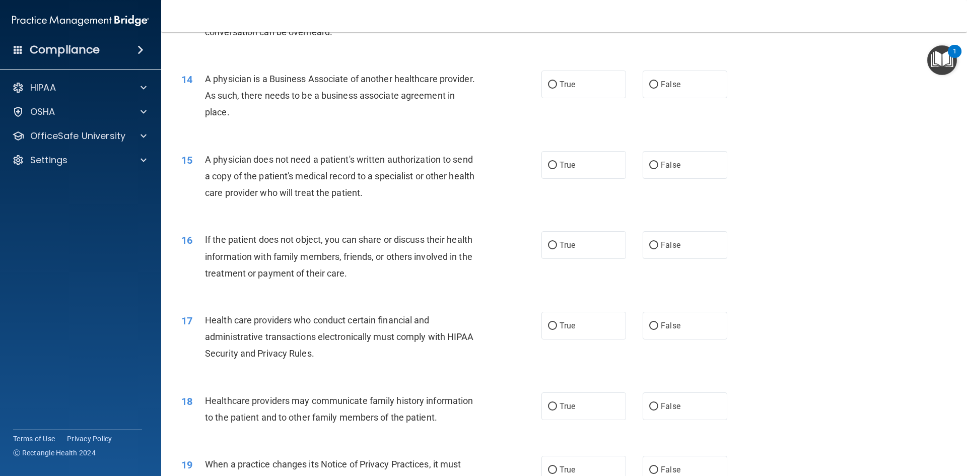
scroll to position [1007, 0]
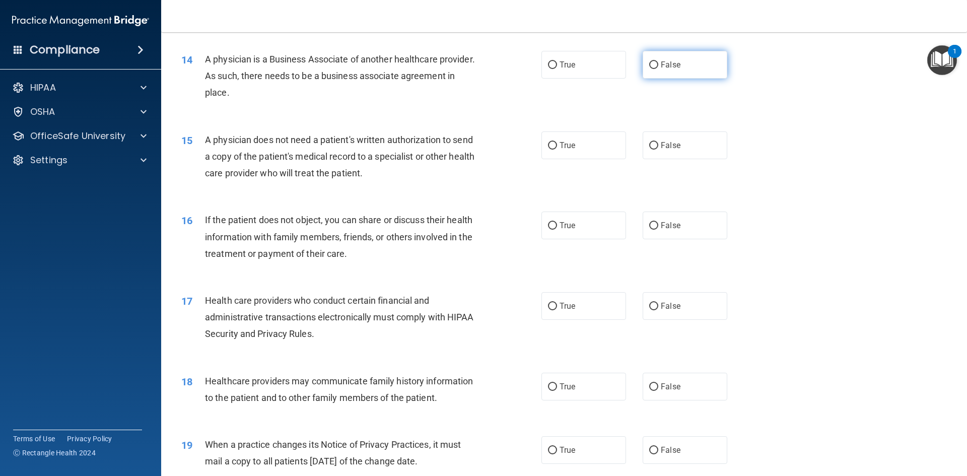
click at [649, 66] on input "False" at bounding box center [653, 65] width 9 height 8
radio input "true"
click at [551, 145] on input "True" at bounding box center [552, 146] width 9 height 8
radio input "true"
click at [548, 223] on input "True" at bounding box center [552, 226] width 9 height 8
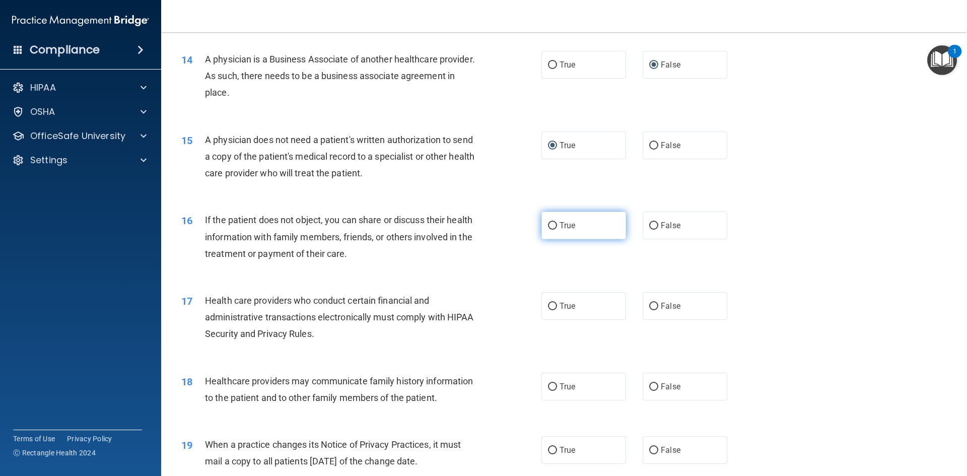
radio input "true"
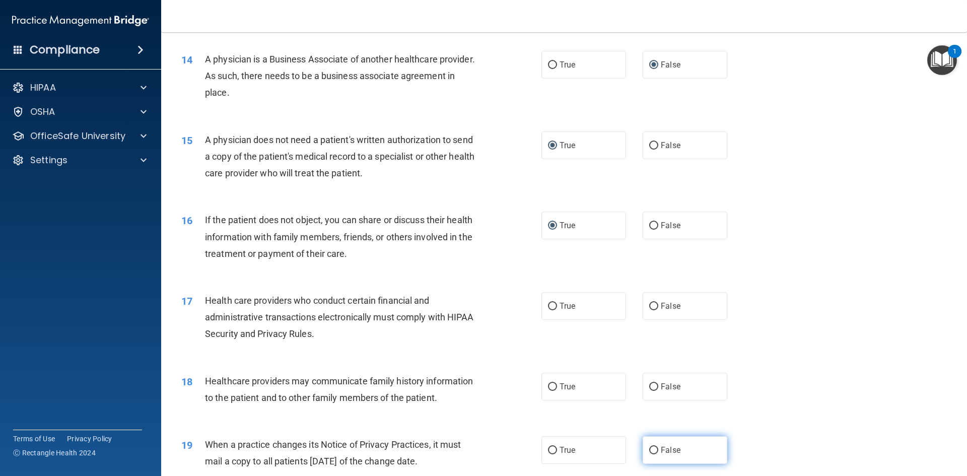
click at [655, 450] on label "False" at bounding box center [684, 450] width 85 height 28
click at [655, 450] on input "False" at bounding box center [653, 451] width 9 height 8
radio input "true"
click at [559, 309] on span "True" at bounding box center [567, 306] width 16 height 10
click at [557, 309] on input "True" at bounding box center [552, 307] width 9 height 8
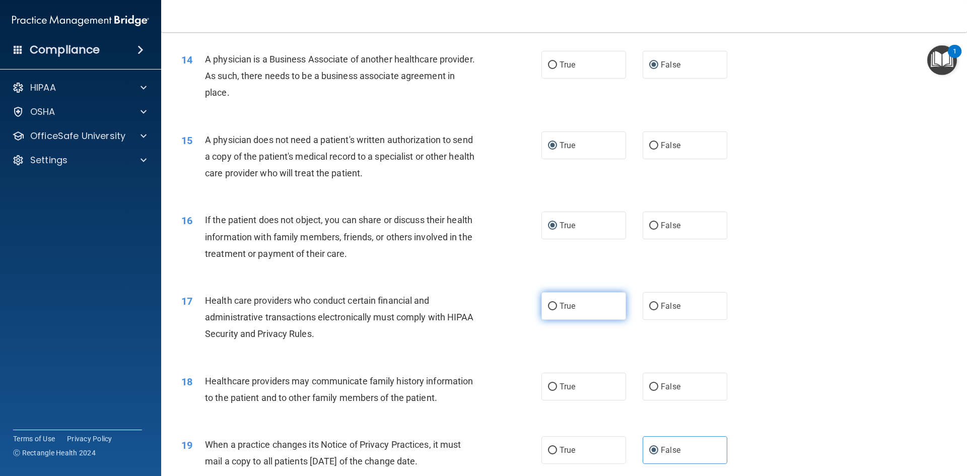
radio input "true"
click at [649, 388] on input "False" at bounding box center [653, 387] width 9 height 8
radio input "true"
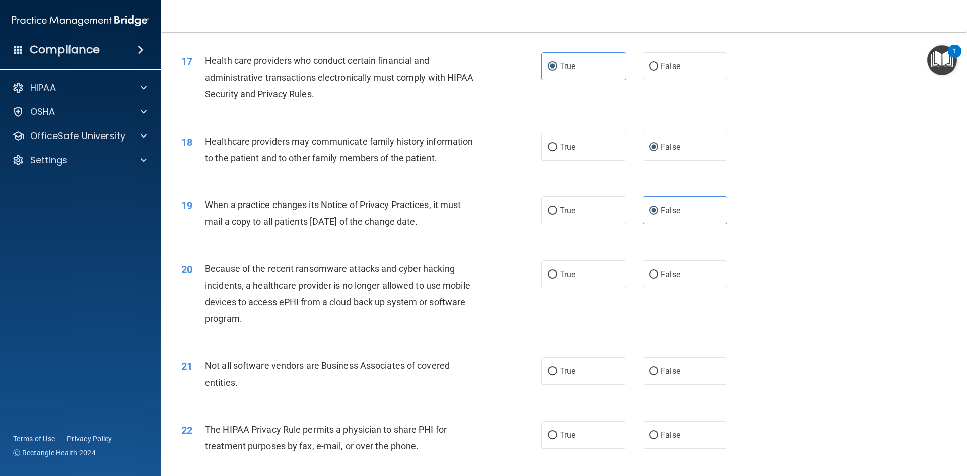
scroll to position [1259, 0]
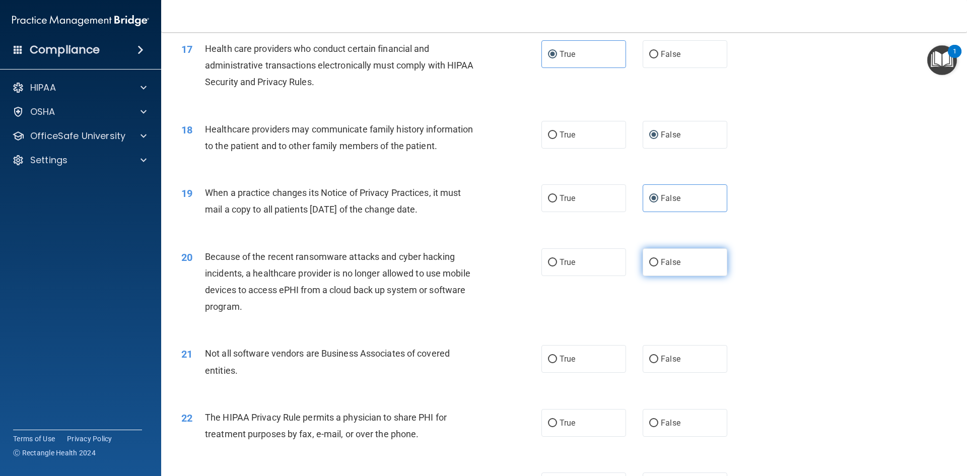
click at [649, 266] on input "False" at bounding box center [653, 263] width 9 height 8
radio input "true"
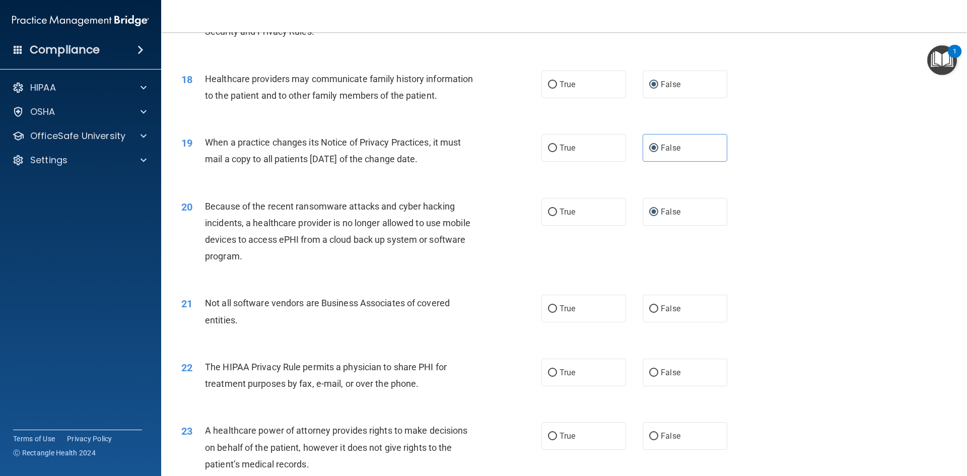
scroll to position [1359, 0]
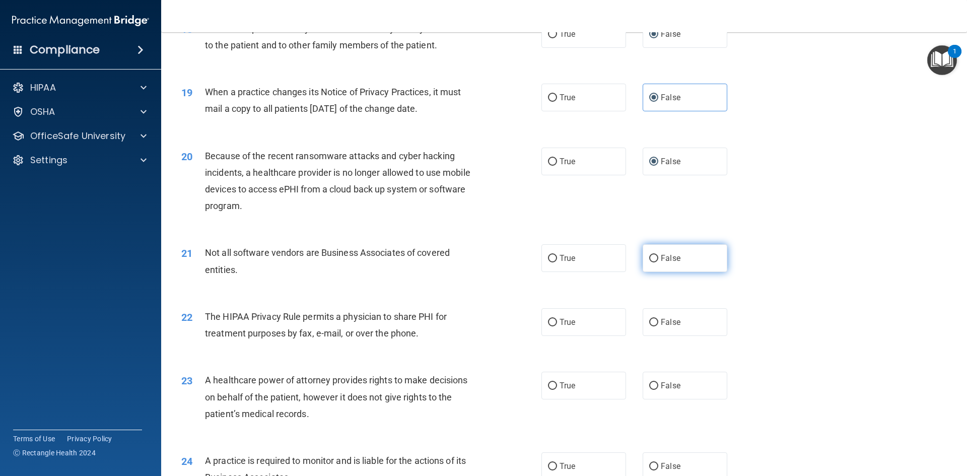
drag, startPoint x: 651, startPoint y: 258, endPoint x: 651, endPoint y: 265, distance: 6.5
click at [651, 258] on input "False" at bounding box center [653, 259] width 9 height 8
radio input "true"
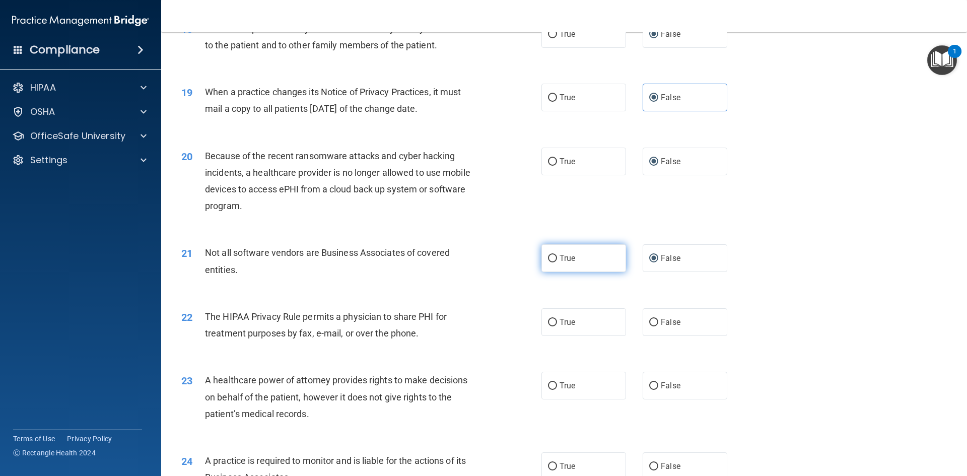
click at [550, 259] on input "True" at bounding box center [552, 259] width 9 height 8
radio input "true"
radio input "false"
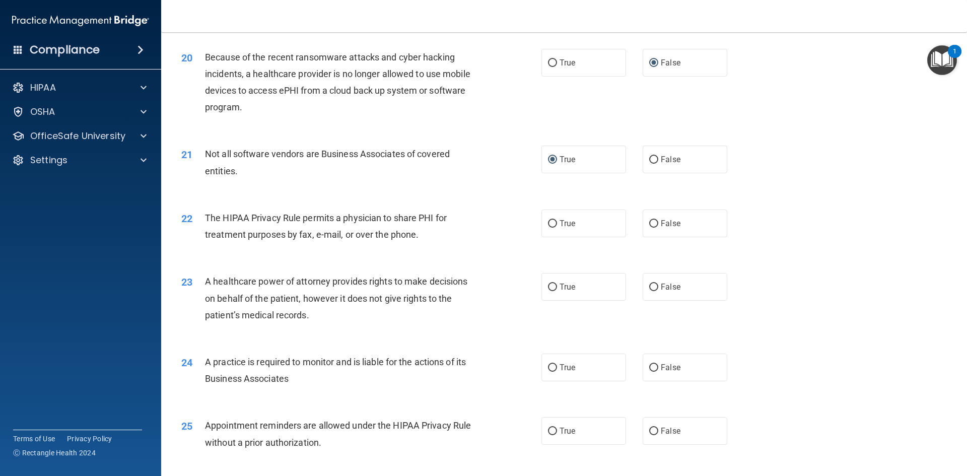
scroll to position [1460, 0]
click at [651, 226] on label "False" at bounding box center [684, 221] width 85 height 28
click at [651, 226] on input "False" at bounding box center [653, 222] width 9 height 8
radio input "true"
drag, startPoint x: 647, startPoint y: 285, endPoint x: 648, endPoint y: 291, distance: 5.6
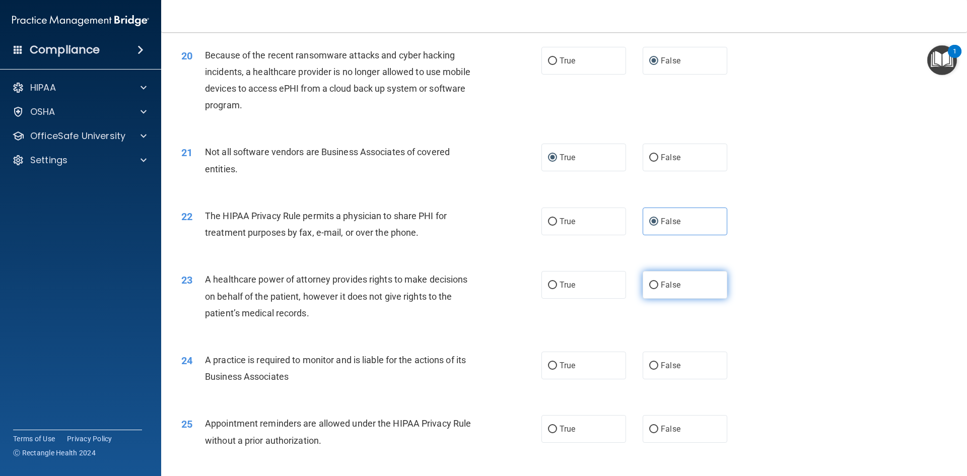
click at [649, 289] on input "False" at bounding box center [653, 285] width 9 height 8
radio input "true"
click at [653, 363] on input "False" at bounding box center [653, 366] width 9 height 8
radio input "true"
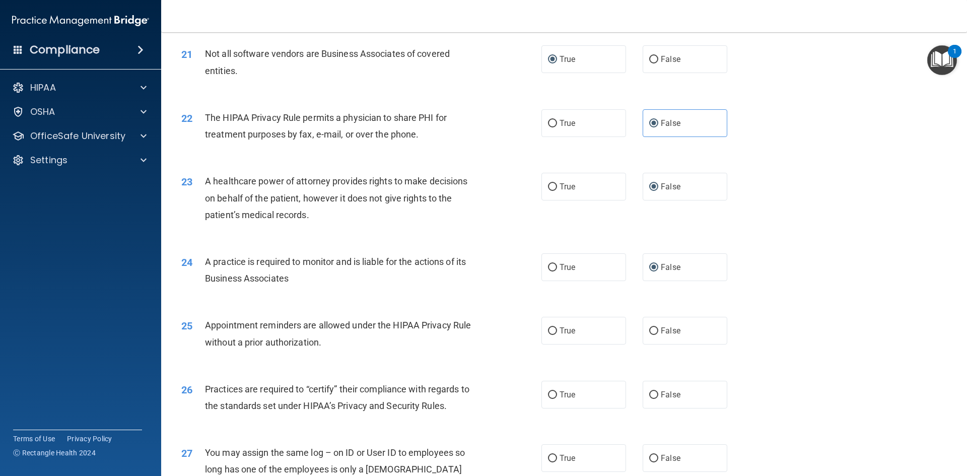
scroll to position [1561, 0]
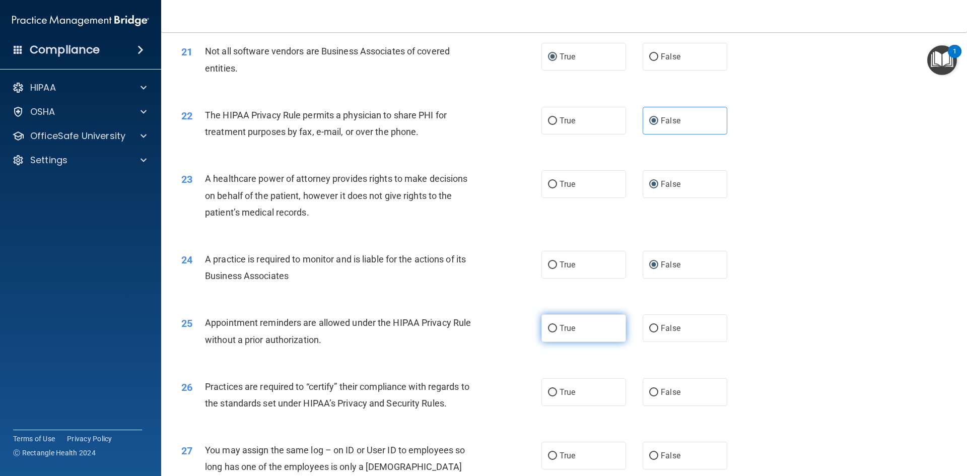
click at [555, 329] on label "True" at bounding box center [583, 328] width 85 height 28
click at [555, 329] on input "True" at bounding box center [552, 329] width 9 height 8
radio input "true"
drag, startPoint x: 646, startPoint y: 395, endPoint x: 647, endPoint y: 402, distance: 6.7
click at [647, 398] on label "False" at bounding box center [684, 392] width 85 height 28
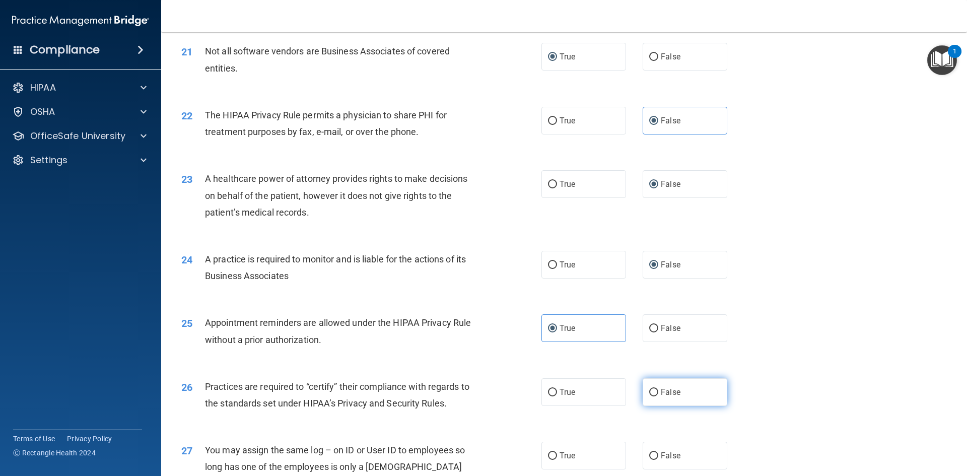
click at [649, 396] on input "False" at bounding box center [653, 393] width 9 height 8
radio input "true"
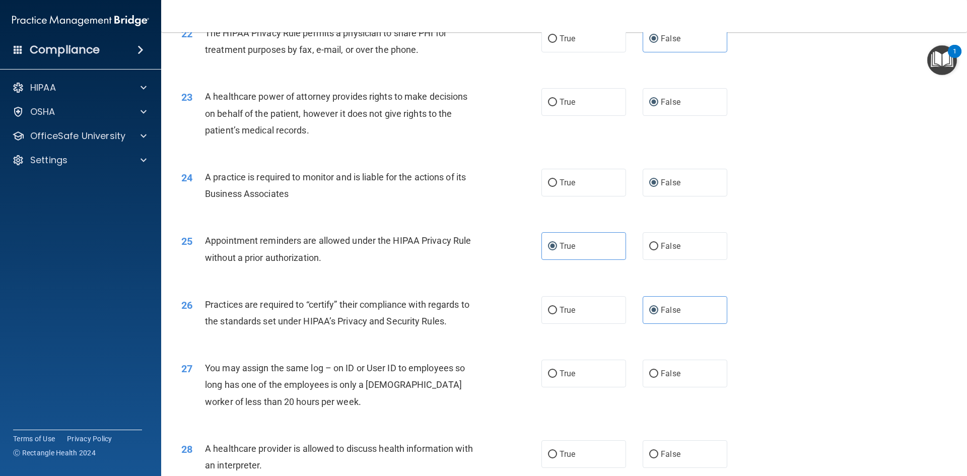
scroll to position [1662, 0]
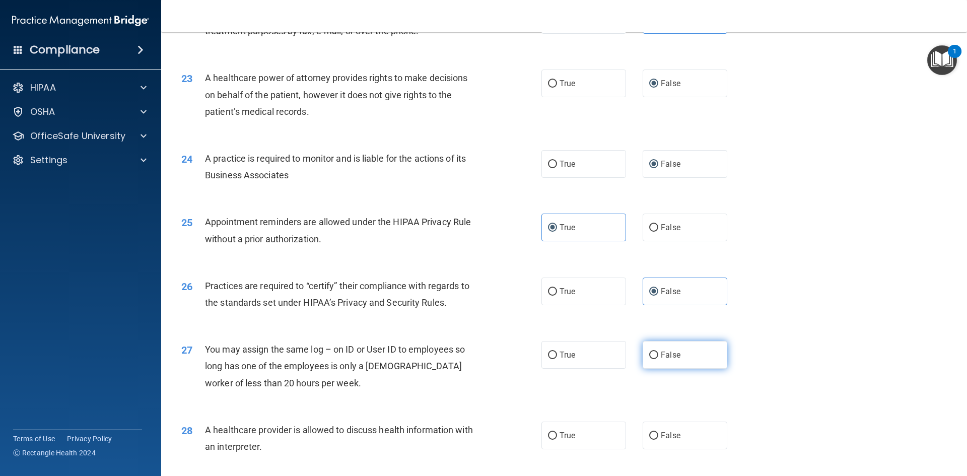
click at [649, 361] on label "False" at bounding box center [684, 355] width 85 height 28
click at [649, 359] on input "False" at bounding box center [653, 355] width 9 height 8
radio input "true"
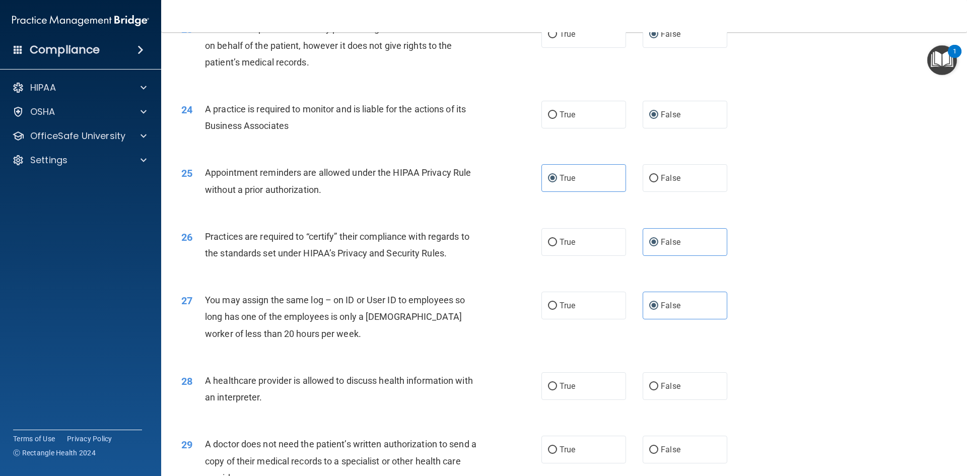
scroll to position [1712, 0]
click at [550, 386] on input "True" at bounding box center [552, 386] width 9 height 8
radio input "true"
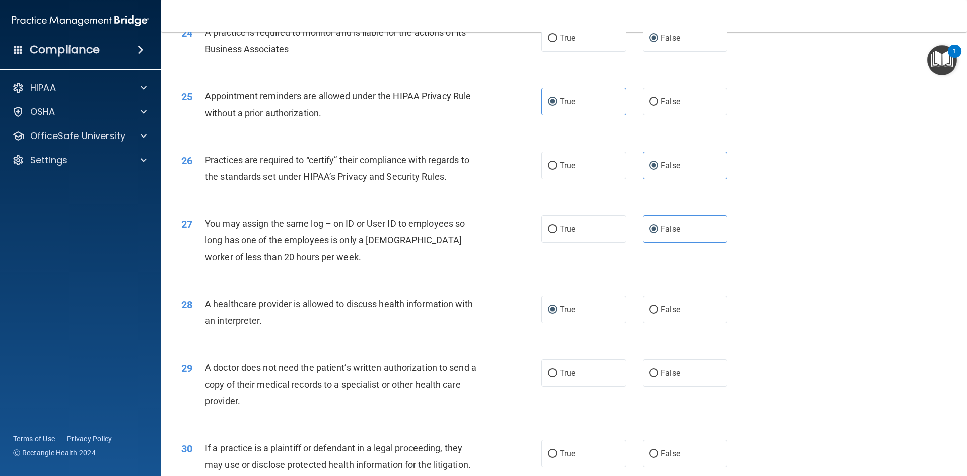
scroll to position [1813, 0]
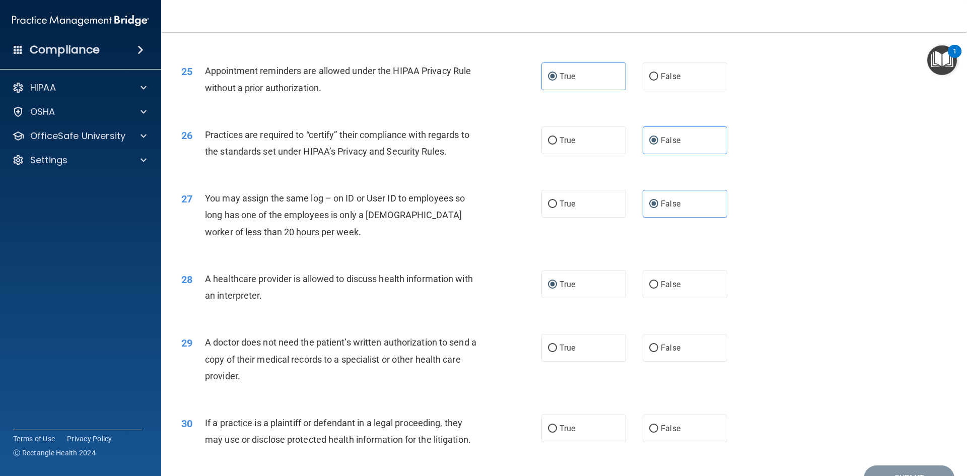
drag, startPoint x: 545, startPoint y: 349, endPoint x: 545, endPoint y: 379, distance: 29.7
click at [548, 350] on input "True" at bounding box center [552, 348] width 9 height 8
radio input "true"
click at [551, 430] on input "True" at bounding box center [552, 429] width 9 height 8
radio input "true"
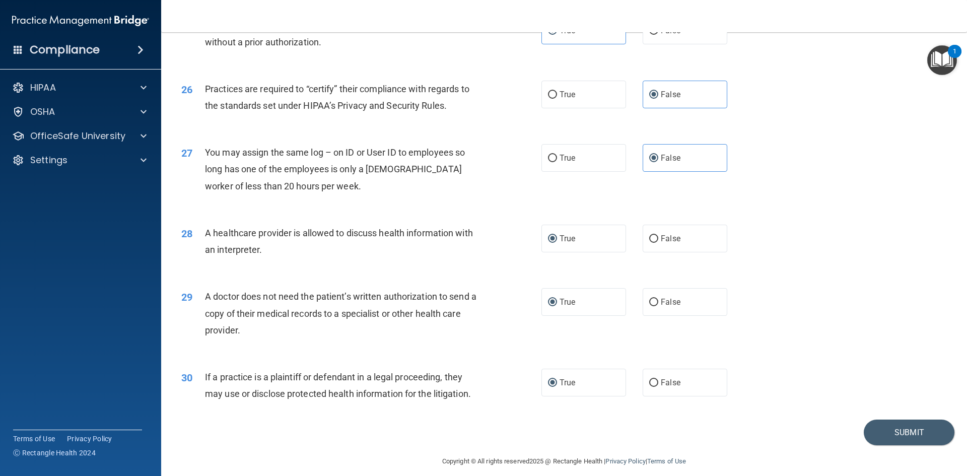
scroll to position [1868, 0]
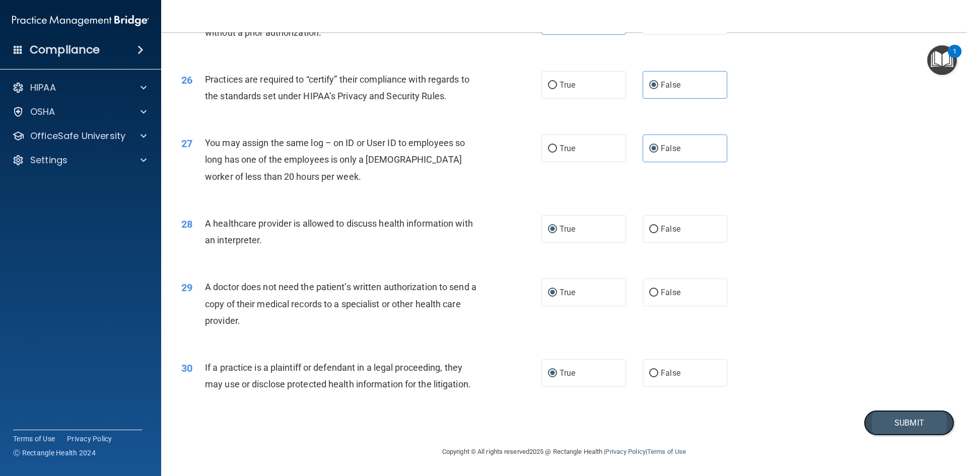
click at [902, 421] on button "Submit" at bounding box center [909, 423] width 91 height 26
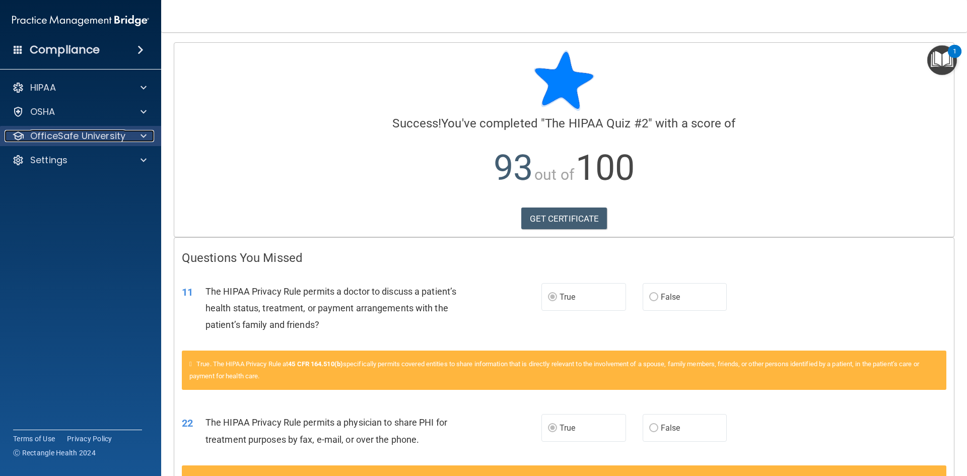
click at [90, 130] on p "OfficeSafe University" at bounding box center [77, 136] width 95 height 12
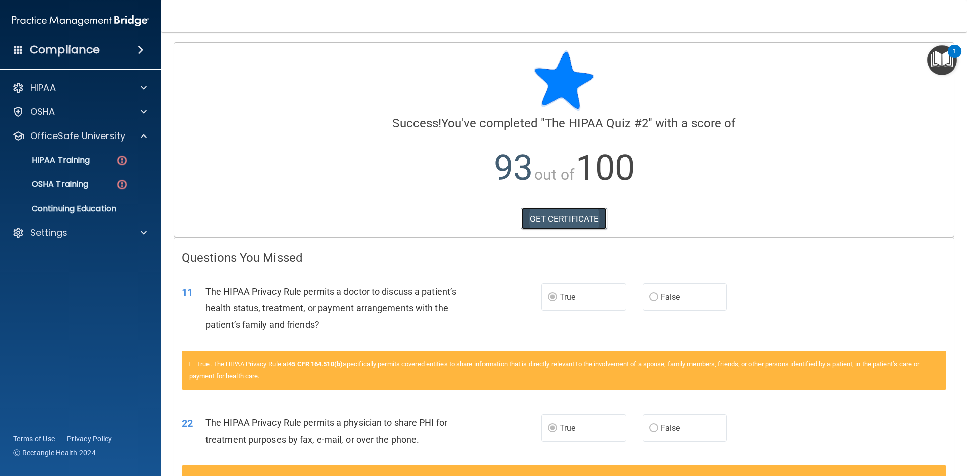
click at [563, 221] on link "GET CERTIFICATE" at bounding box center [564, 218] width 86 height 22
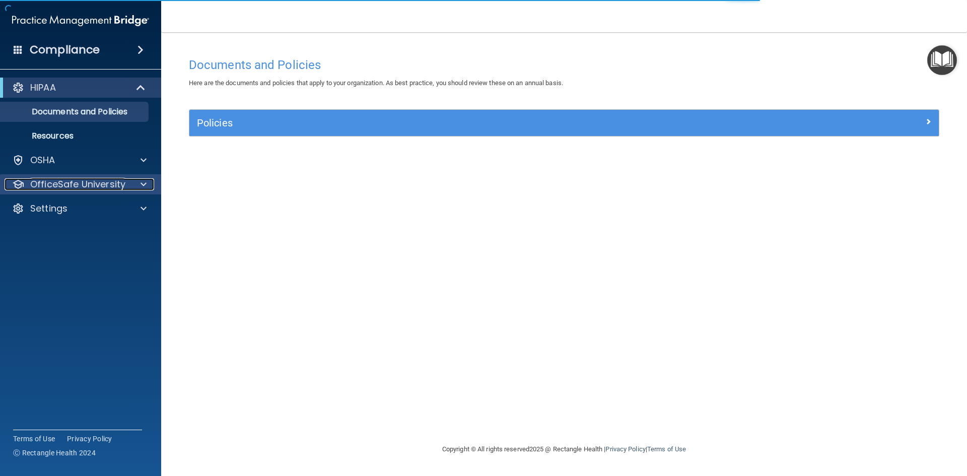
click at [99, 179] on p "OfficeSafe University" at bounding box center [77, 184] width 95 height 12
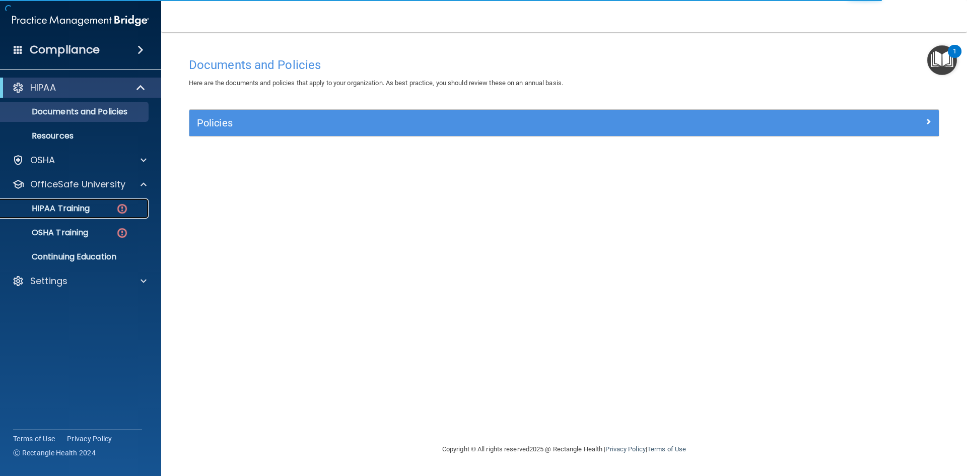
click at [88, 207] on p "HIPAA Training" at bounding box center [48, 208] width 83 height 10
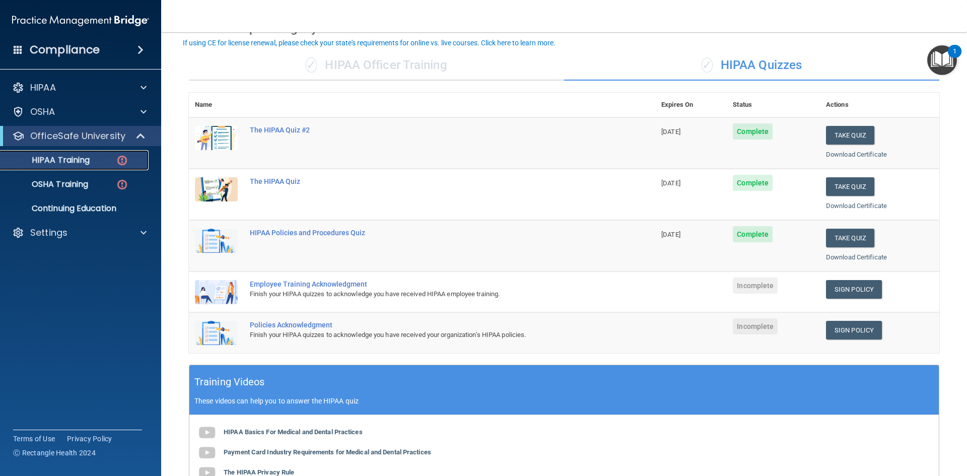
scroll to position [10, 0]
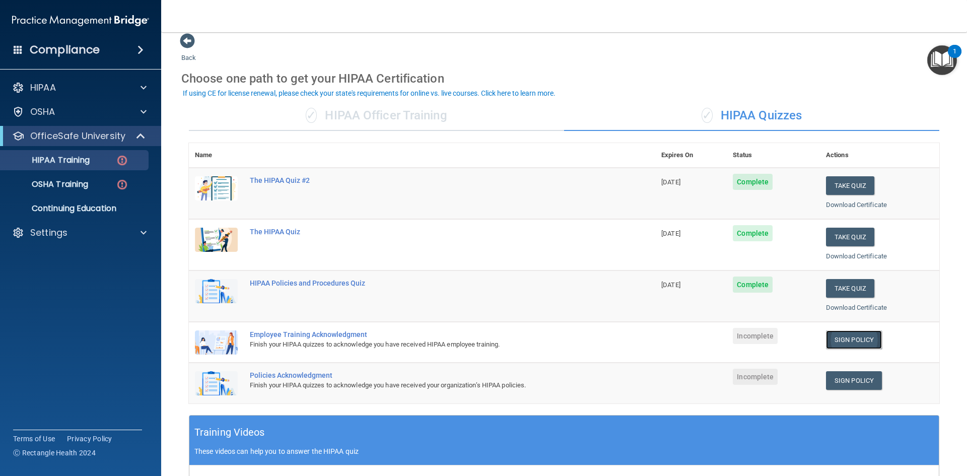
click at [849, 339] on link "Sign Policy" at bounding box center [854, 339] width 56 height 19
click at [847, 337] on link "Sign Policy" at bounding box center [854, 339] width 56 height 19
click at [847, 381] on link "Sign Policy" at bounding box center [854, 380] width 56 height 19
click at [847, 340] on link "Sign Policy" at bounding box center [854, 339] width 56 height 19
click at [75, 186] on p "OSHA Training" at bounding box center [48, 184] width 82 height 10
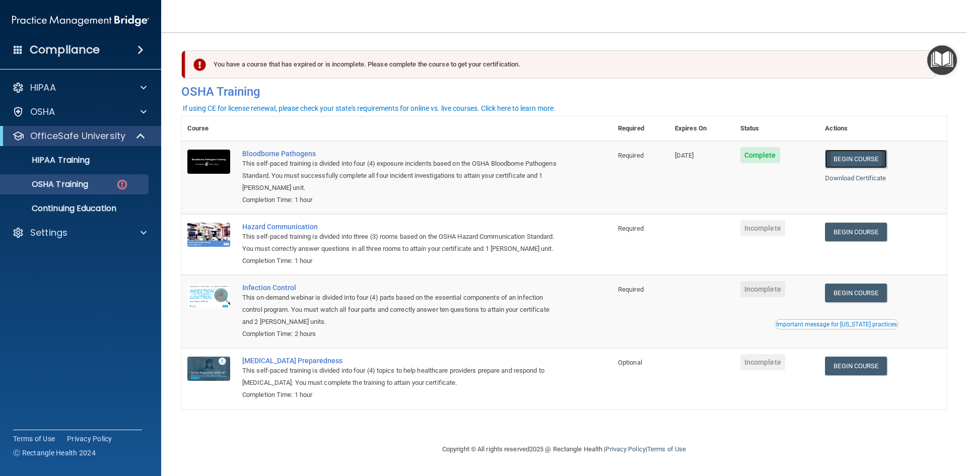
click at [867, 158] on link "Begin Course" at bounding box center [855, 159] width 61 height 19
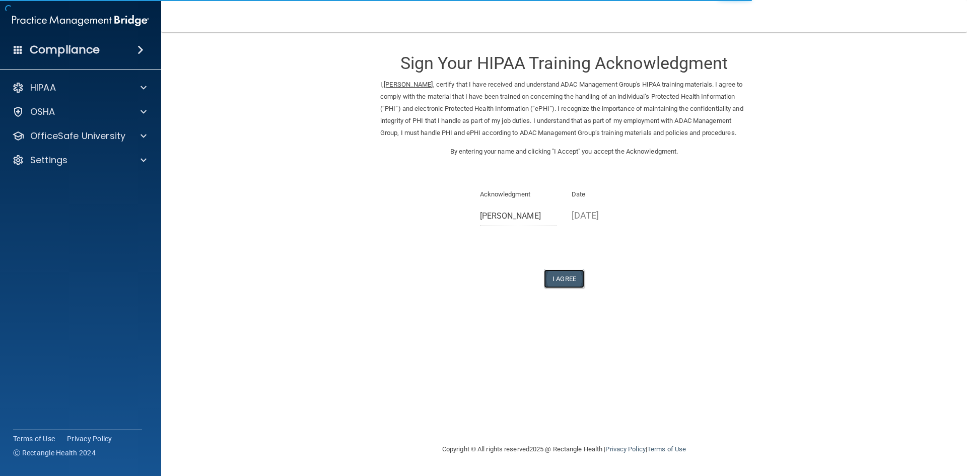
click at [561, 286] on button "I Agree" at bounding box center [564, 278] width 40 height 19
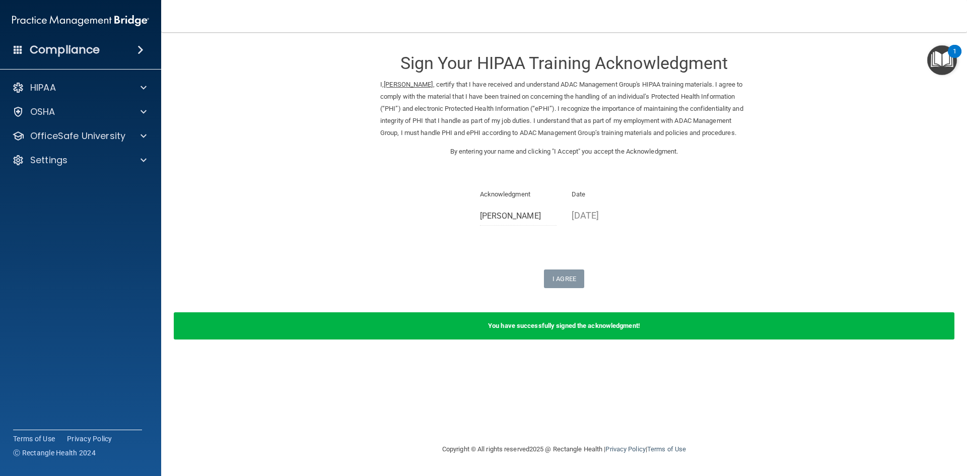
click at [940, 58] on img "Open Resource Center, 1 new notification" at bounding box center [942, 60] width 30 height 30
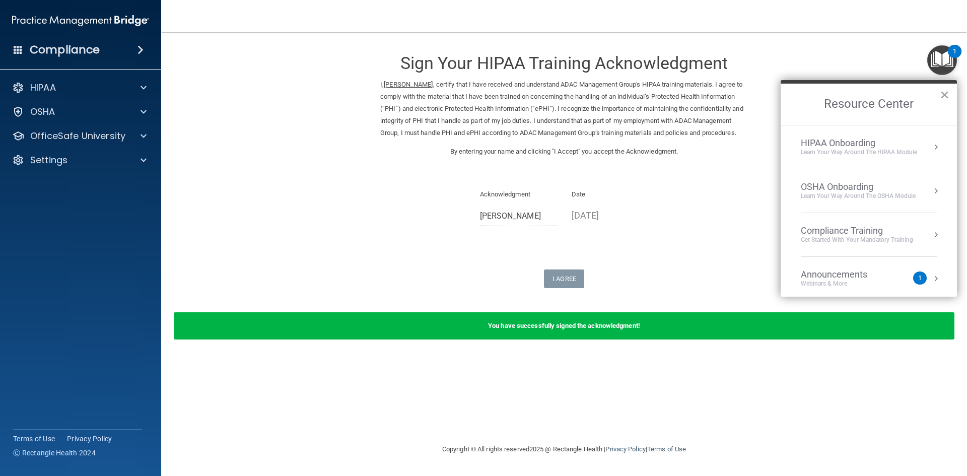
click at [913, 276] on div "1" at bounding box center [920, 277] width 14 height 13
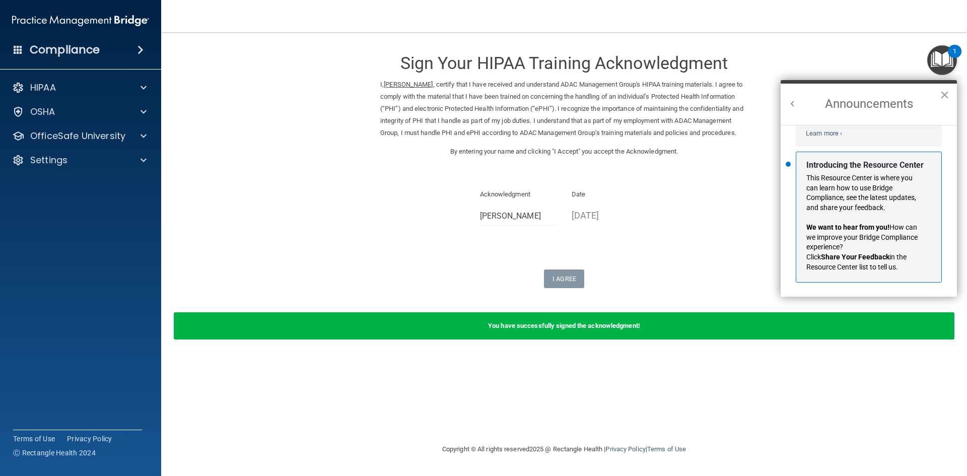
scroll to position [177, 0]
drag, startPoint x: 943, startPoint y: 91, endPoint x: 932, endPoint y: 99, distance: 13.4
click at [942, 91] on button "×" at bounding box center [945, 95] width 10 height 16
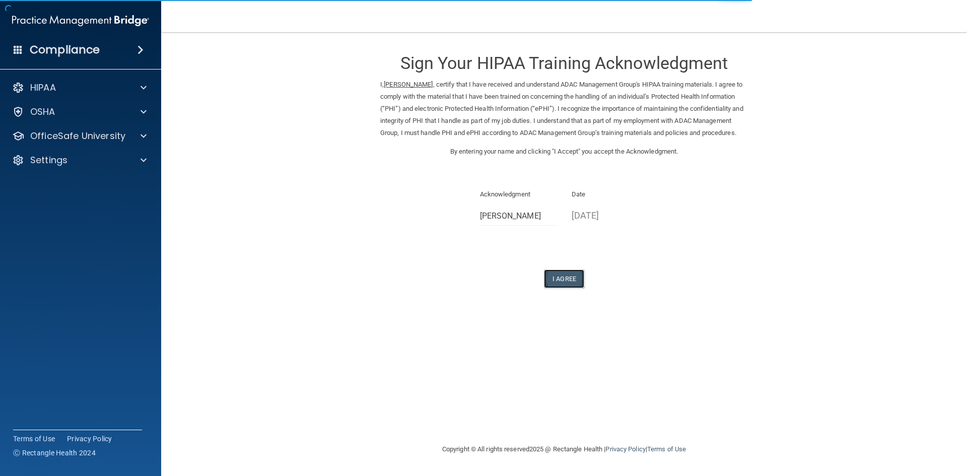
click at [568, 288] on button "I Agree" at bounding box center [564, 278] width 40 height 19
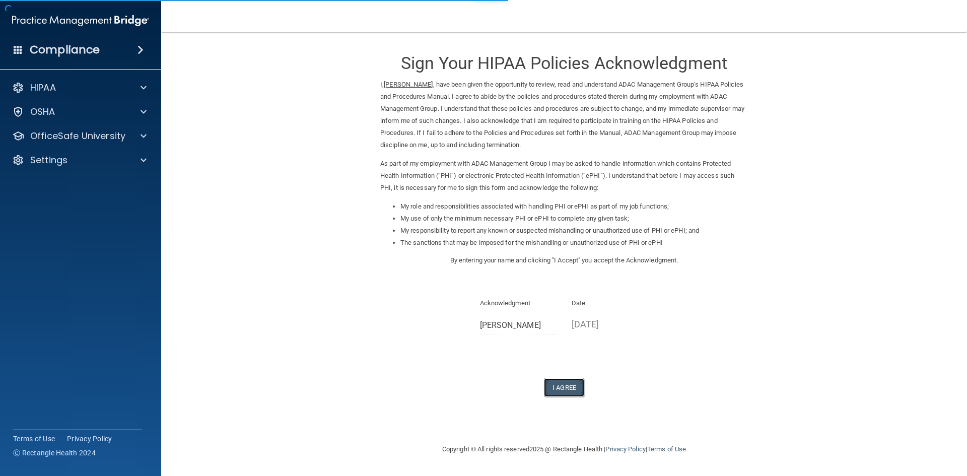
click at [557, 385] on button "I Agree" at bounding box center [564, 387] width 40 height 19
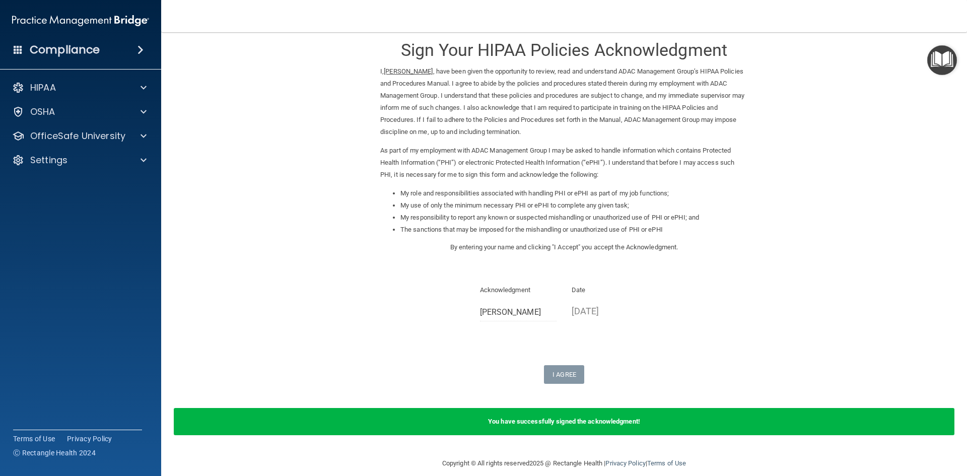
scroll to position [25, 0]
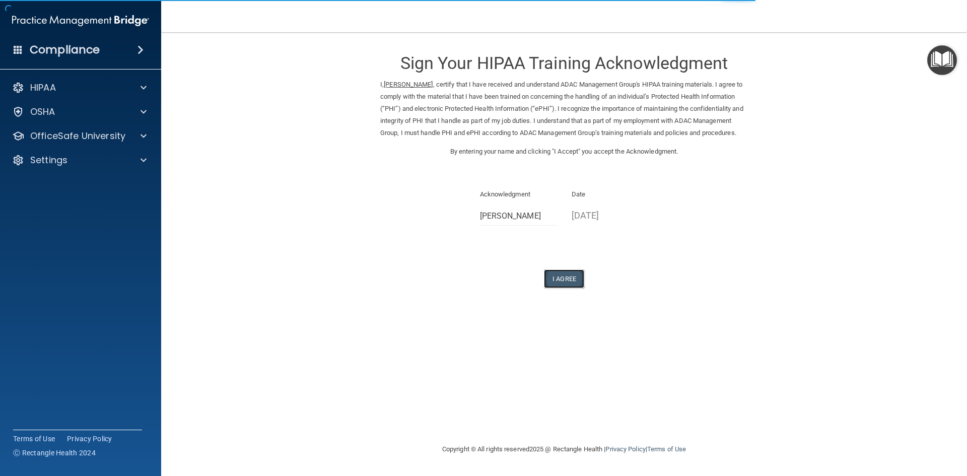
click at [560, 288] on button "I Agree" at bounding box center [564, 278] width 40 height 19
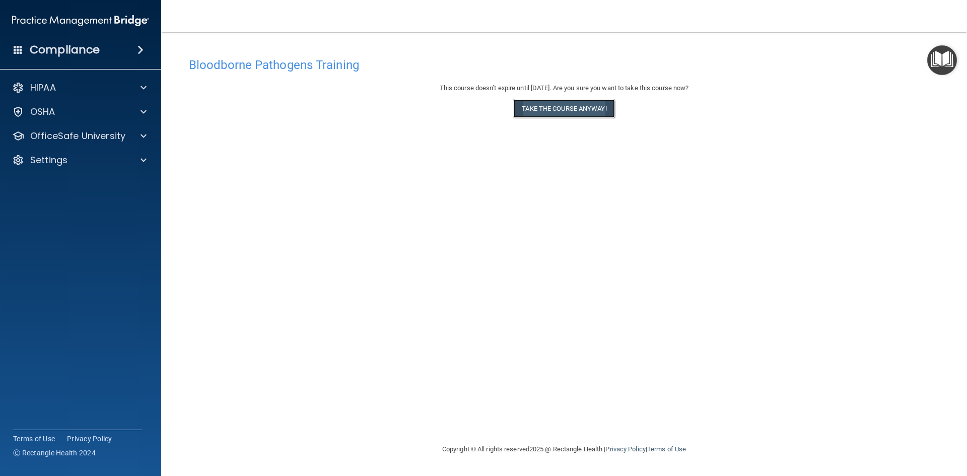
click at [552, 109] on button "Take the course anyway!" at bounding box center [563, 108] width 101 height 19
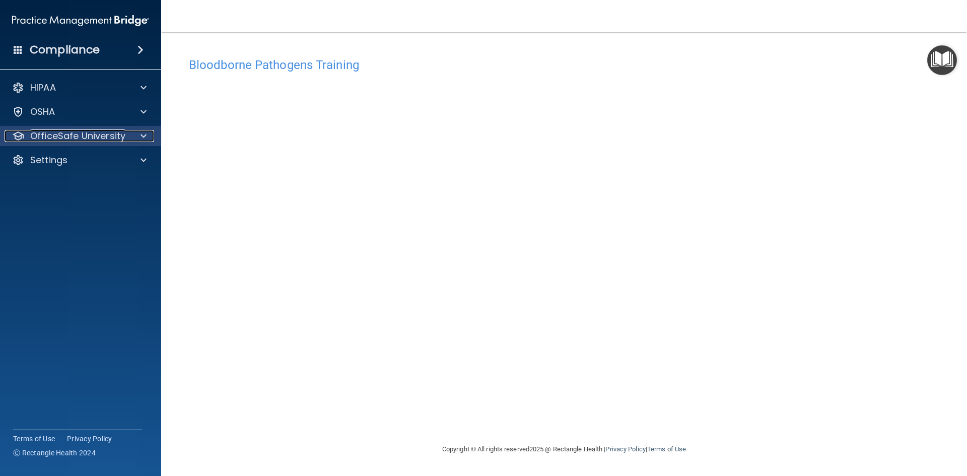
click at [94, 137] on p "OfficeSafe University" at bounding box center [77, 136] width 95 height 12
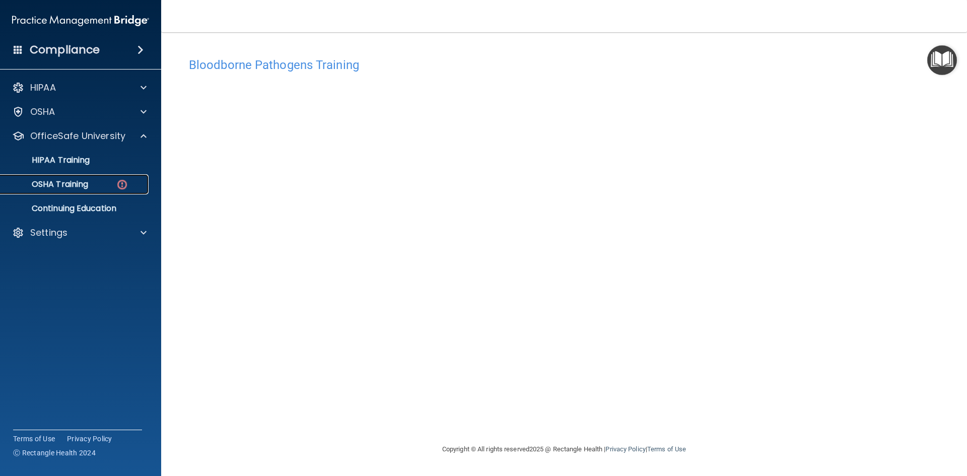
click at [85, 185] on p "OSHA Training" at bounding box center [48, 184] width 82 height 10
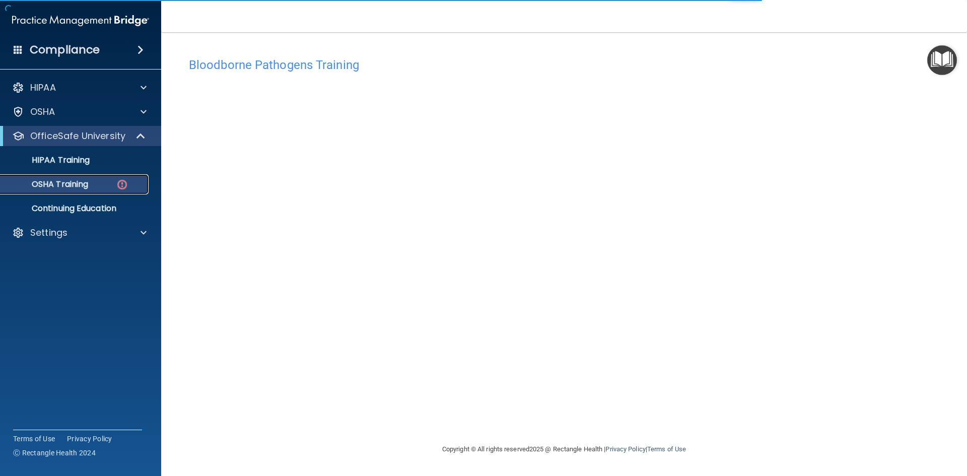
click at [56, 182] on p "OSHA Training" at bounding box center [48, 184] width 82 height 10
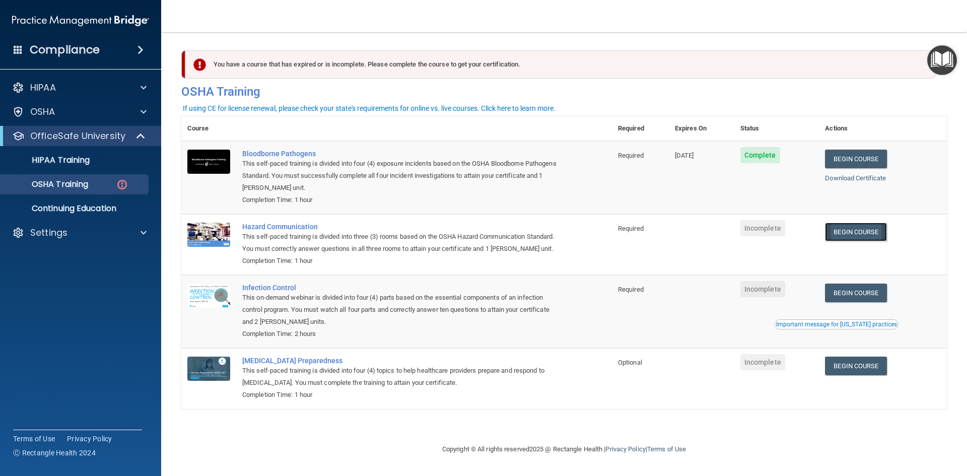
click at [856, 232] on link "Begin Course" at bounding box center [855, 232] width 61 height 19
